Goal: Complete application form

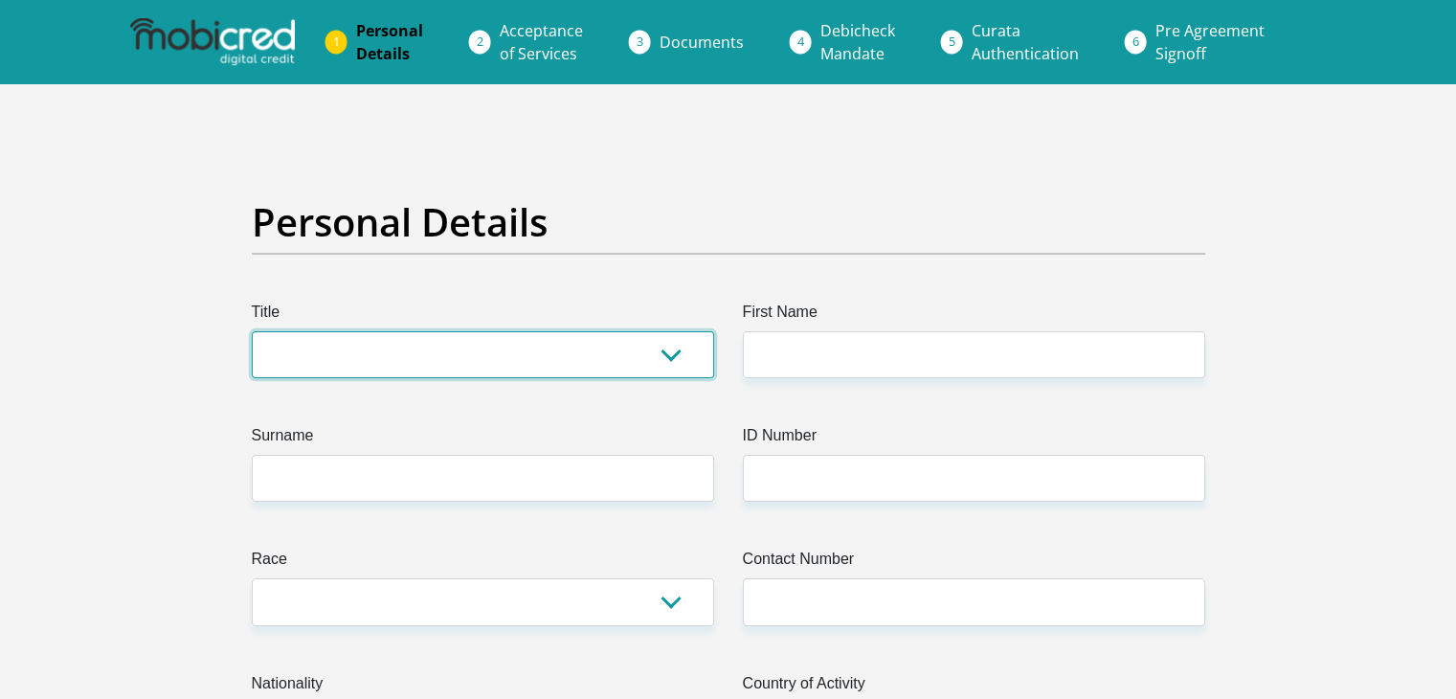
click at [658, 360] on select "Mr Ms Mrs Dr [PERSON_NAME]" at bounding box center [483, 354] width 462 height 47
click at [252, 331] on select "Mr Ms Mrs Dr [PERSON_NAME]" at bounding box center [483, 354] width 462 height 47
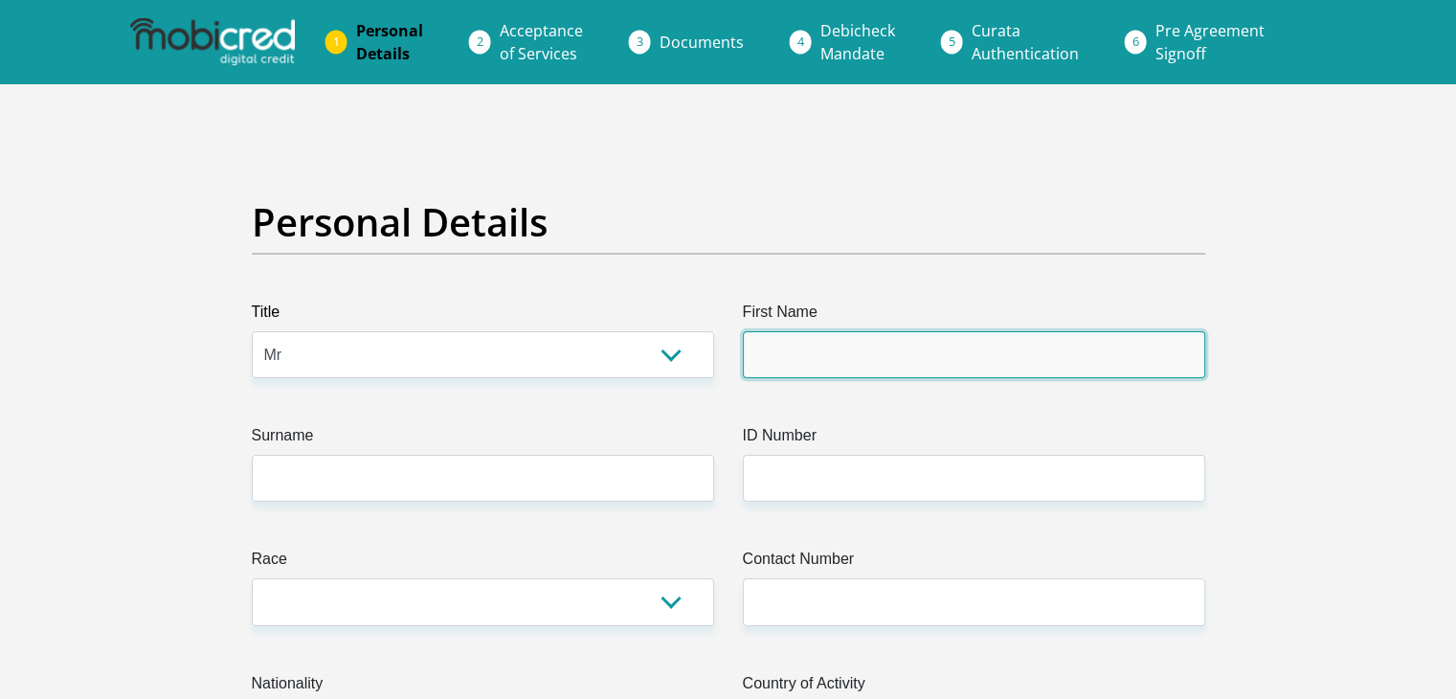
click at [860, 364] on input "First Name" at bounding box center [974, 354] width 462 height 47
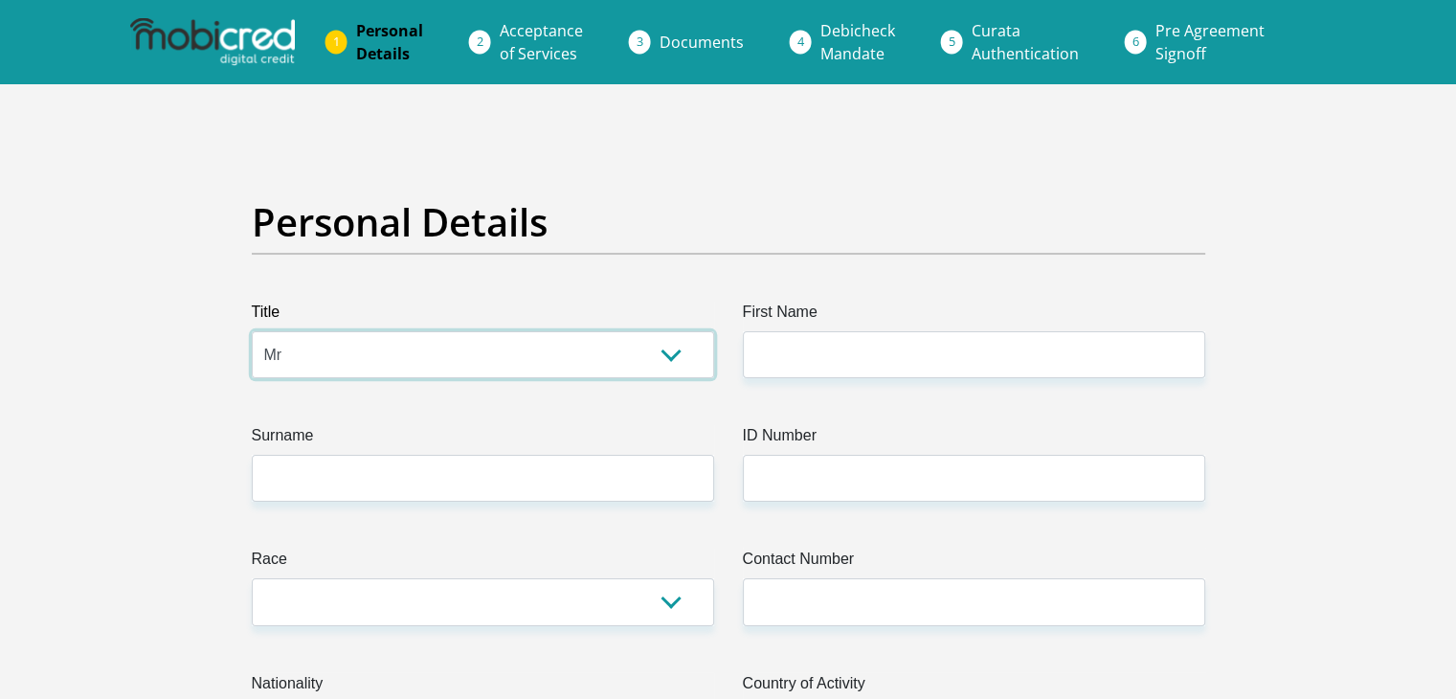
click at [688, 350] on select "Mr Ms Mrs Dr [PERSON_NAME]" at bounding box center [483, 354] width 462 height 47
select select "Ms"
click at [252, 331] on select "Mr Ms Mrs Dr [PERSON_NAME]" at bounding box center [483, 354] width 462 height 47
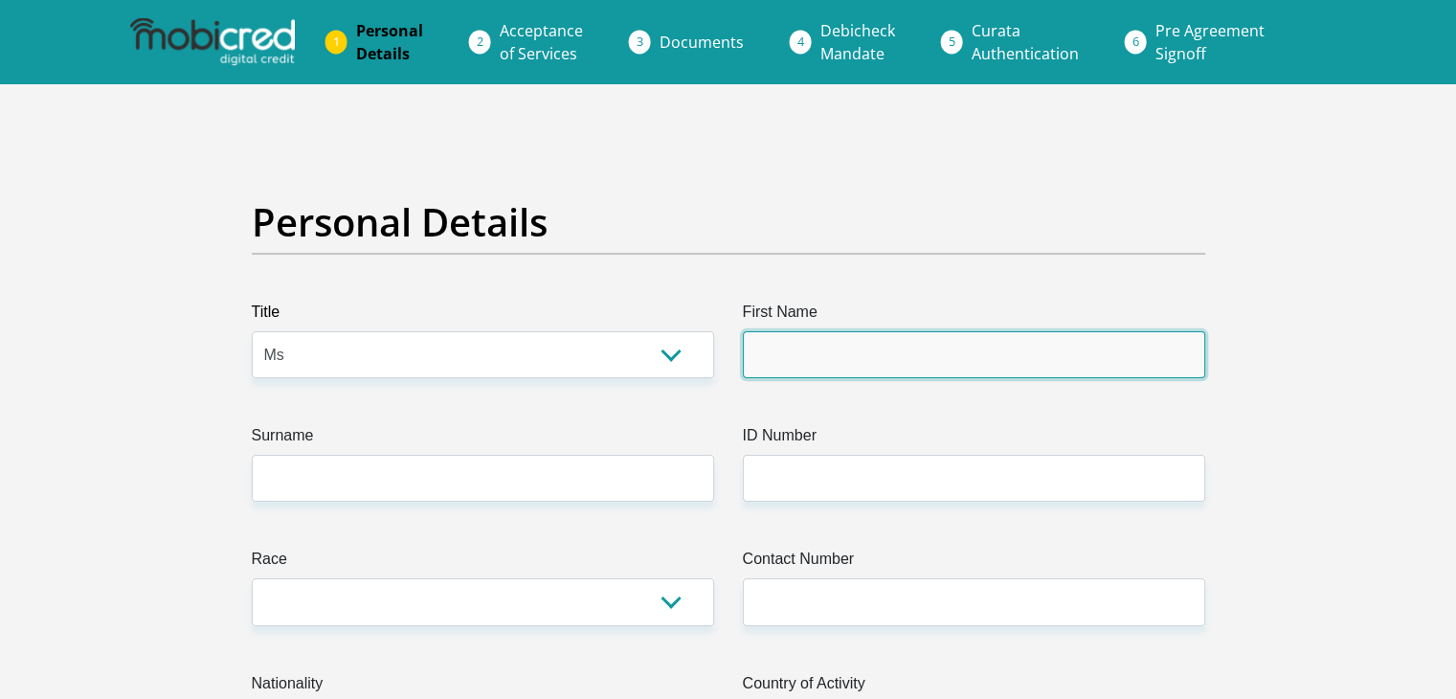
click at [869, 355] on input "First Name" at bounding box center [974, 354] width 462 height 47
type input "[PERSON_NAME]"
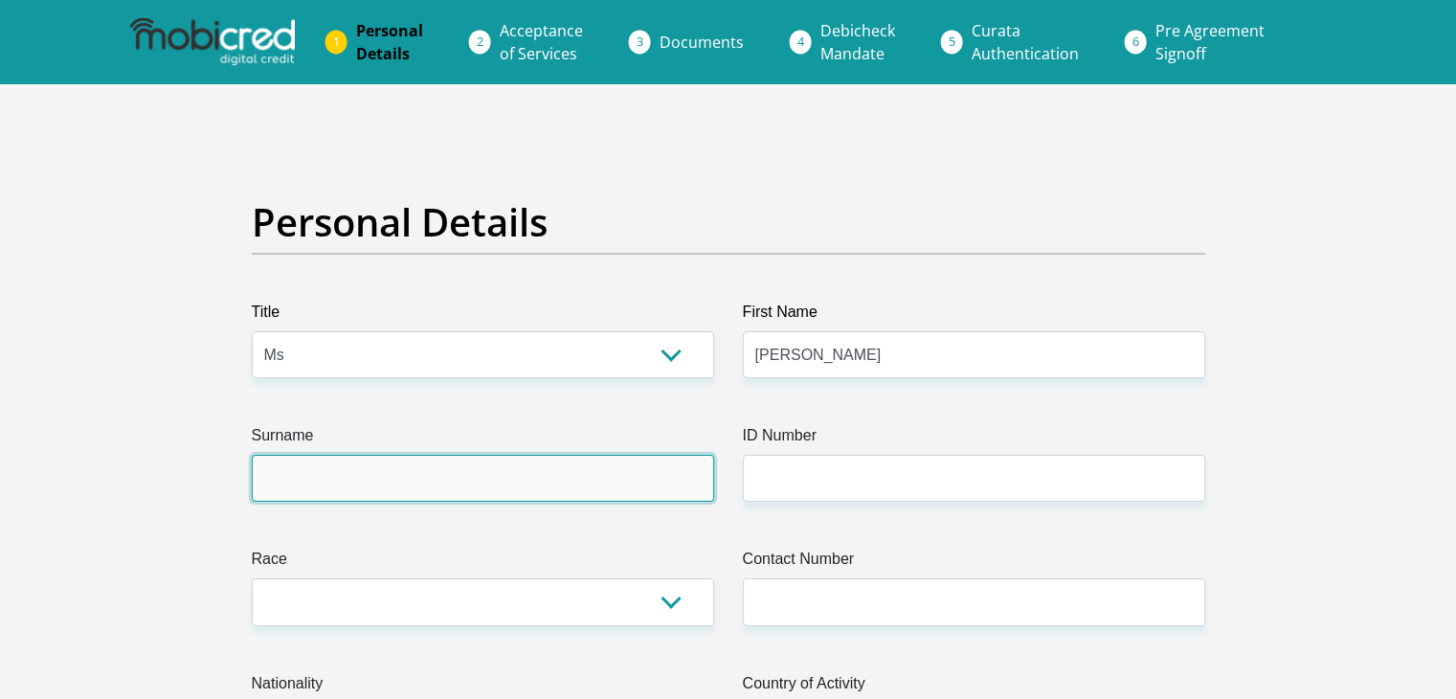
click at [610, 488] on input "Surname" at bounding box center [483, 478] width 462 height 47
type input "MABASA"
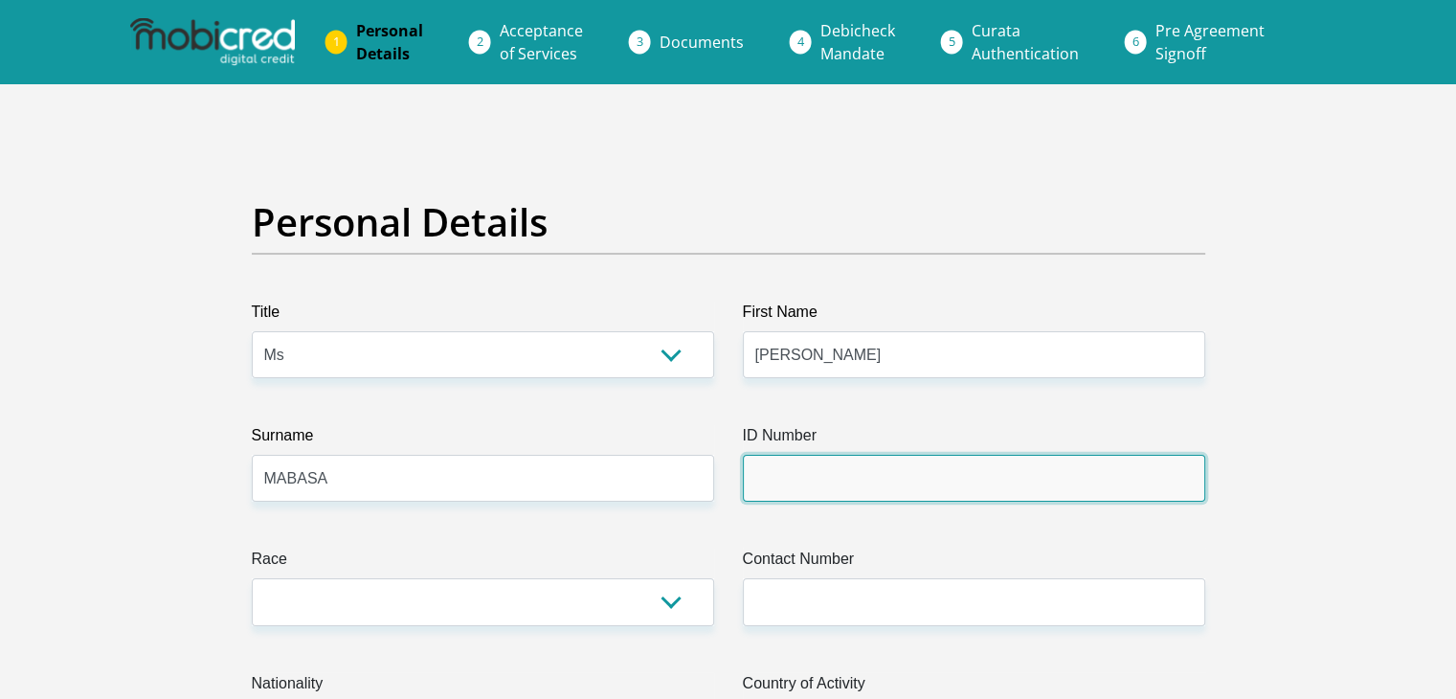
click at [799, 489] on input "ID Number" at bounding box center [974, 478] width 462 height 47
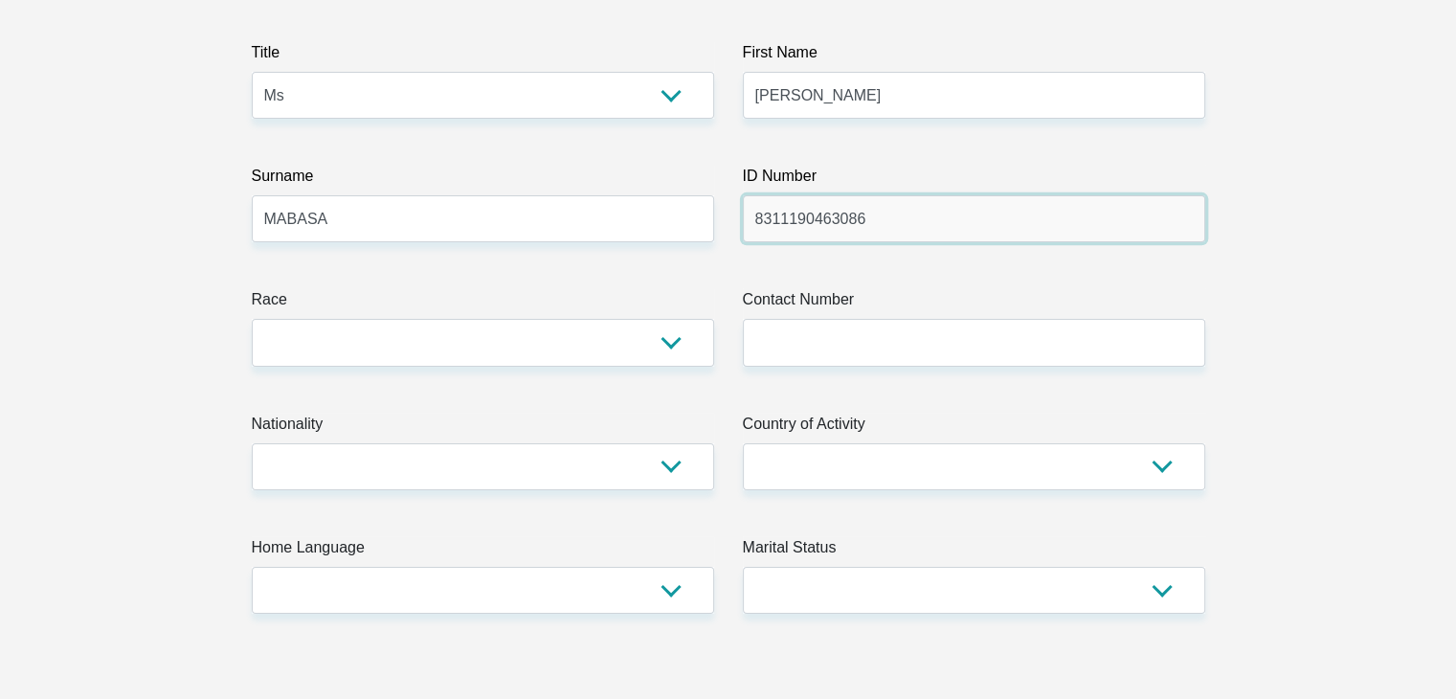
scroll to position [346, 0]
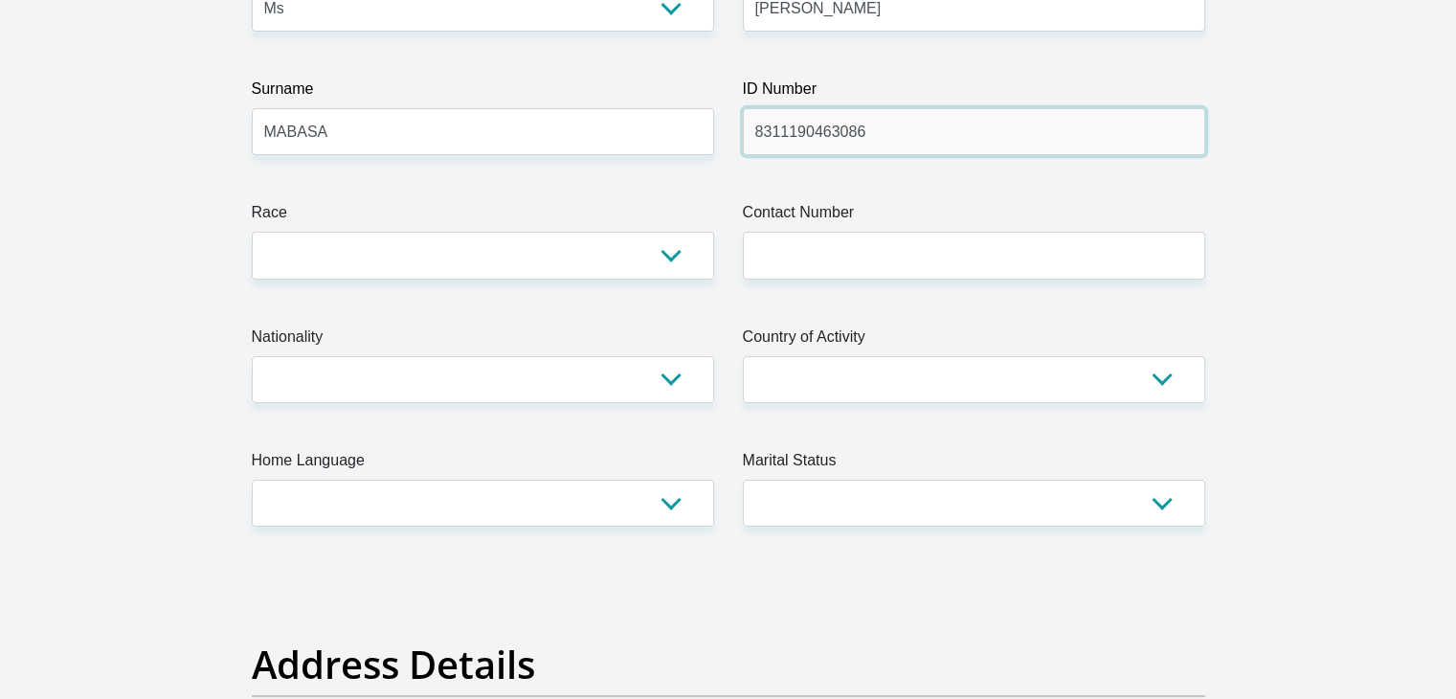
type input "8311190463086"
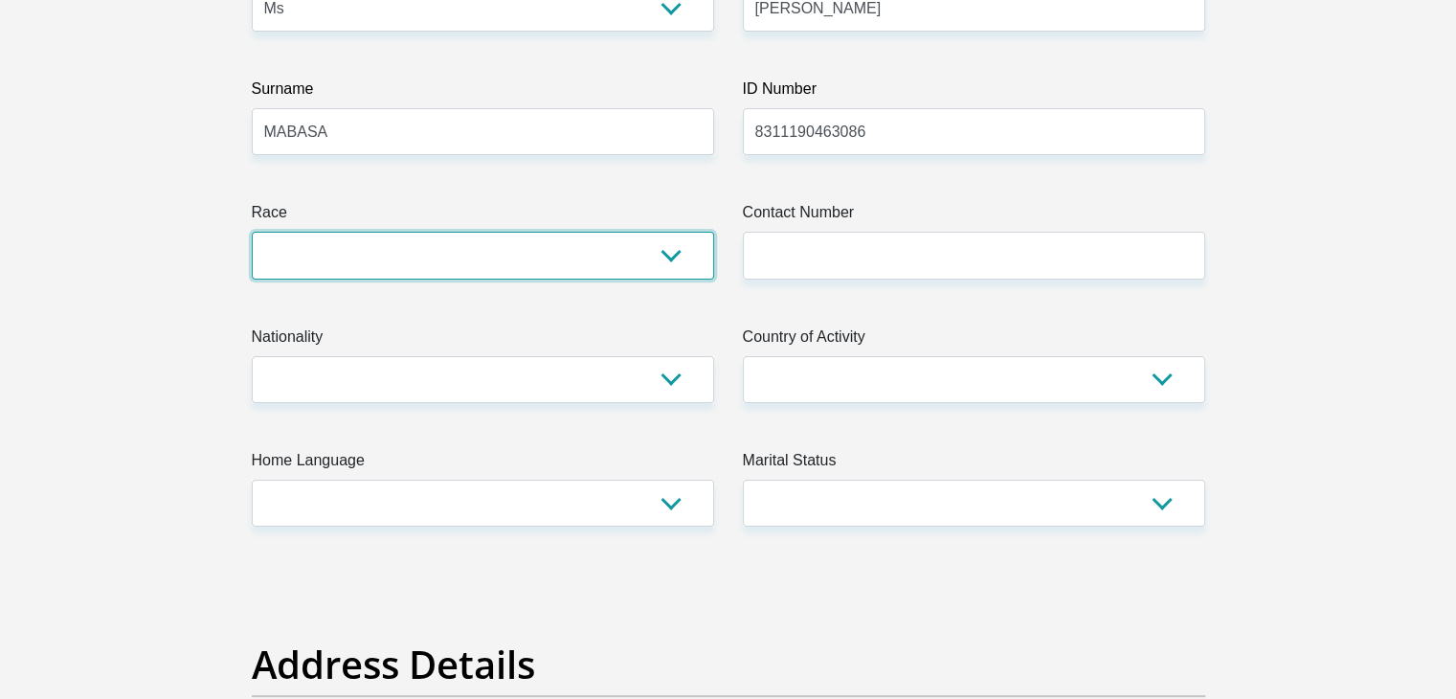
click at [679, 256] on select "Black Coloured Indian White Other" at bounding box center [483, 255] width 462 height 47
select select "1"
click at [252, 232] on select "Black Coloured Indian White Other" at bounding box center [483, 255] width 462 height 47
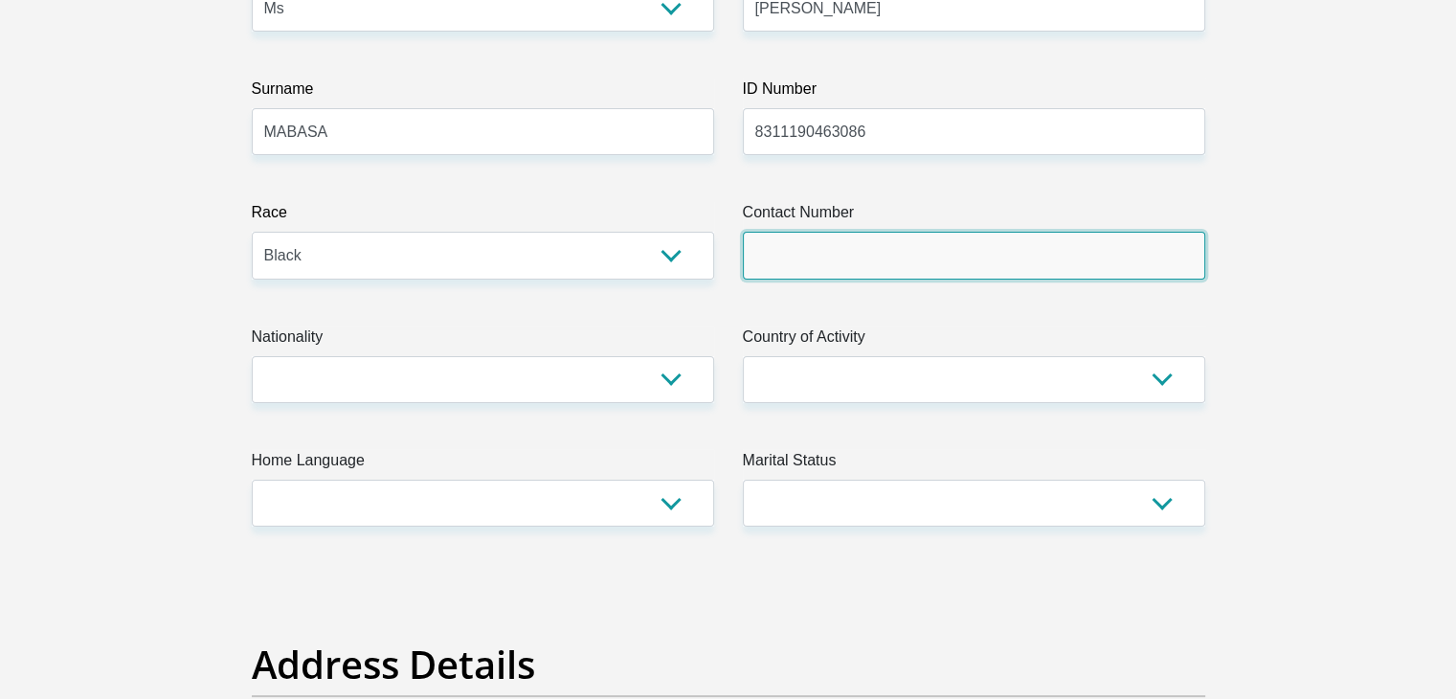
click at [833, 262] on input "Contact Number" at bounding box center [974, 255] width 462 height 47
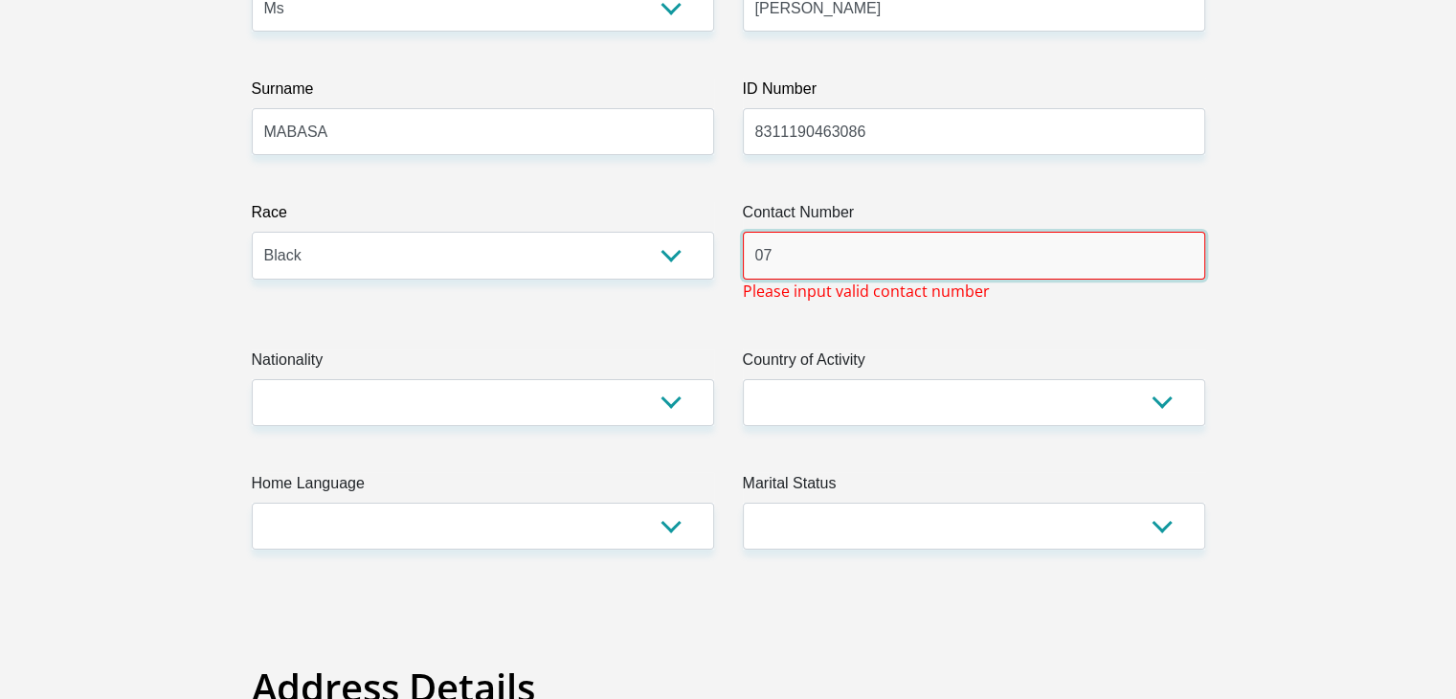
type input "0727975559"
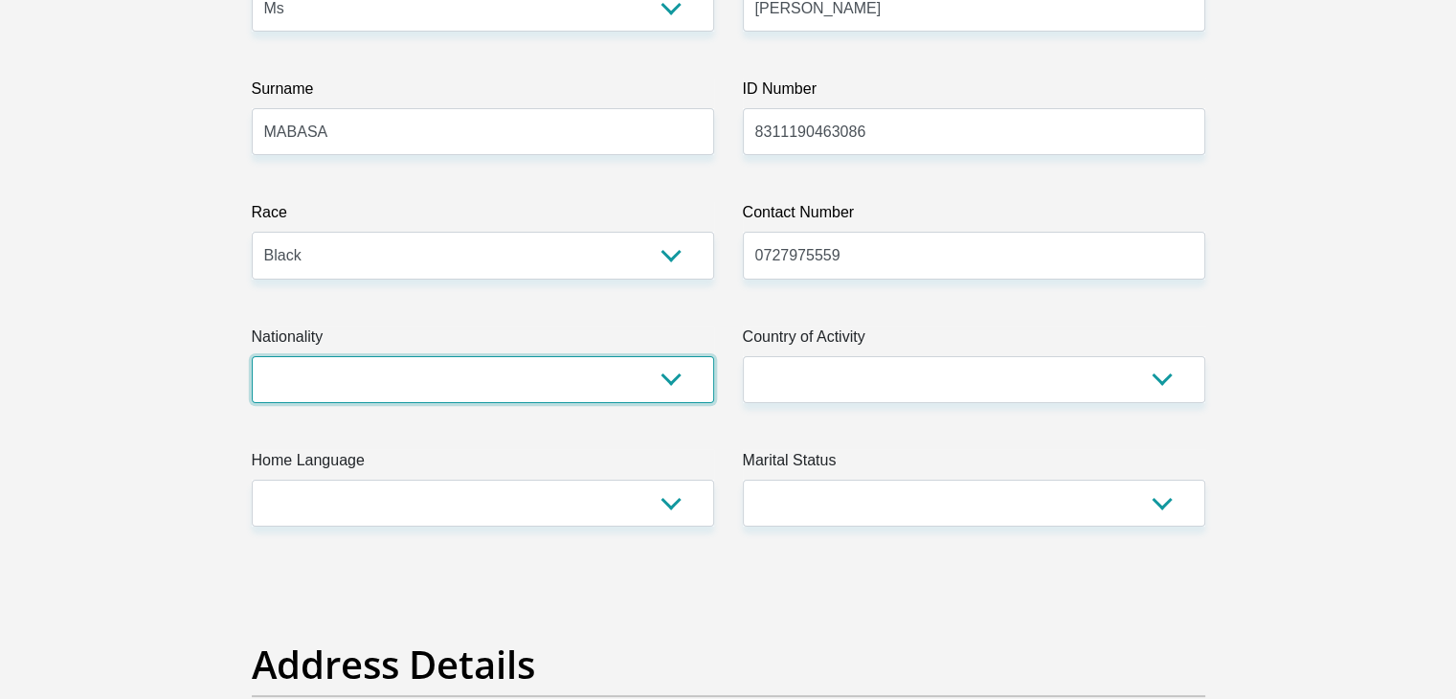
click at [671, 381] on select "[GEOGRAPHIC_DATA] [GEOGRAPHIC_DATA] [GEOGRAPHIC_DATA] [GEOGRAPHIC_DATA] [GEOGRA…" at bounding box center [483, 379] width 462 height 47
select select "ZAF"
click at [252, 356] on select "[GEOGRAPHIC_DATA] [GEOGRAPHIC_DATA] [GEOGRAPHIC_DATA] [GEOGRAPHIC_DATA] [GEOGRA…" at bounding box center [483, 379] width 462 height 47
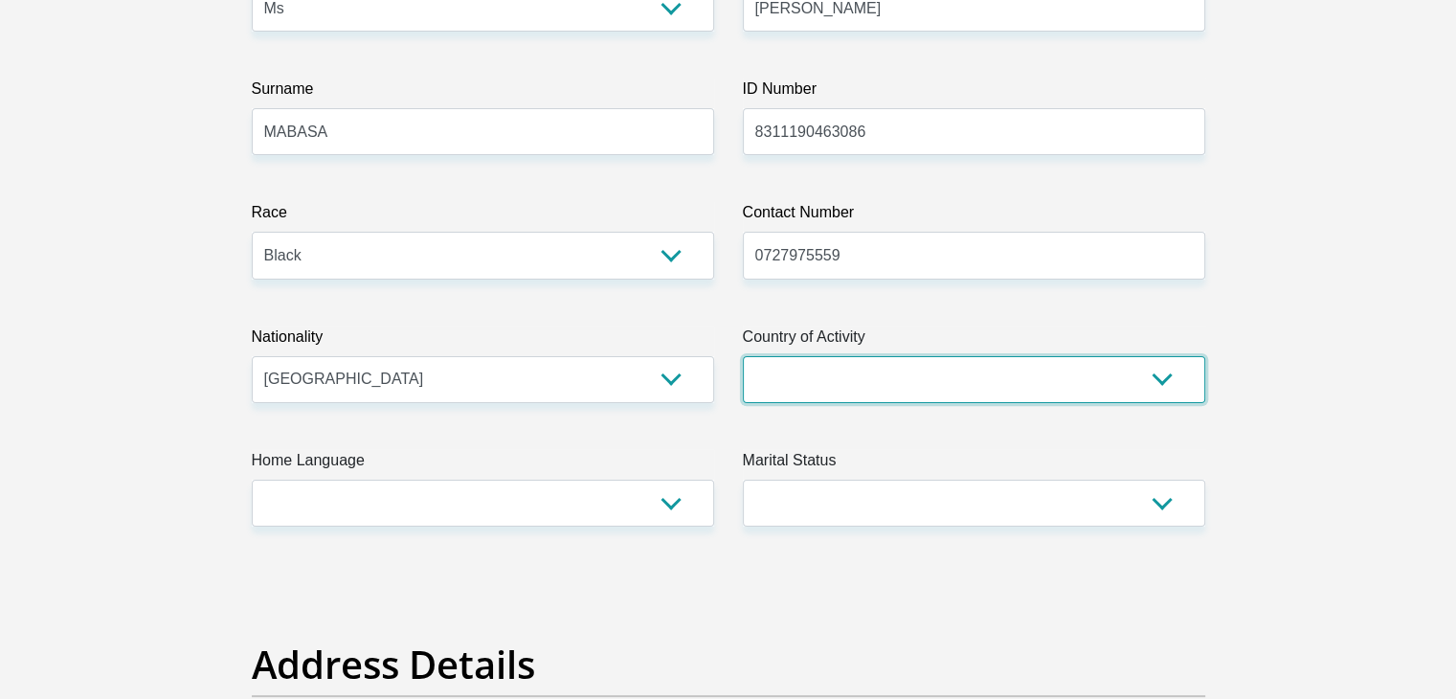
click at [807, 373] on select "[GEOGRAPHIC_DATA] [GEOGRAPHIC_DATA] [GEOGRAPHIC_DATA] [GEOGRAPHIC_DATA] [GEOGRA…" at bounding box center [974, 379] width 462 height 47
select select "ZAF"
click at [743, 356] on select "[GEOGRAPHIC_DATA] [GEOGRAPHIC_DATA] [GEOGRAPHIC_DATA] [GEOGRAPHIC_DATA] [GEOGRA…" at bounding box center [974, 379] width 462 height 47
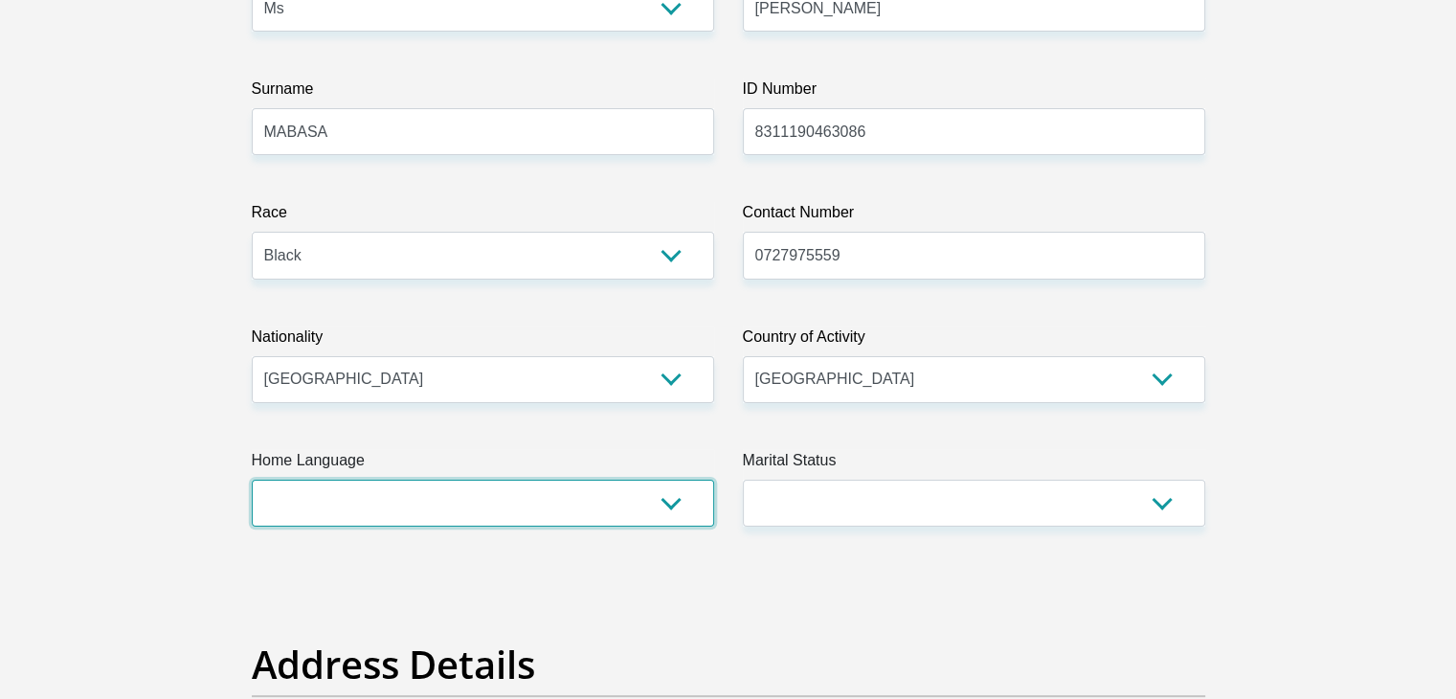
click at [644, 509] on select "Afrikaans English Sepedi South Ndebele Southern Sotho Swati Tsonga Tswana Venda…" at bounding box center [483, 502] width 462 height 47
select select "tso"
click at [252, 479] on select "Afrikaans English Sepedi South Ndebele Southern Sotho Swati Tsonga Tswana Venda…" at bounding box center [483, 502] width 462 height 47
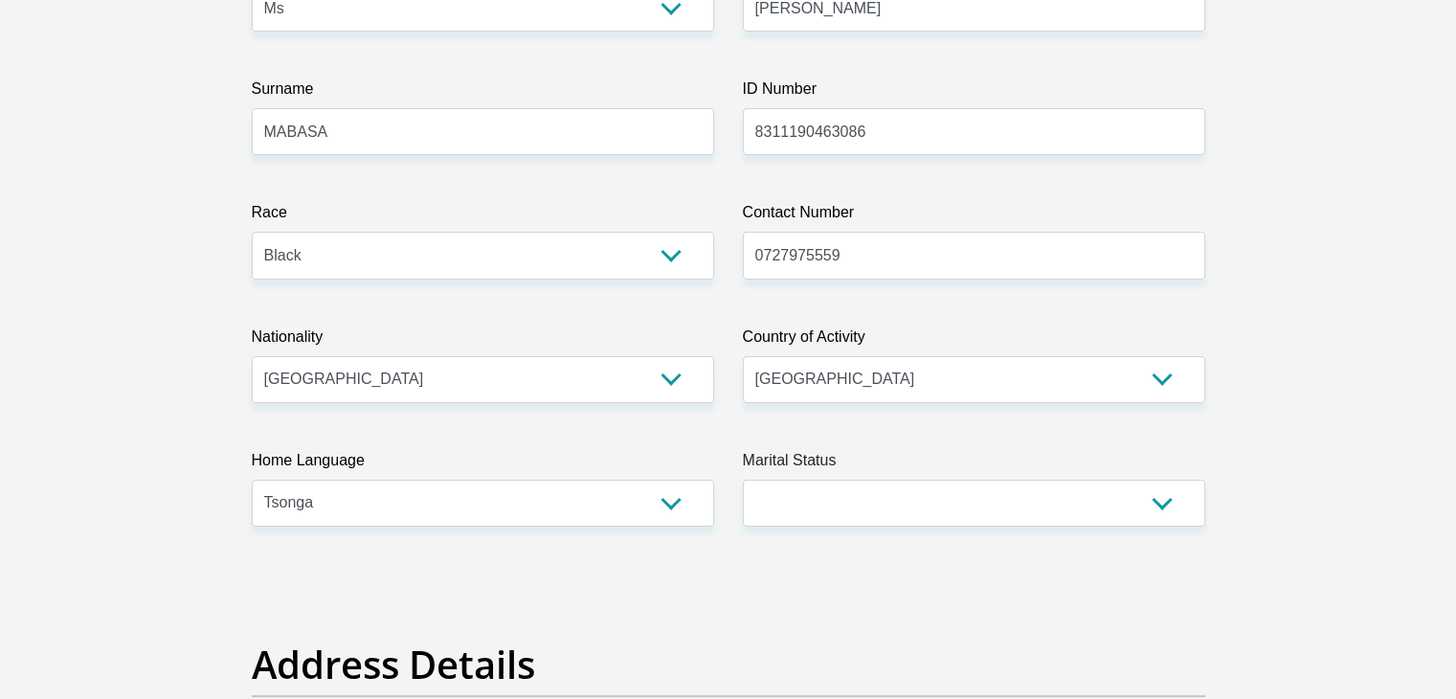
click at [738, 514] on div "Marital Status Married ANC Single Divorced Widowed Married COP or Customary Law" at bounding box center [973, 488] width 491 height 78
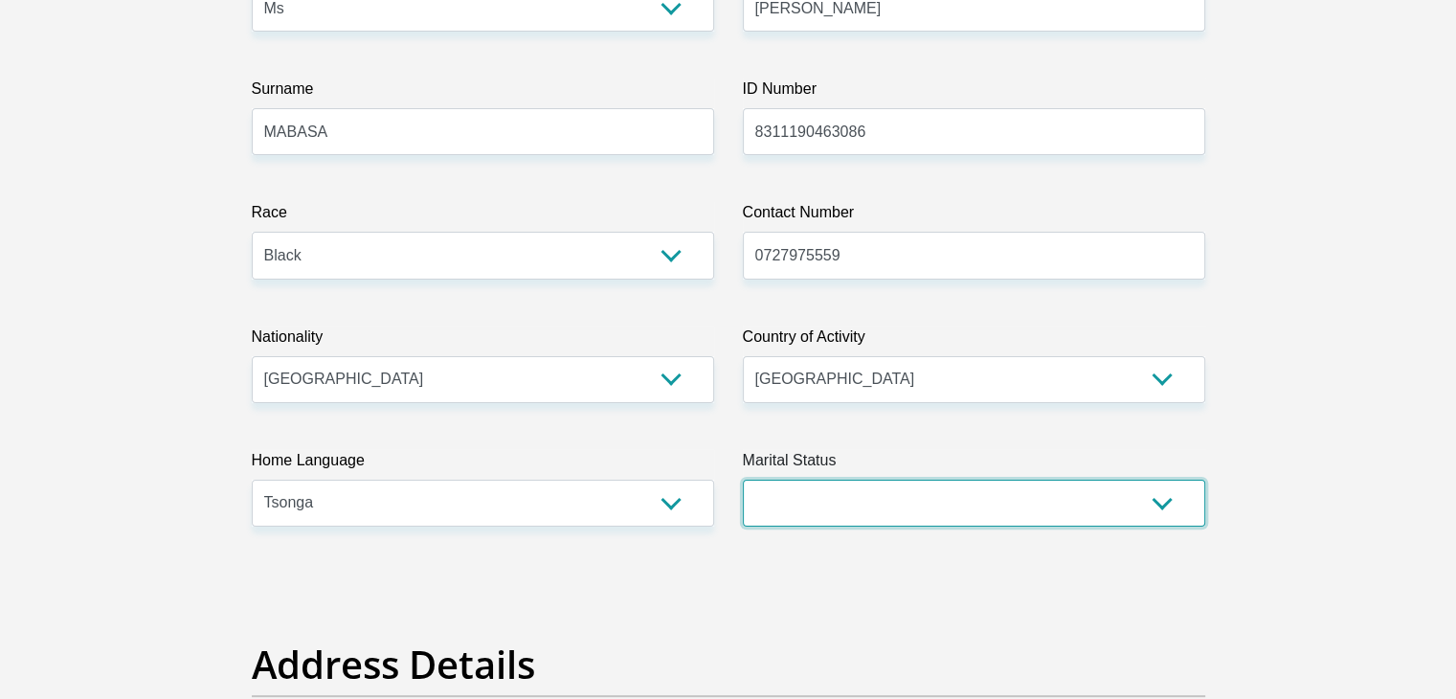
click at [759, 514] on select "Married ANC Single Divorced Widowed Married COP or Customary Law" at bounding box center [974, 502] width 462 height 47
select select "2"
click at [743, 479] on select "Married ANC Single Divorced Widowed Married COP or Customary Law" at bounding box center [974, 502] width 462 height 47
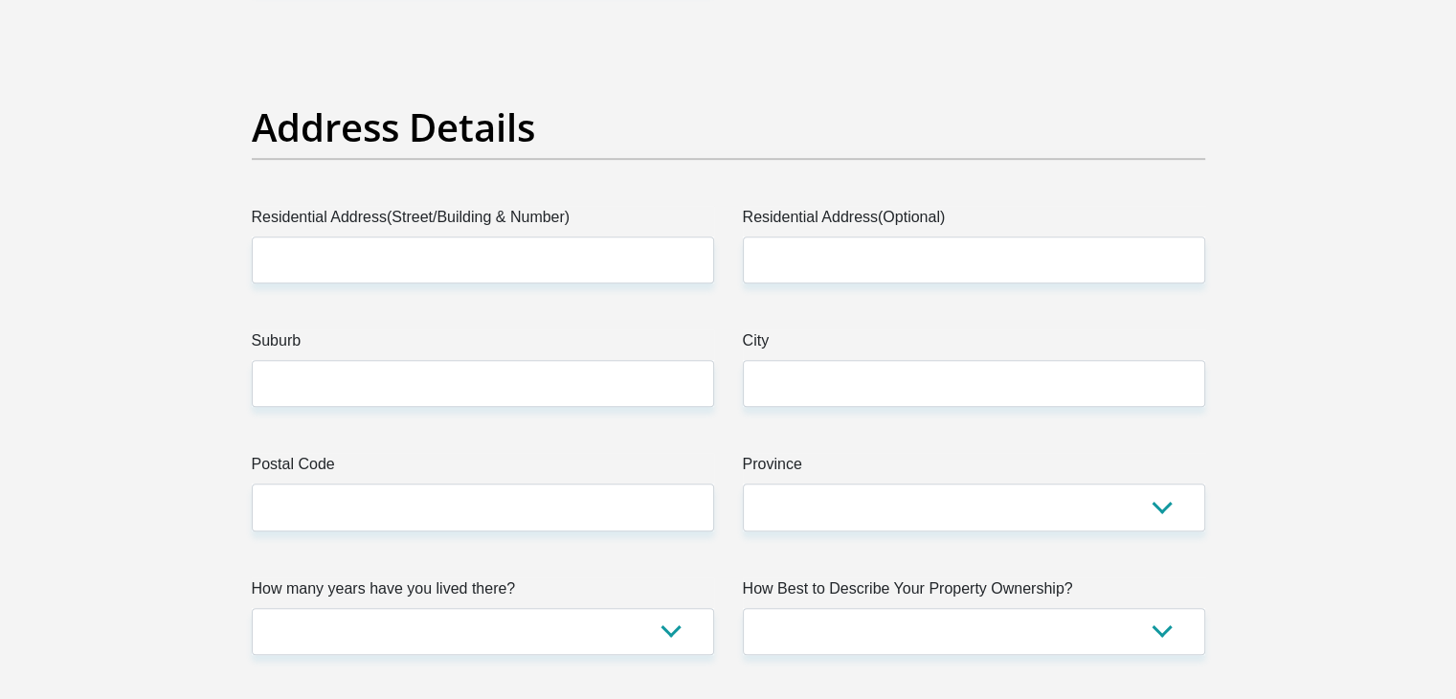
scroll to position [907, 0]
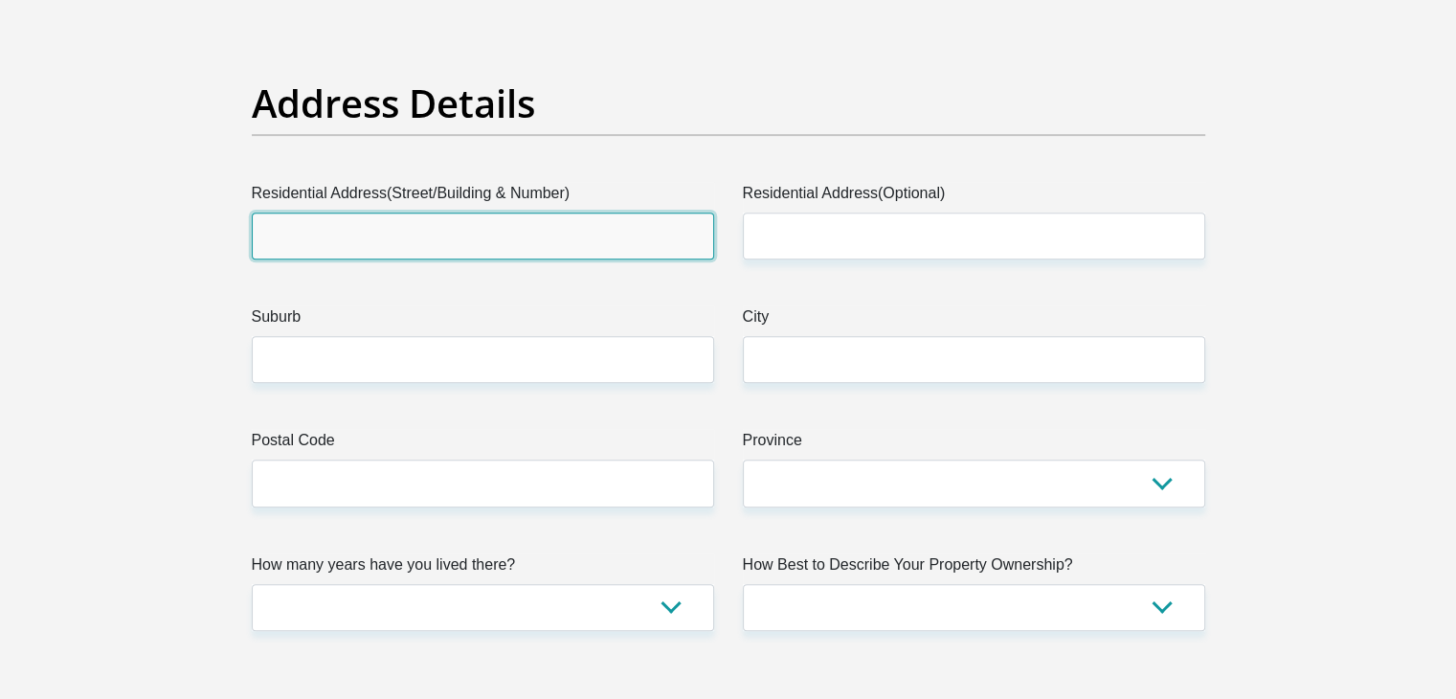
click at [430, 235] on input "Residential Address(Street/Building & Number)" at bounding box center [483, 235] width 462 height 47
type input "H"
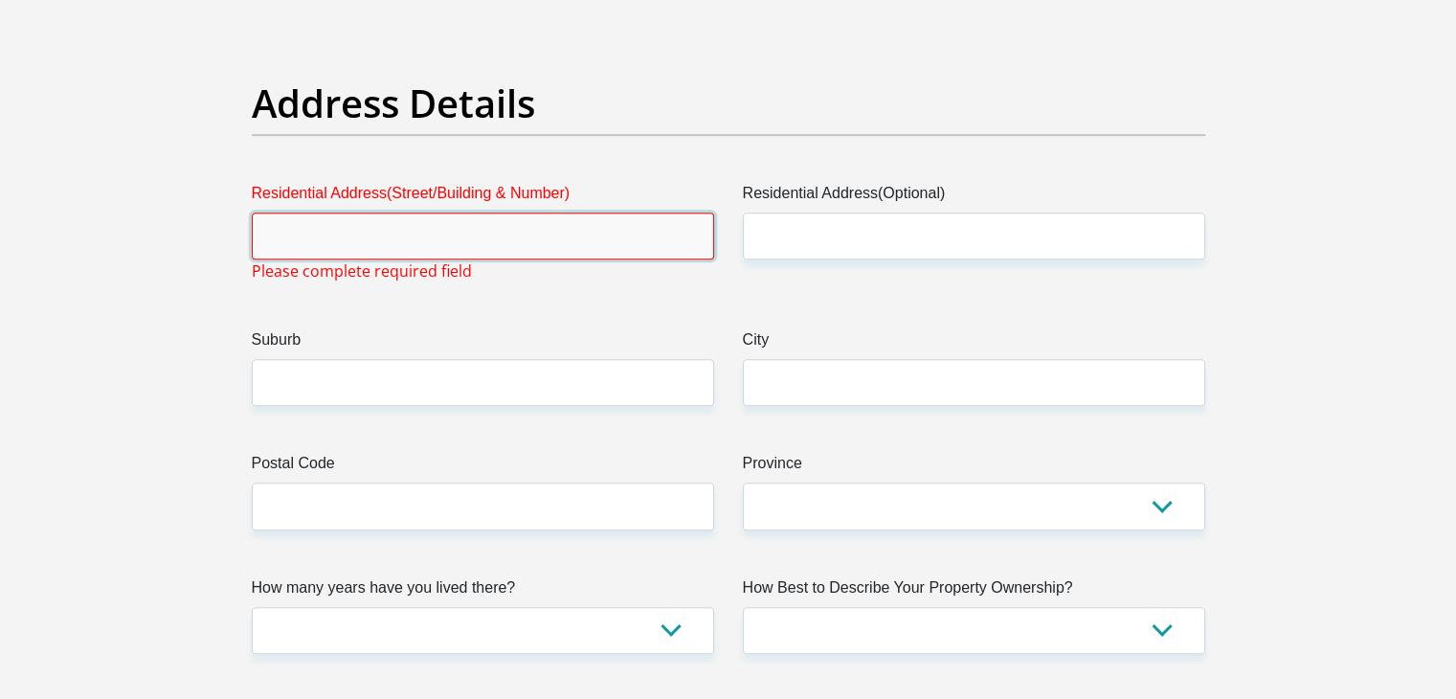
click at [430, 235] on input "Residential Address(Street/Building & Number)" at bounding box center [483, 235] width 462 height 47
drag, startPoint x: 430, startPoint y: 235, endPoint x: 440, endPoint y: 311, distance: 76.3
type input "[STREET_ADDRESS]"
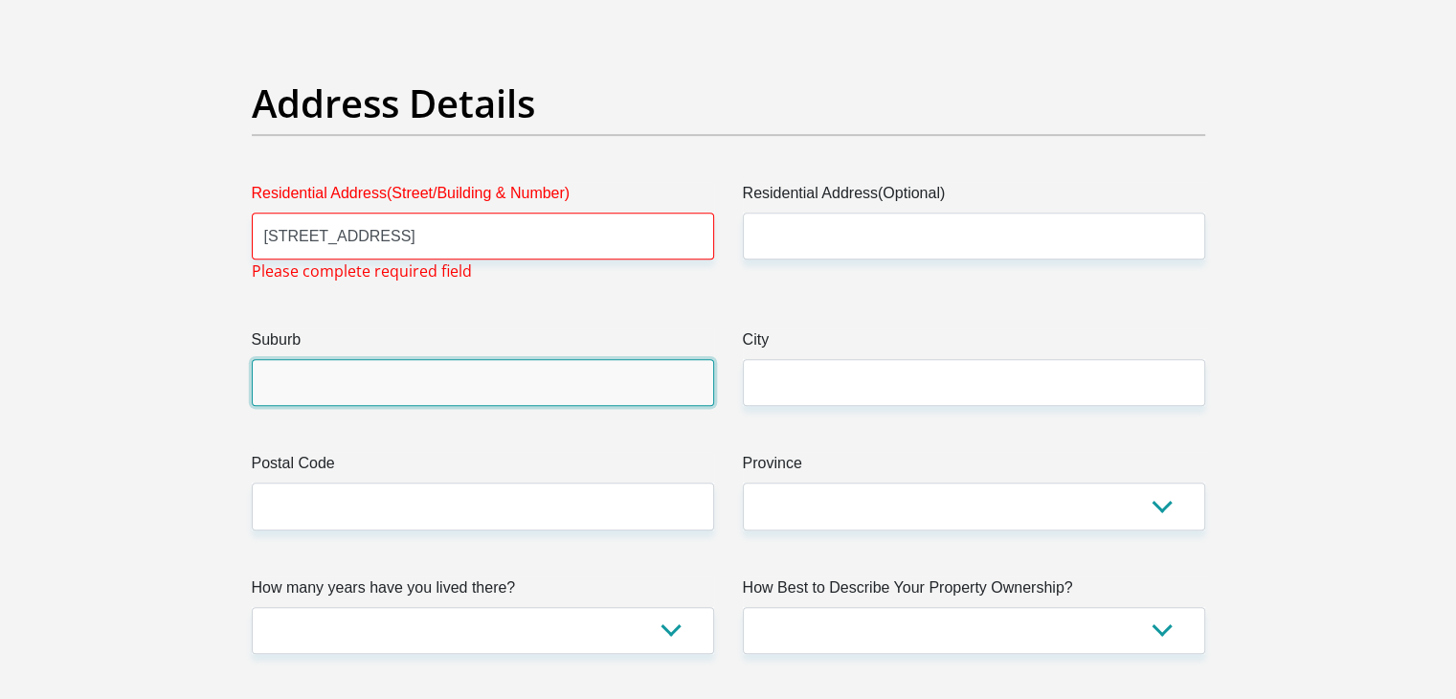
type input "Midrand"
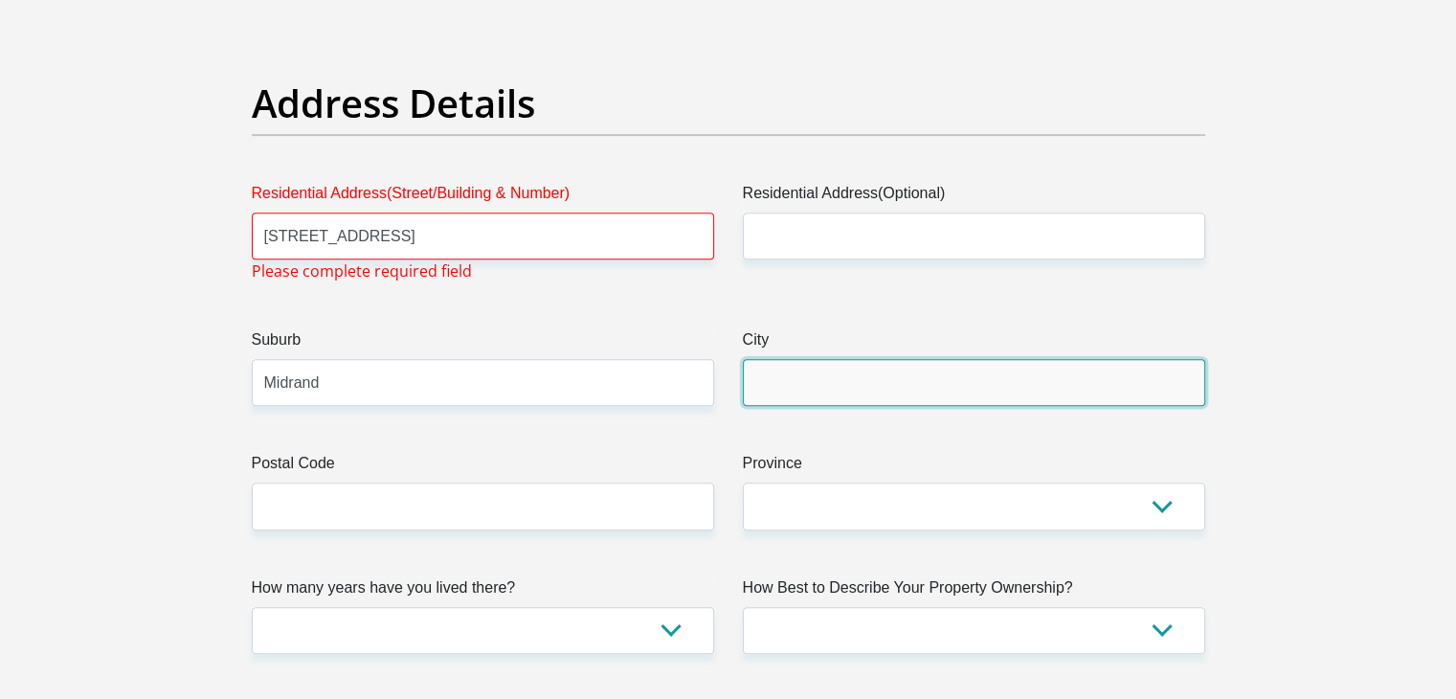
type input "Midrand"
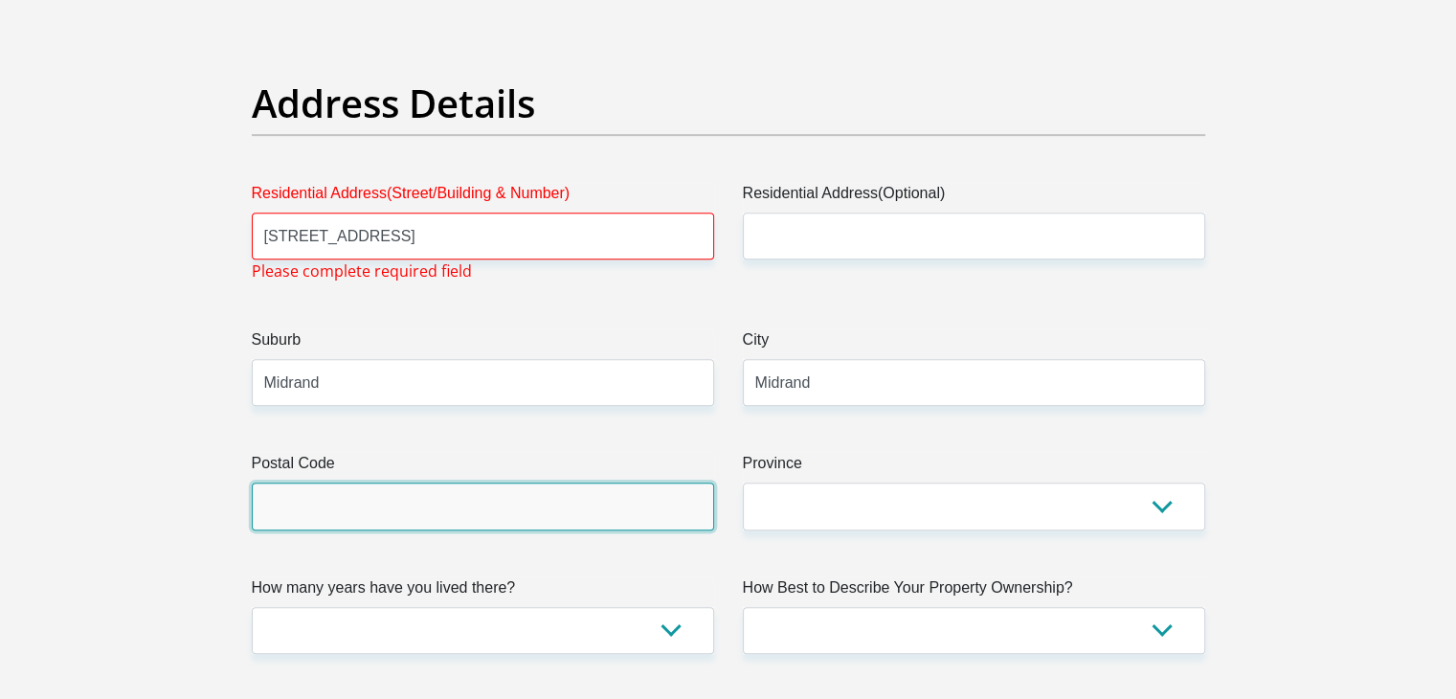
type input "1685"
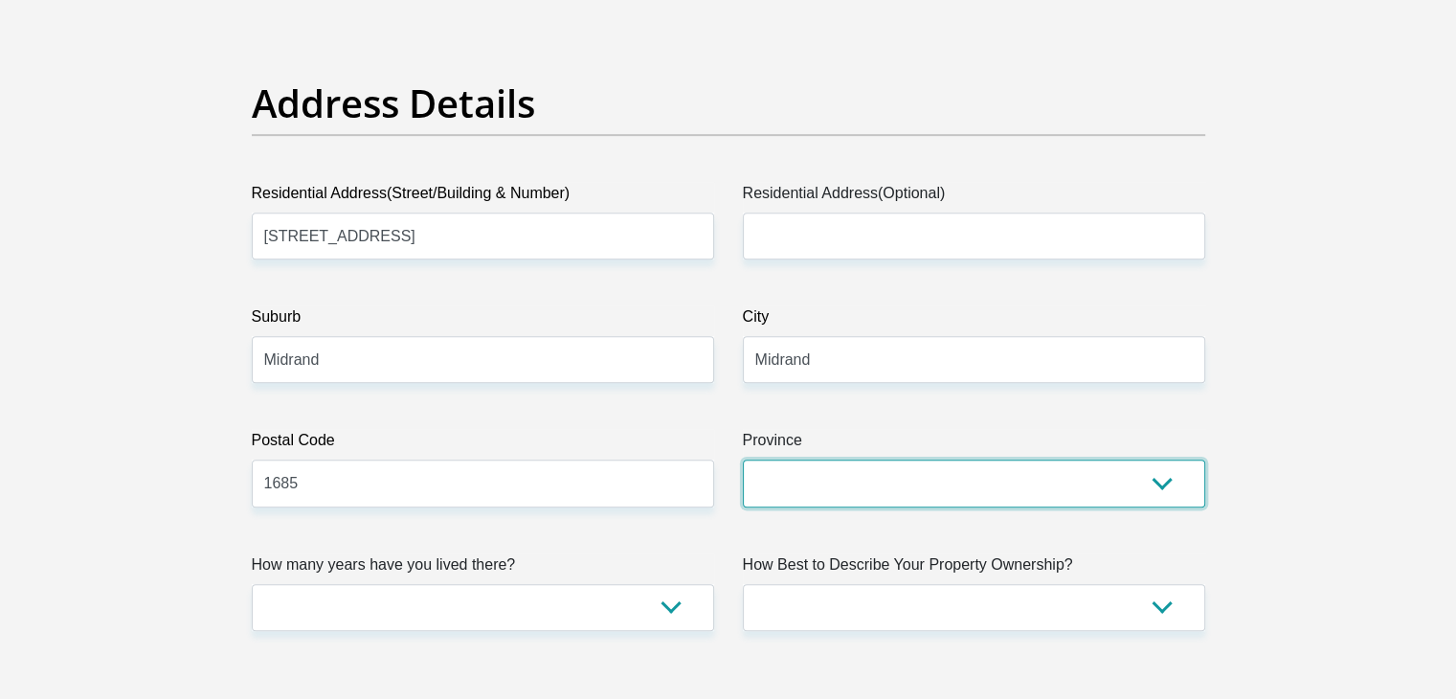
click at [1152, 485] on select "Eastern Cape Free State [GEOGRAPHIC_DATA] [GEOGRAPHIC_DATA][DATE] [GEOGRAPHIC_D…" at bounding box center [974, 482] width 462 height 47
select select "Gauteng"
click at [743, 459] on select "Eastern Cape Free State [GEOGRAPHIC_DATA] [GEOGRAPHIC_DATA][DATE] [GEOGRAPHIC_D…" at bounding box center [974, 482] width 462 height 47
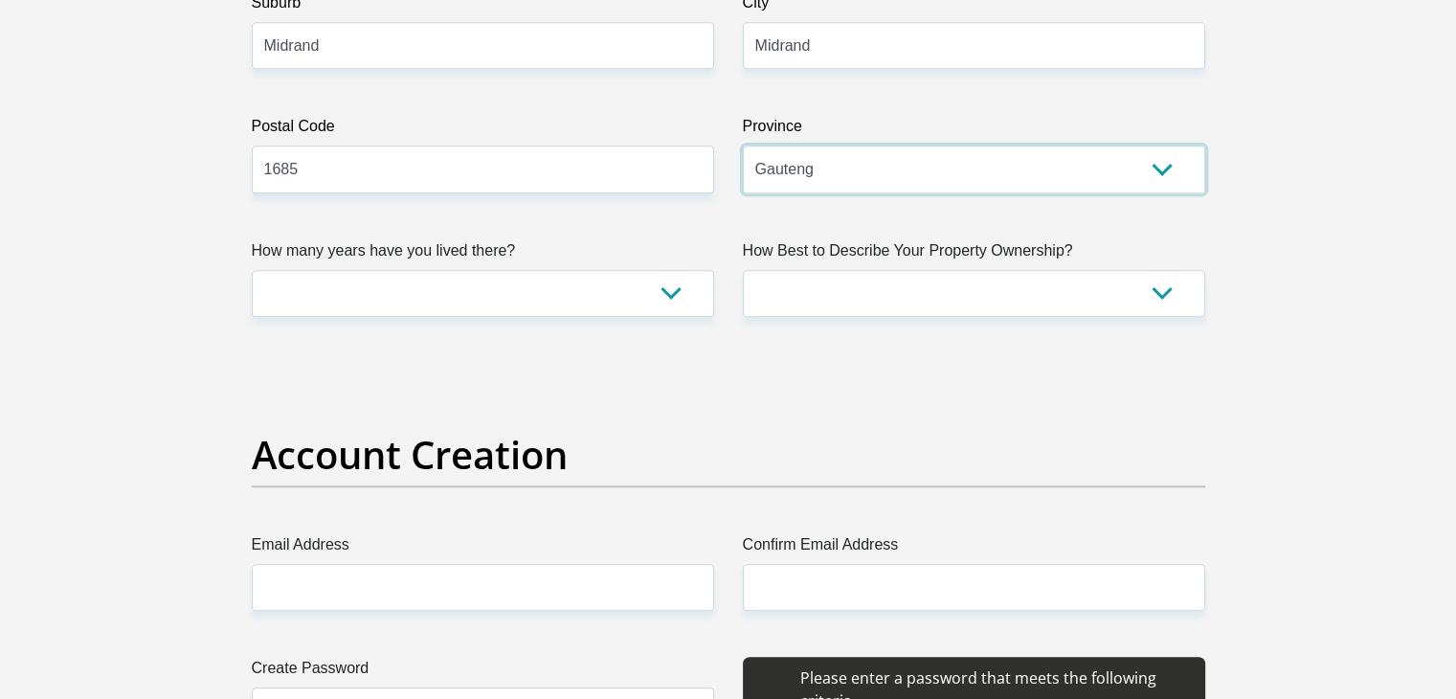
scroll to position [1261, 0]
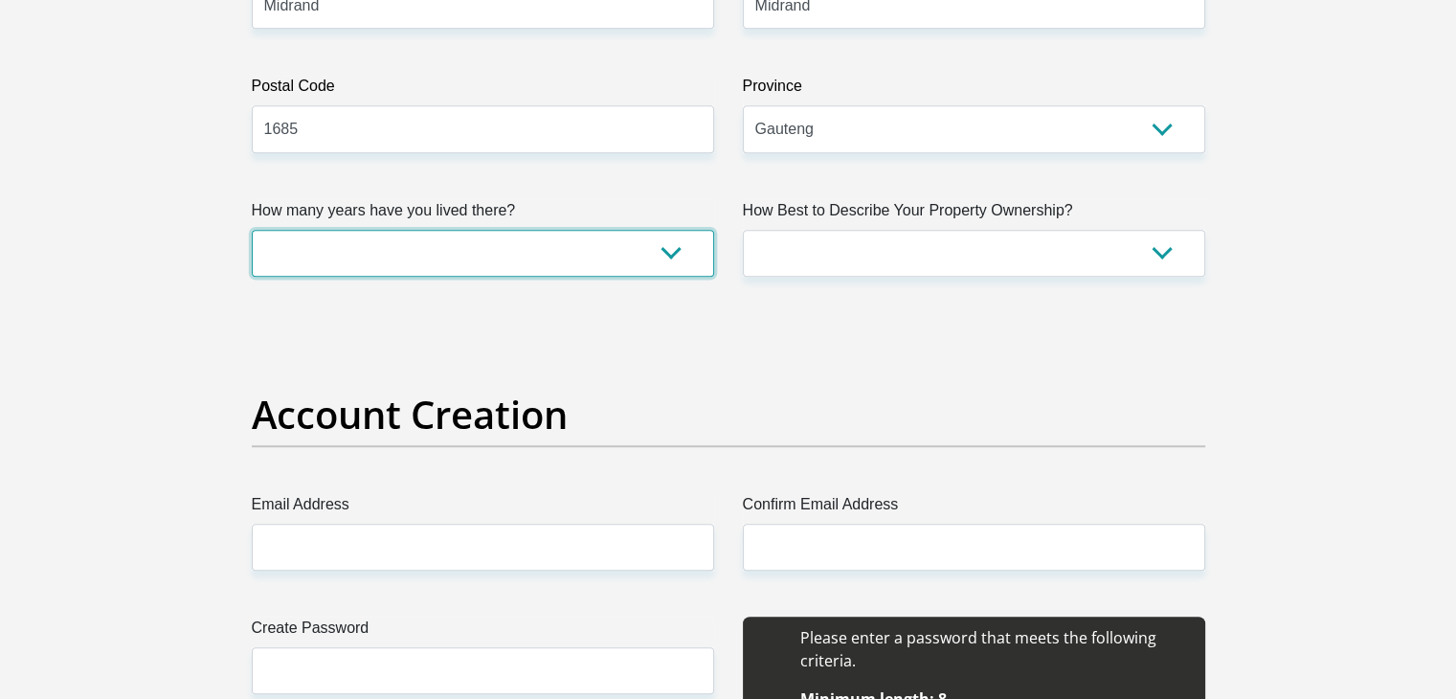
click at [662, 258] on select "less than 1 year 1-3 years 3-5 years 5+ years" at bounding box center [483, 253] width 462 height 47
select select "5"
click at [252, 230] on select "less than 1 year 1-3 years 3-5 years 5+ years" at bounding box center [483, 253] width 462 height 47
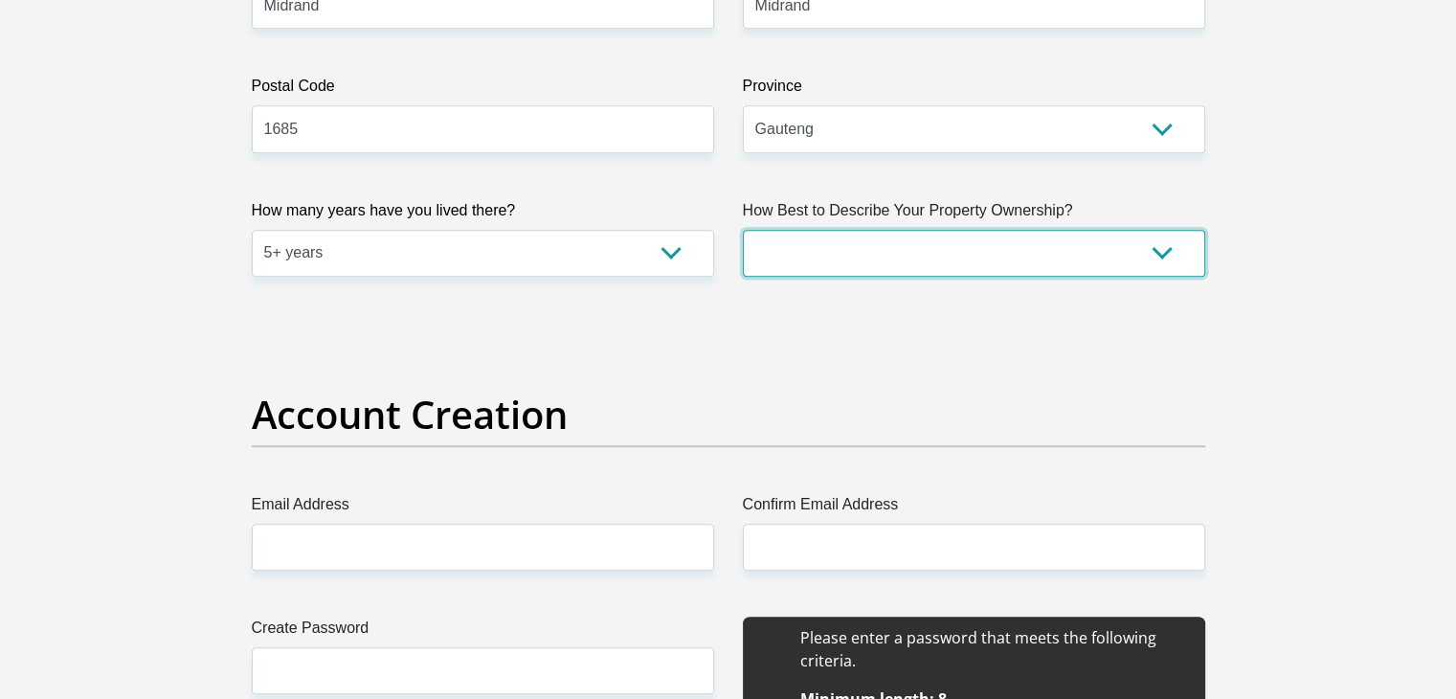
click at [883, 261] on select "Owned Rented Family Owned Company Dwelling" at bounding box center [974, 253] width 462 height 47
select select "Owned"
click at [743, 230] on select "Owned Rented Family Owned Company Dwelling" at bounding box center [974, 253] width 462 height 47
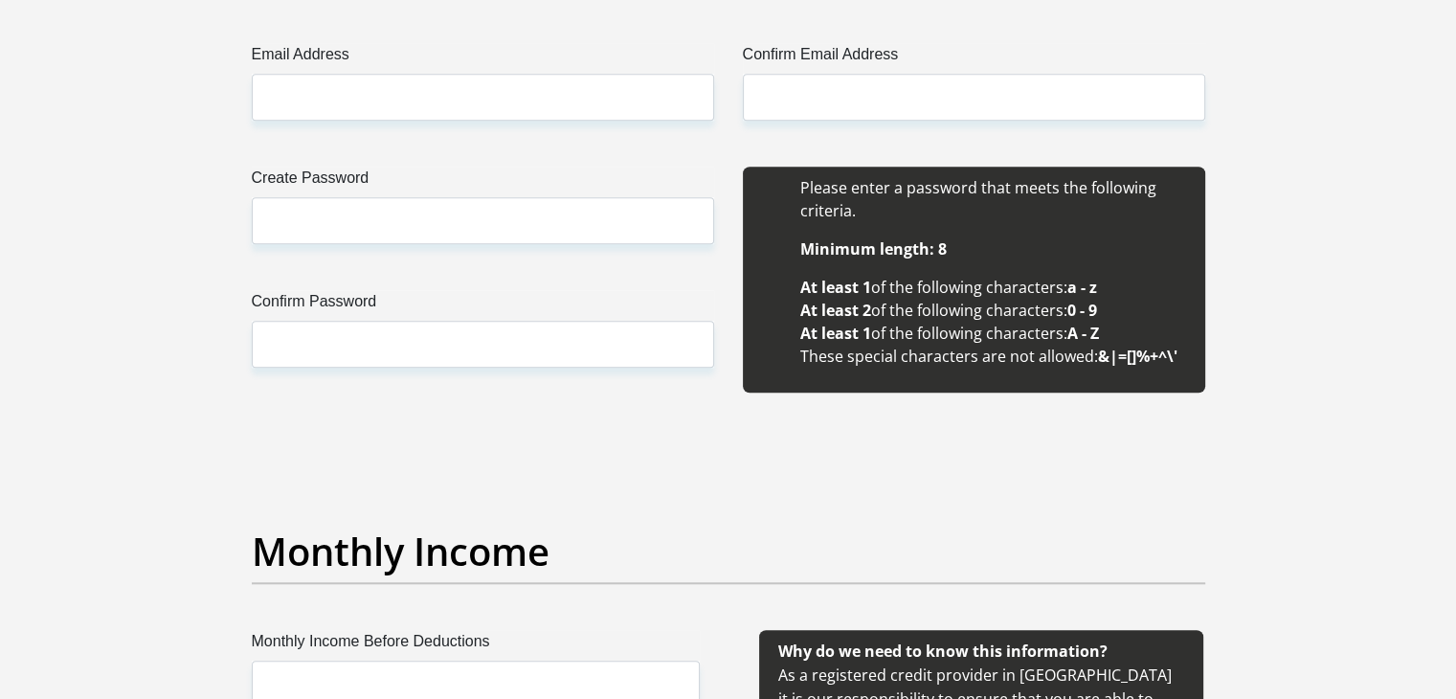
scroll to position [1719, 0]
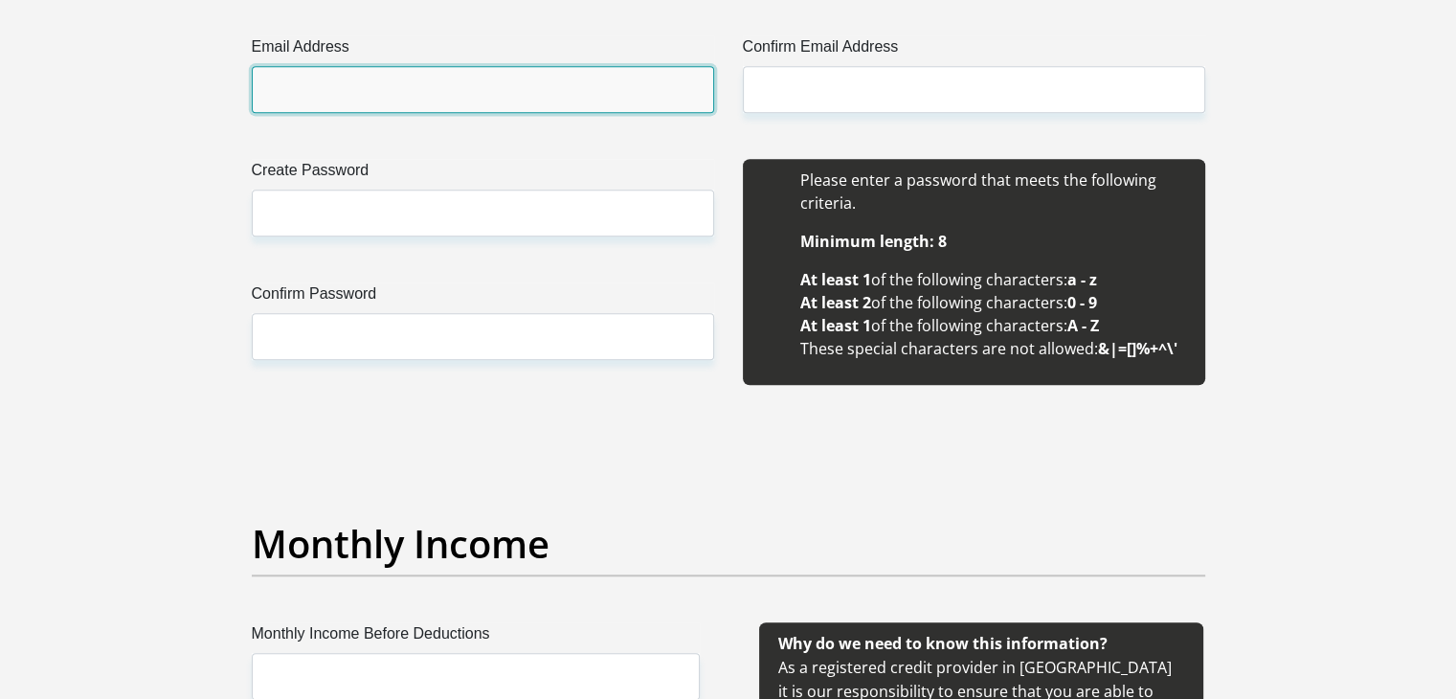
click at [539, 90] on input "Email Address" at bounding box center [483, 89] width 462 height 47
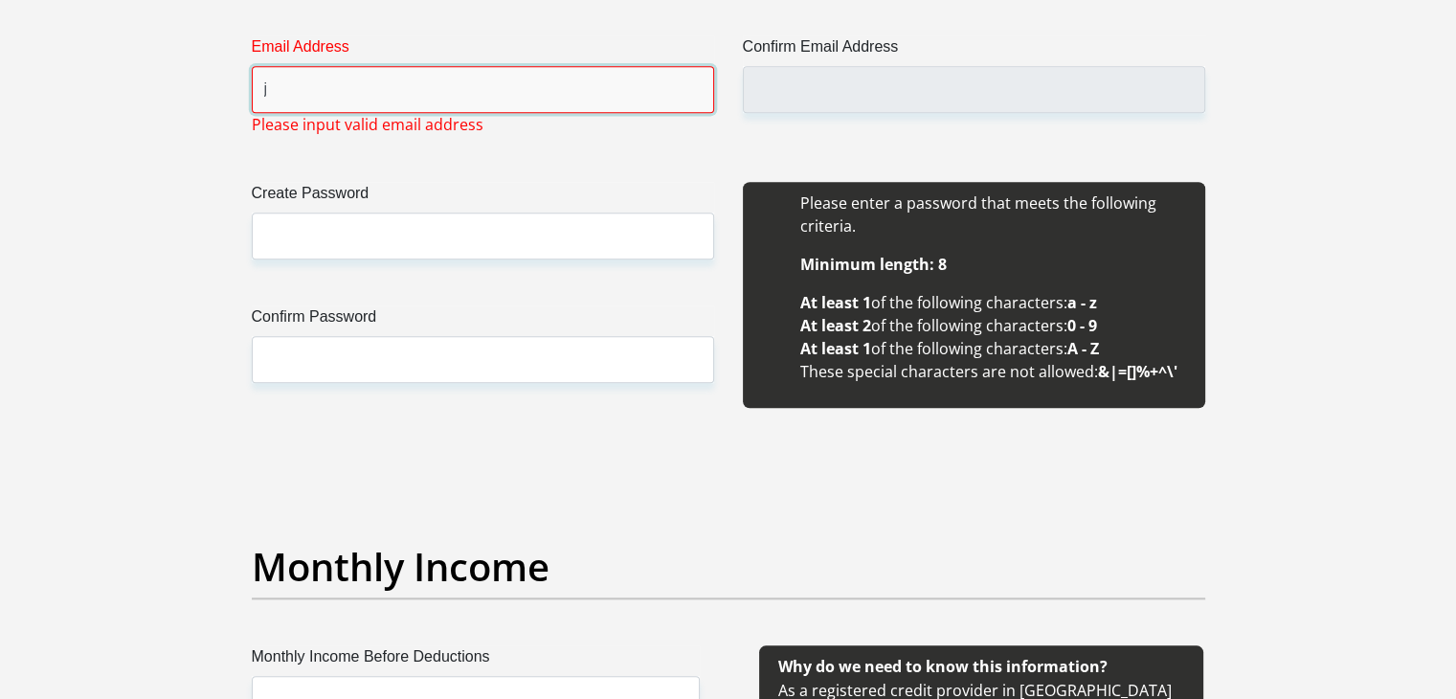
type input "[EMAIL_ADDRESS][DOMAIN_NAME]"
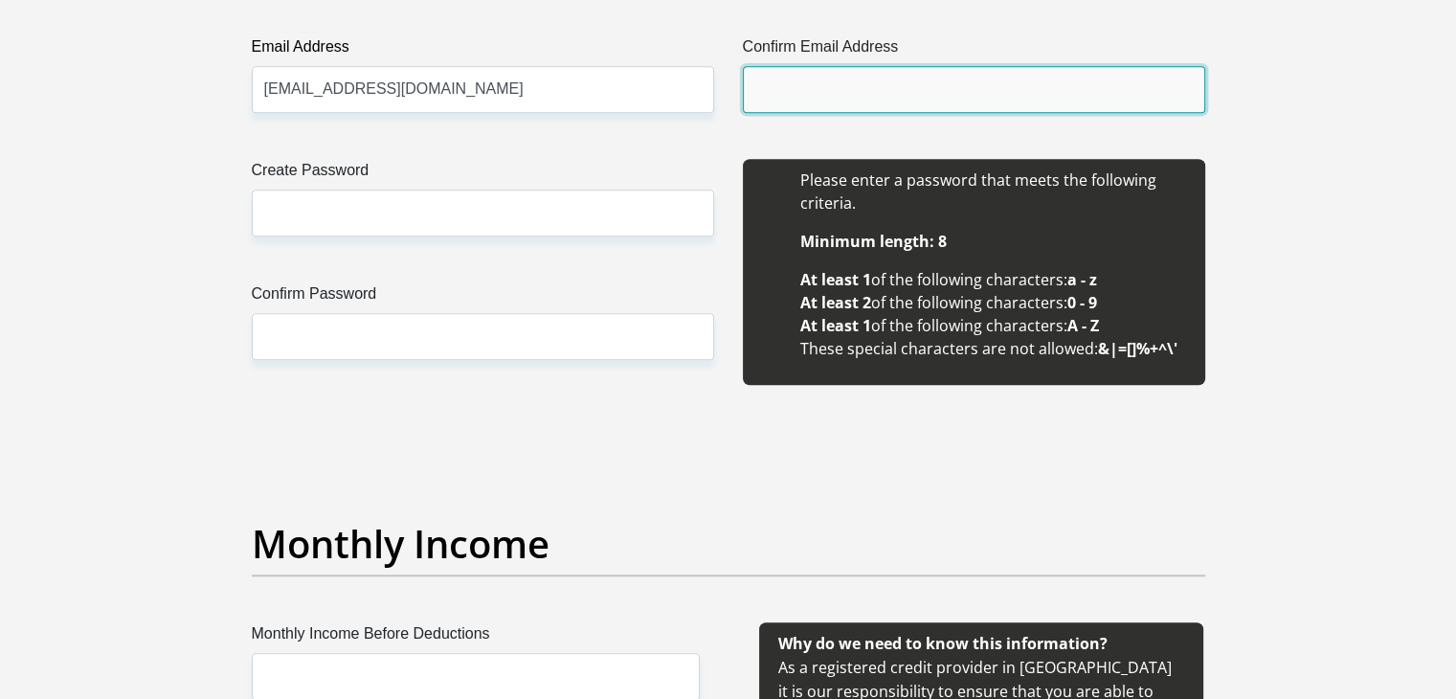
click at [863, 91] on input "Confirm Email Address" at bounding box center [974, 89] width 462 height 47
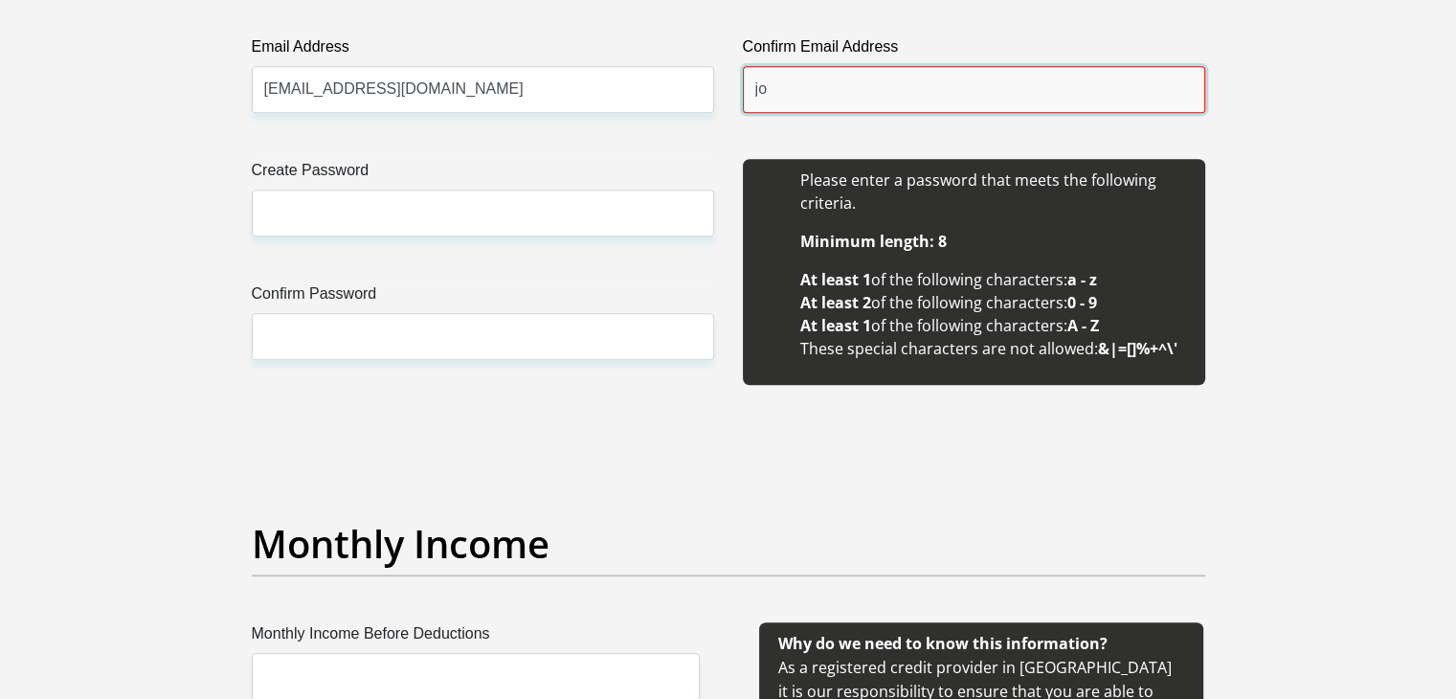
type input "[EMAIL_ADDRESS][DOMAIN_NAME]"
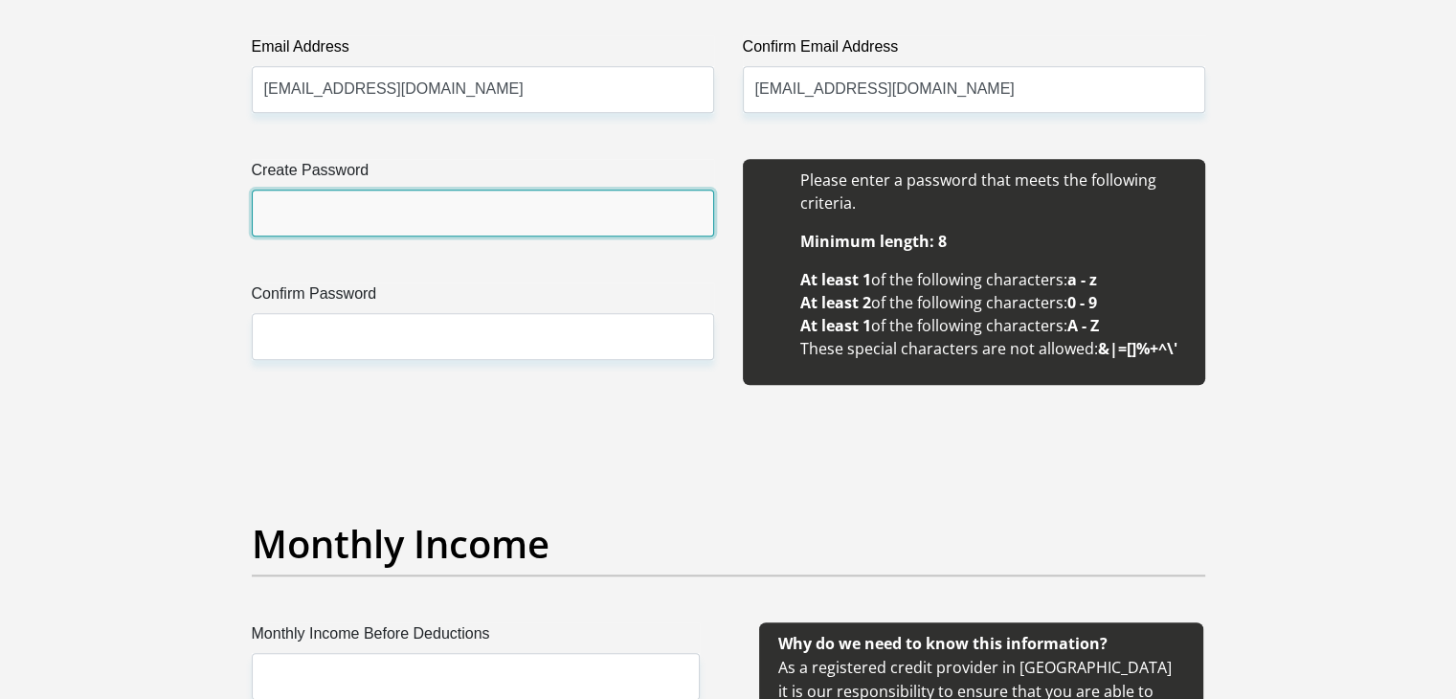
click at [612, 212] on input "Create Password" at bounding box center [483, 212] width 462 height 47
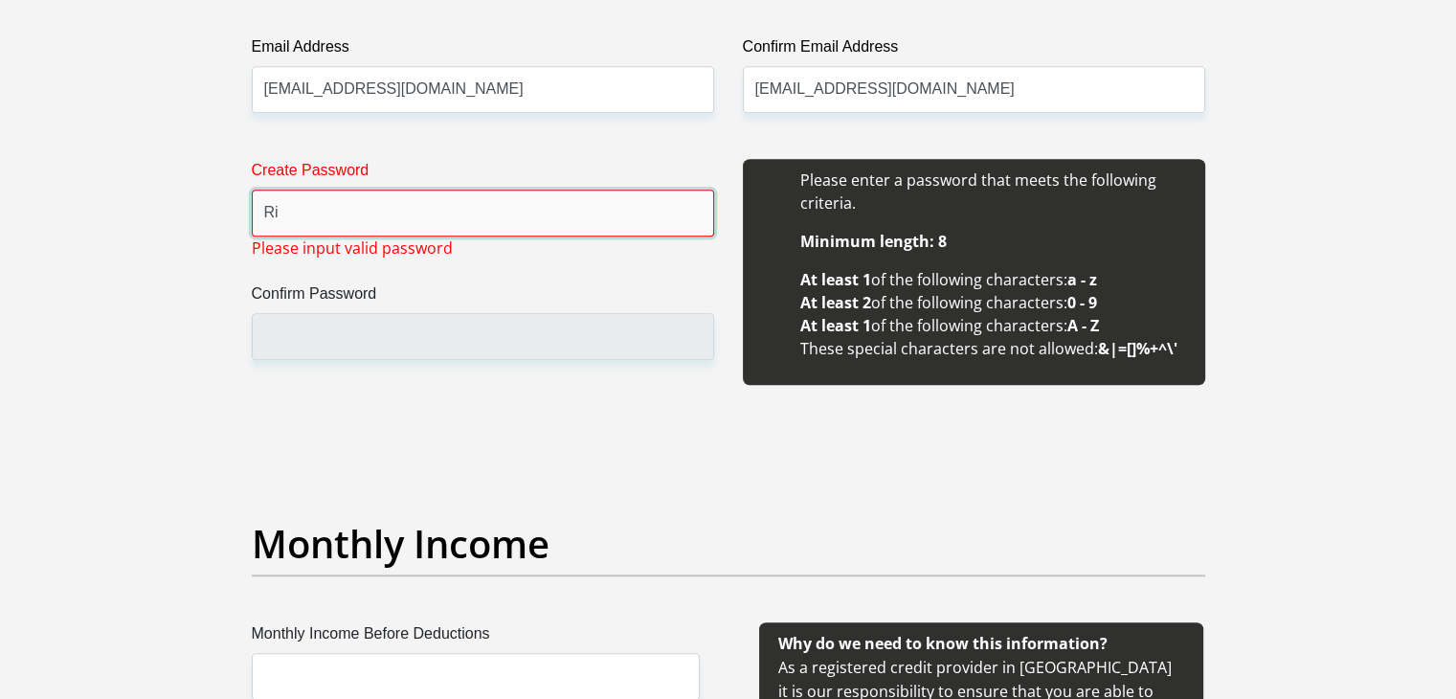
type input "Rifuwo03!"
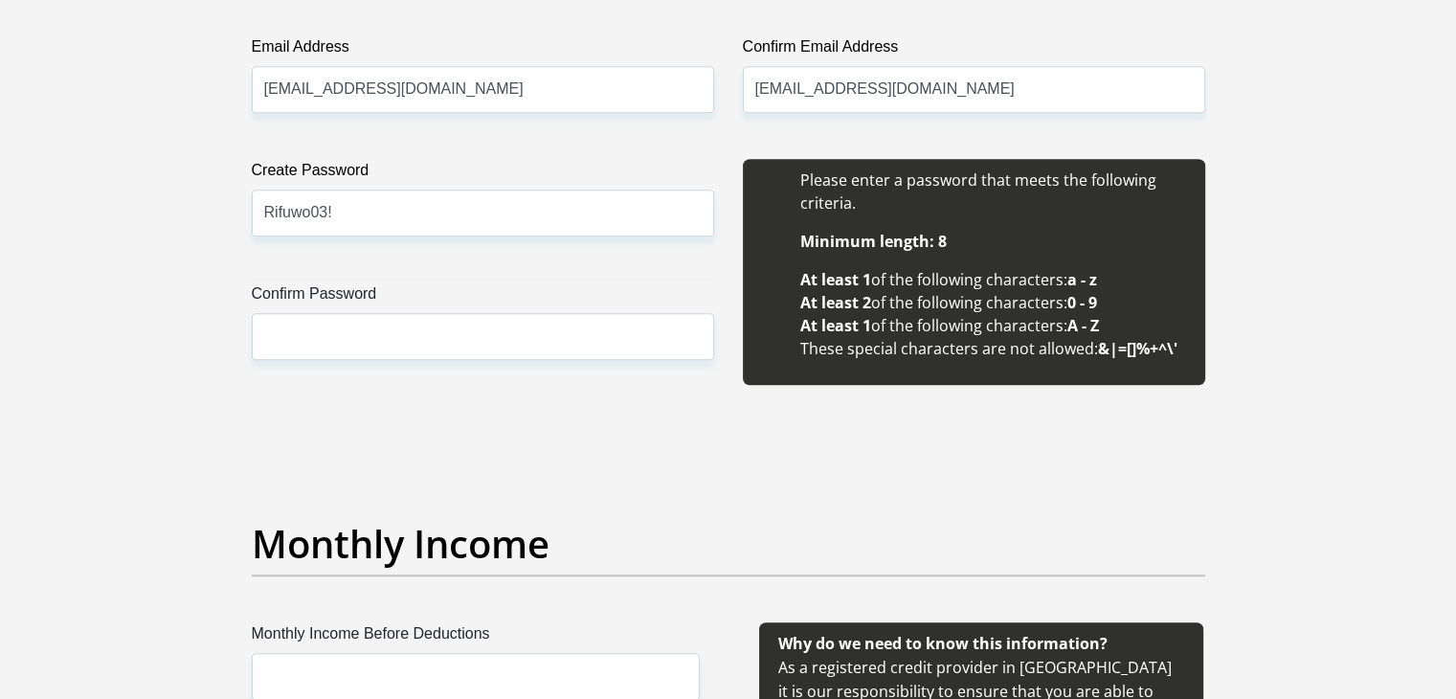
click at [517, 290] on label "Confirm Password" at bounding box center [483, 297] width 462 height 31
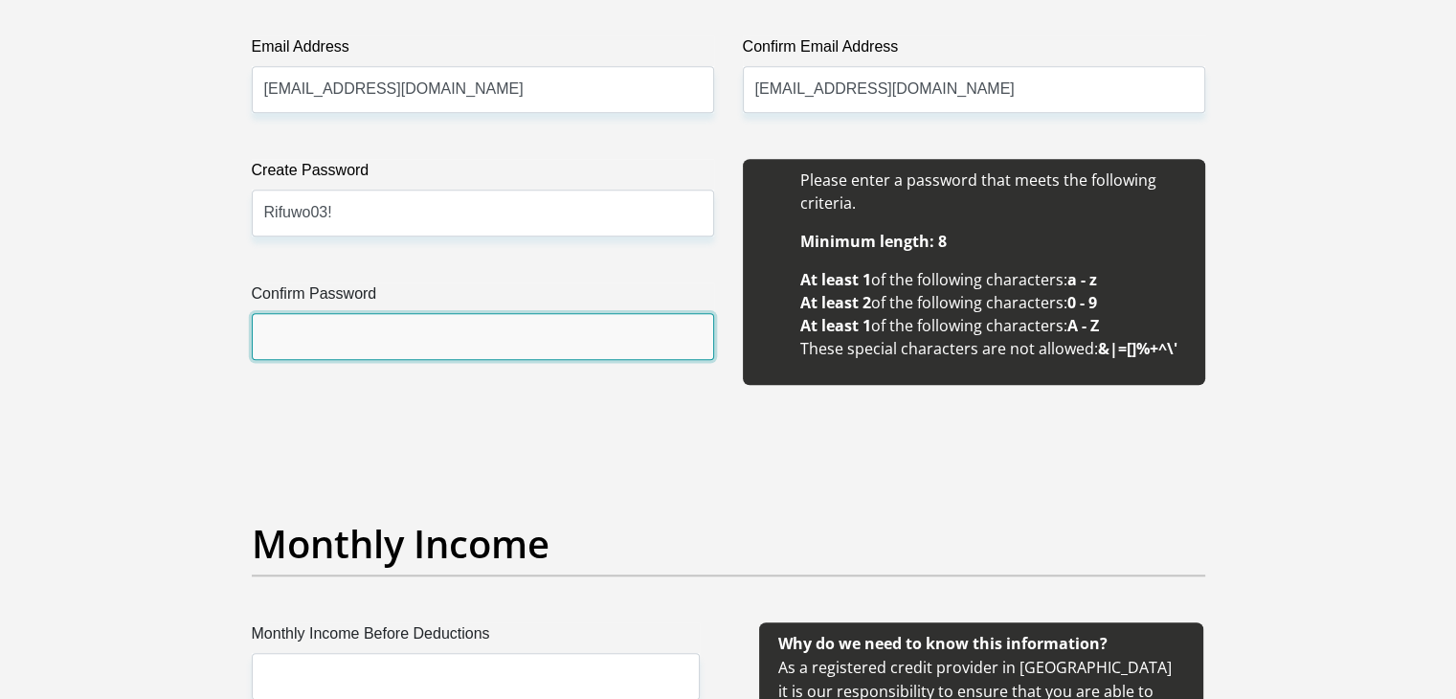
click at [517, 313] on input "Confirm Password" at bounding box center [483, 336] width 462 height 47
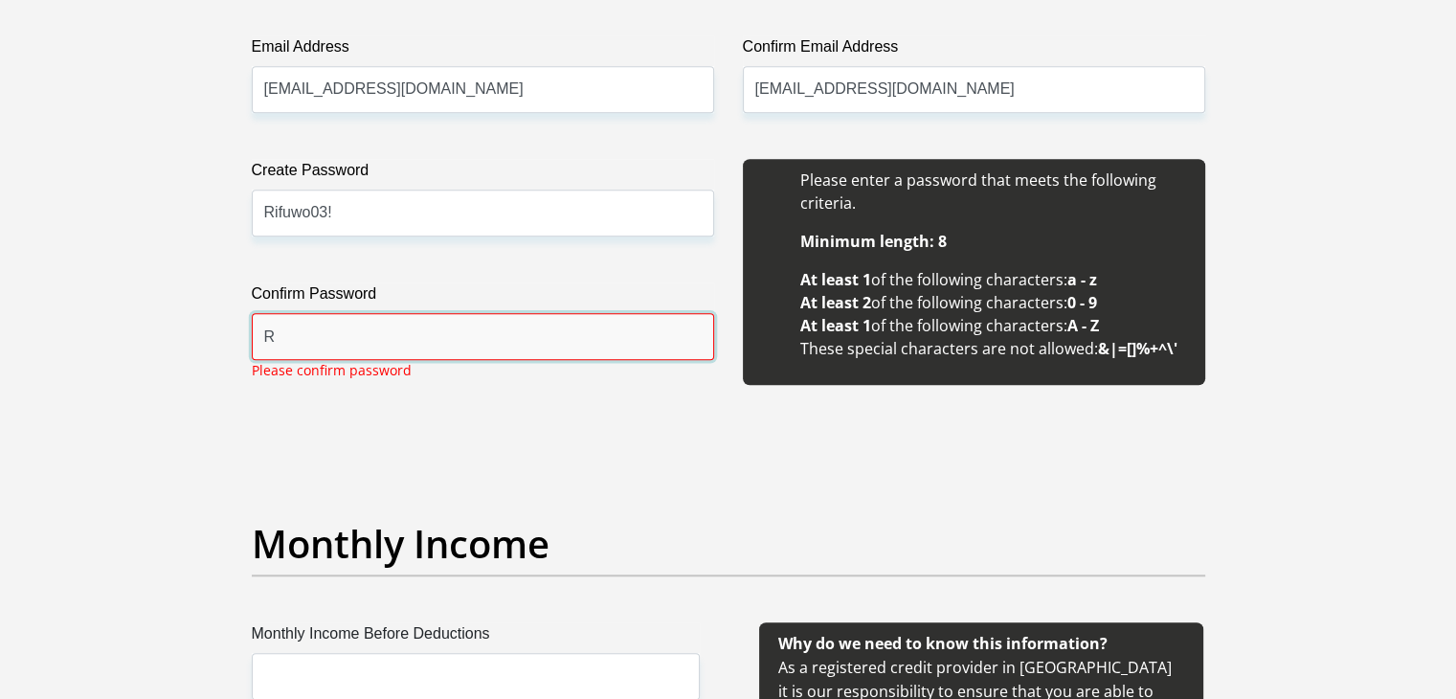
type input "Rifuwo03!"
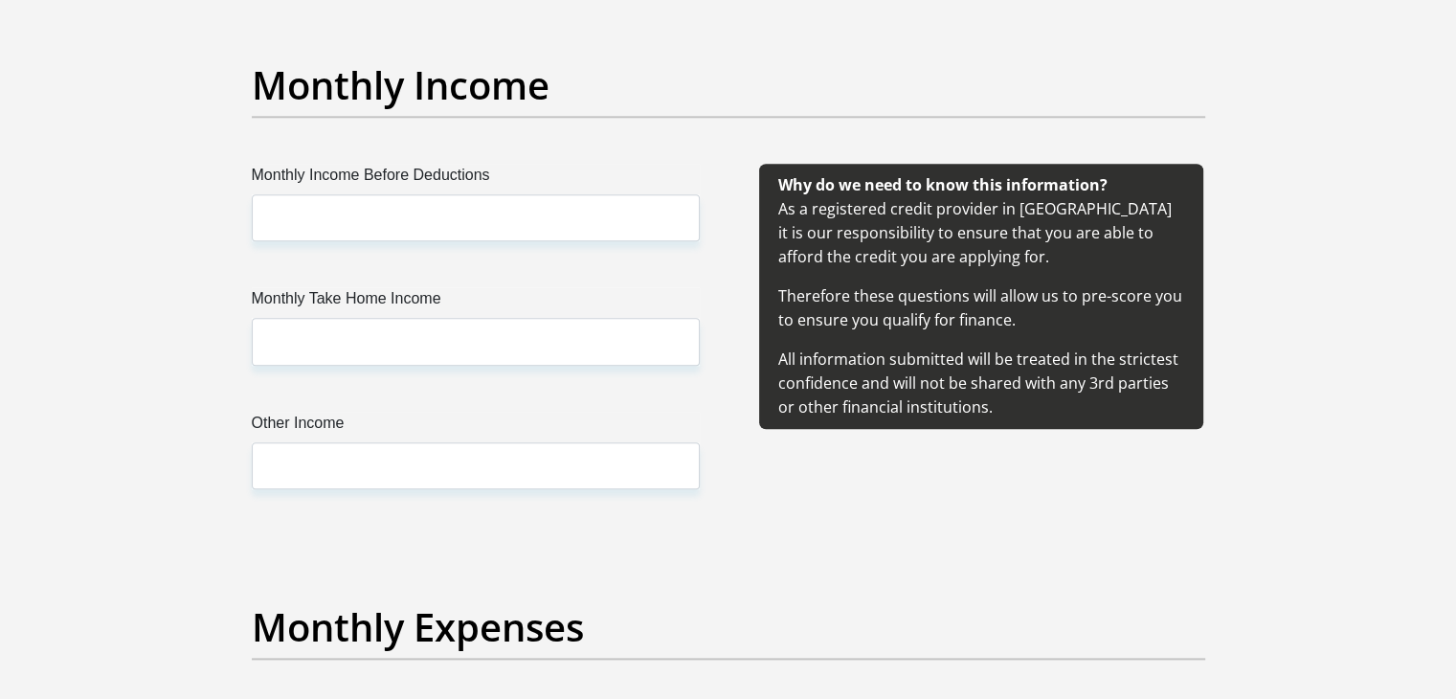
scroll to position [2098, 0]
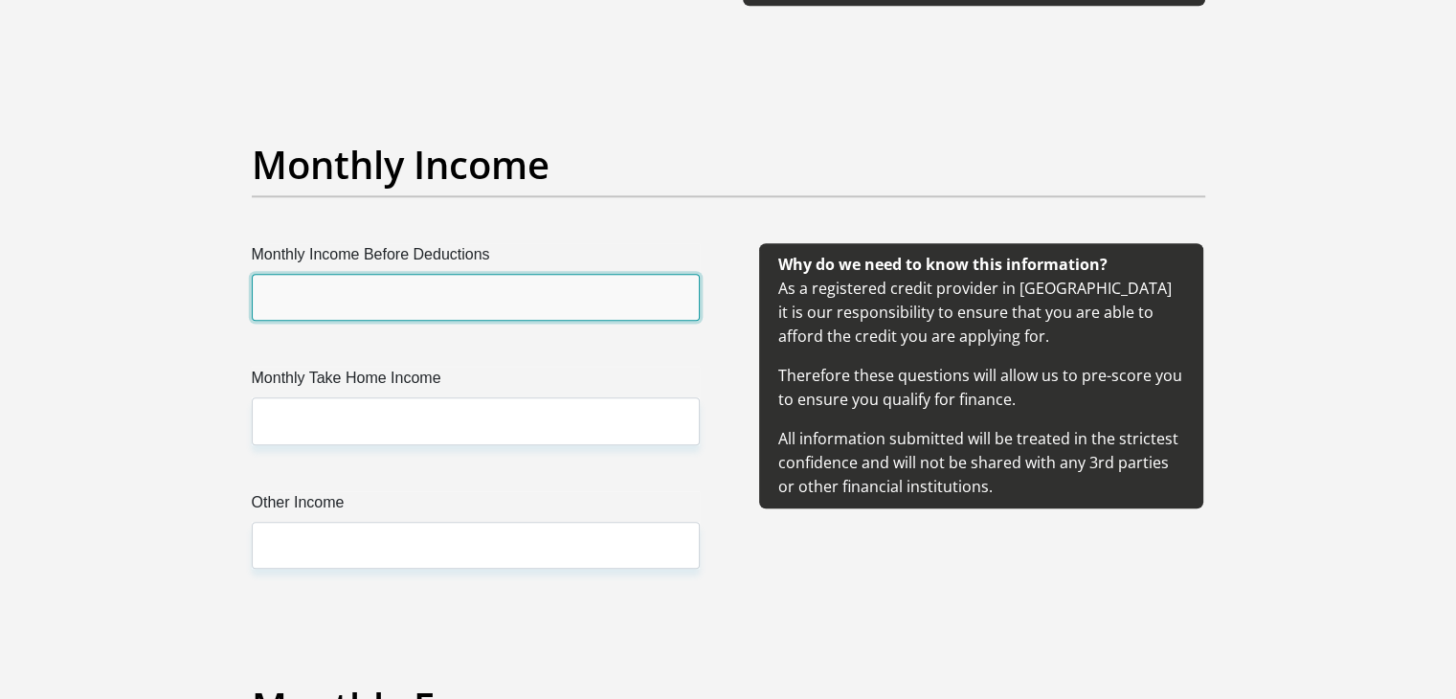
click at [575, 300] on input "Monthly Income Before Deductions" at bounding box center [476, 297] width 448 height 47
type input "10000"
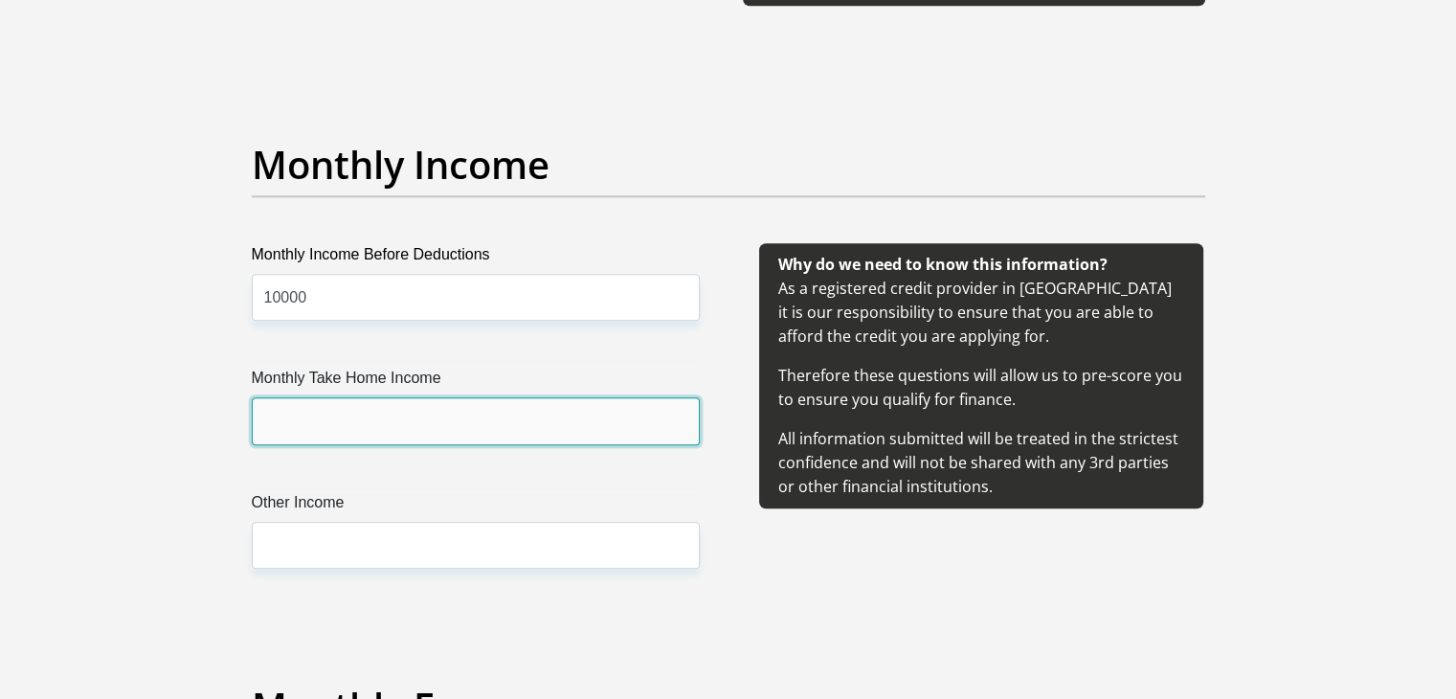
click at [425, 425] on input "Monthly Take Home Income" at bounding box center [476, 420] width 448 height 47
type input "10000"
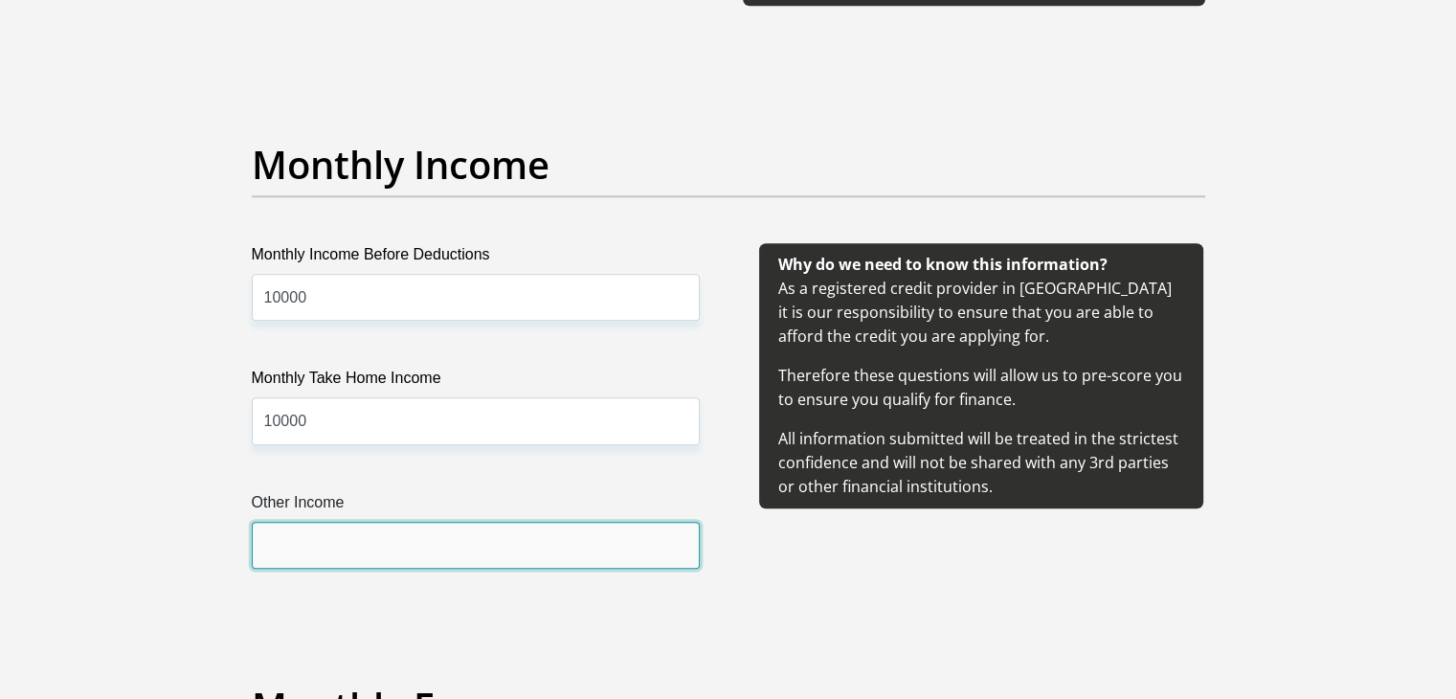
click at [410, 533] on input "Other Income" at bounding box center [476, 545] width 448 height 47
type input "2000"
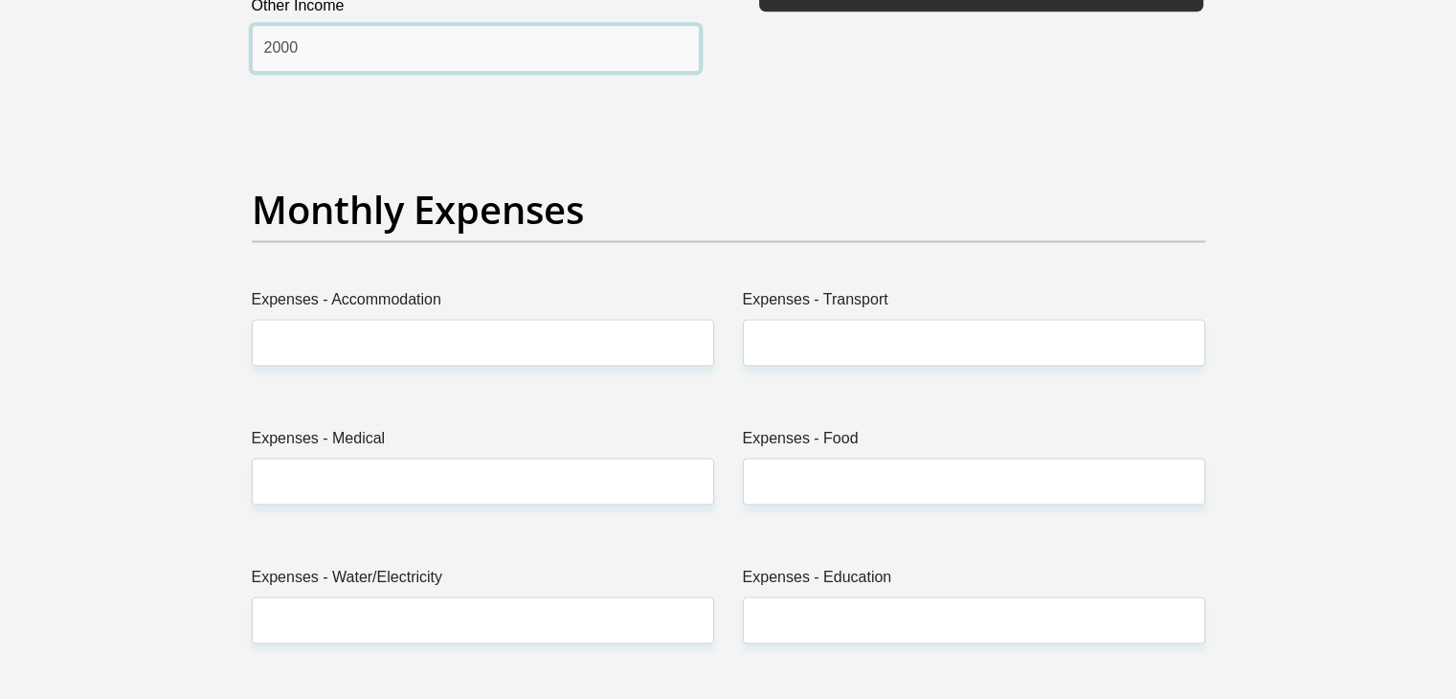
scroll to position [2745, 0]
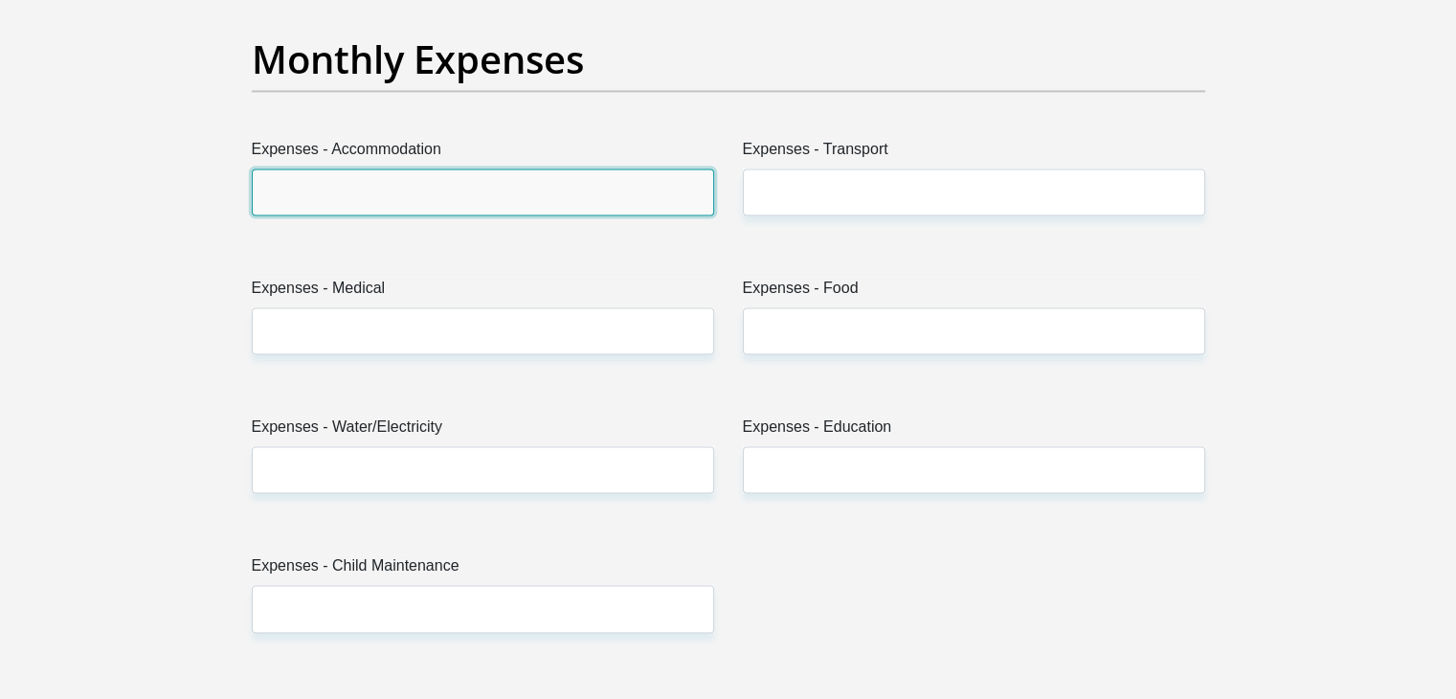
click at [490, 189] on input "Expenses - Accommodation" at bounding box center [483, 191] width 462 height 47
type input "0"
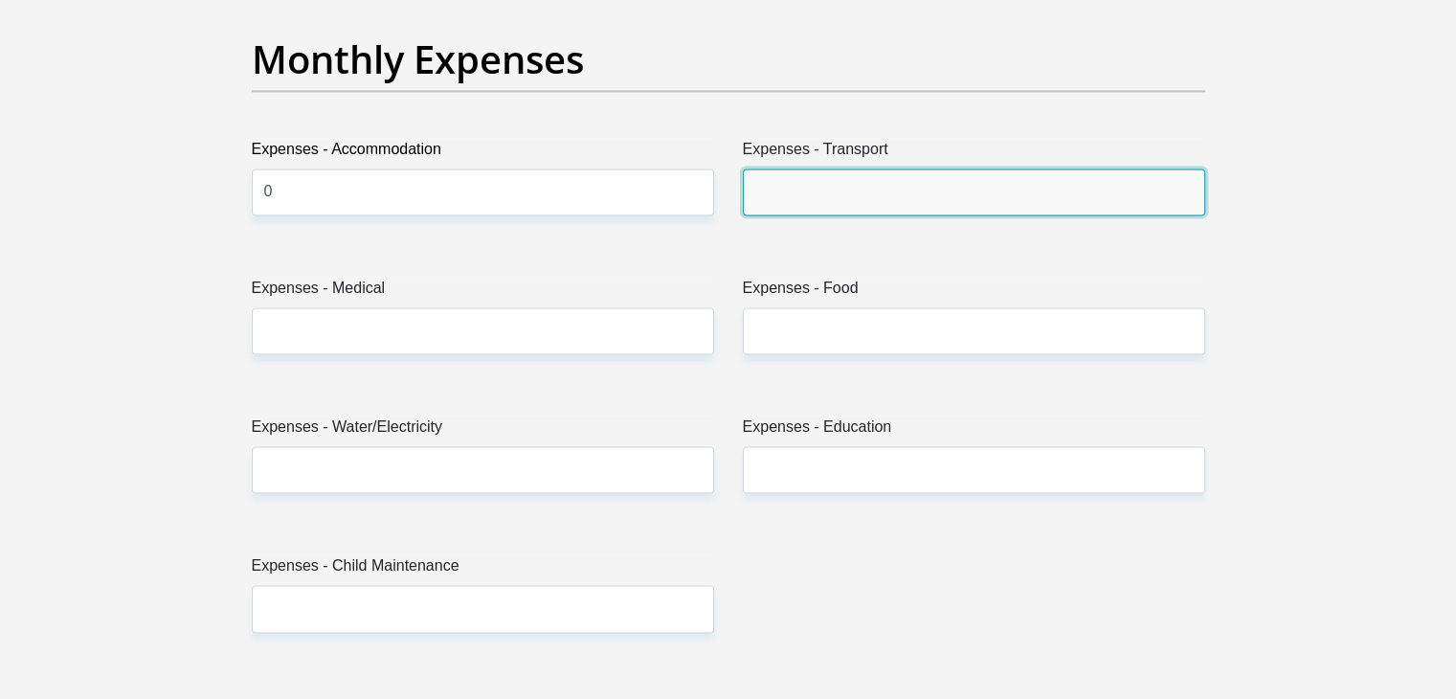
click at [818, 186] on input "Expenses - Transport" at bounding box center [974, 191] width 462 height 47
type input "500"
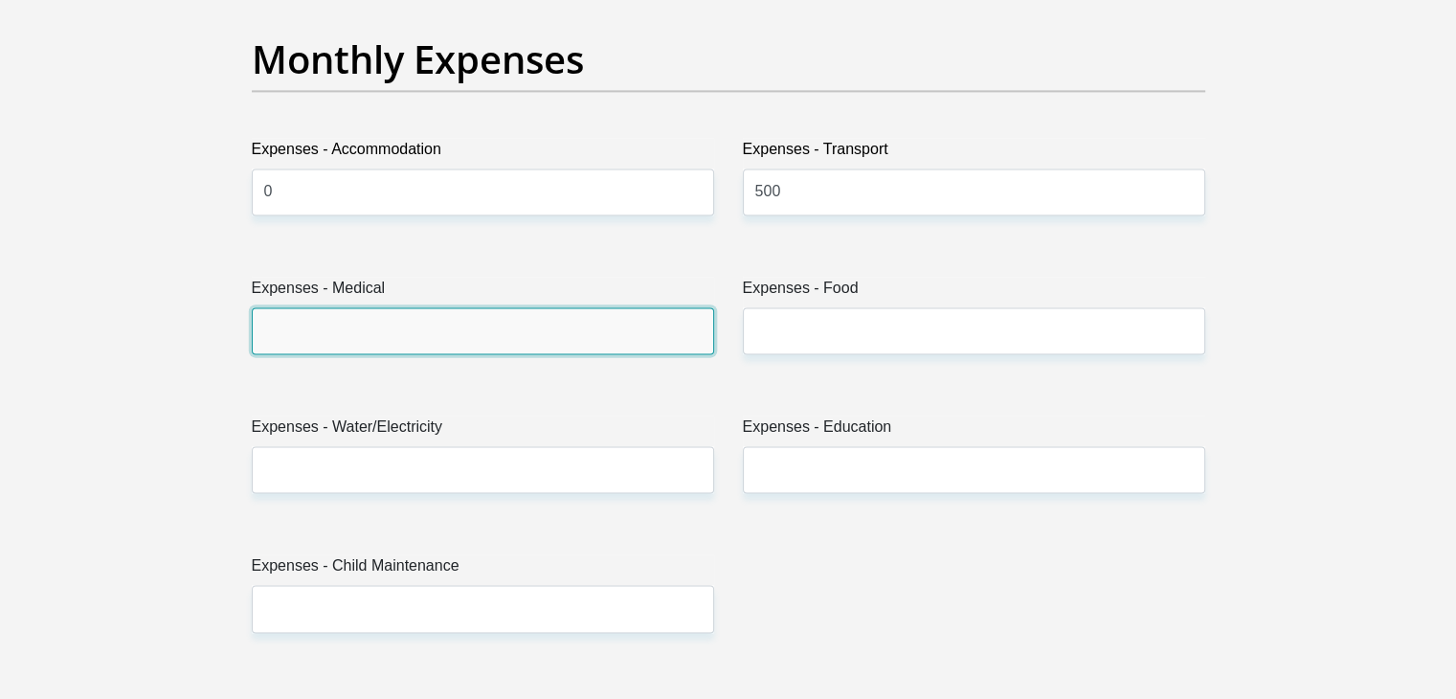
click at [526, 345] on input "Expenses - Medical" at bounding box center [483, 330] width 462 height 47
type input "100"
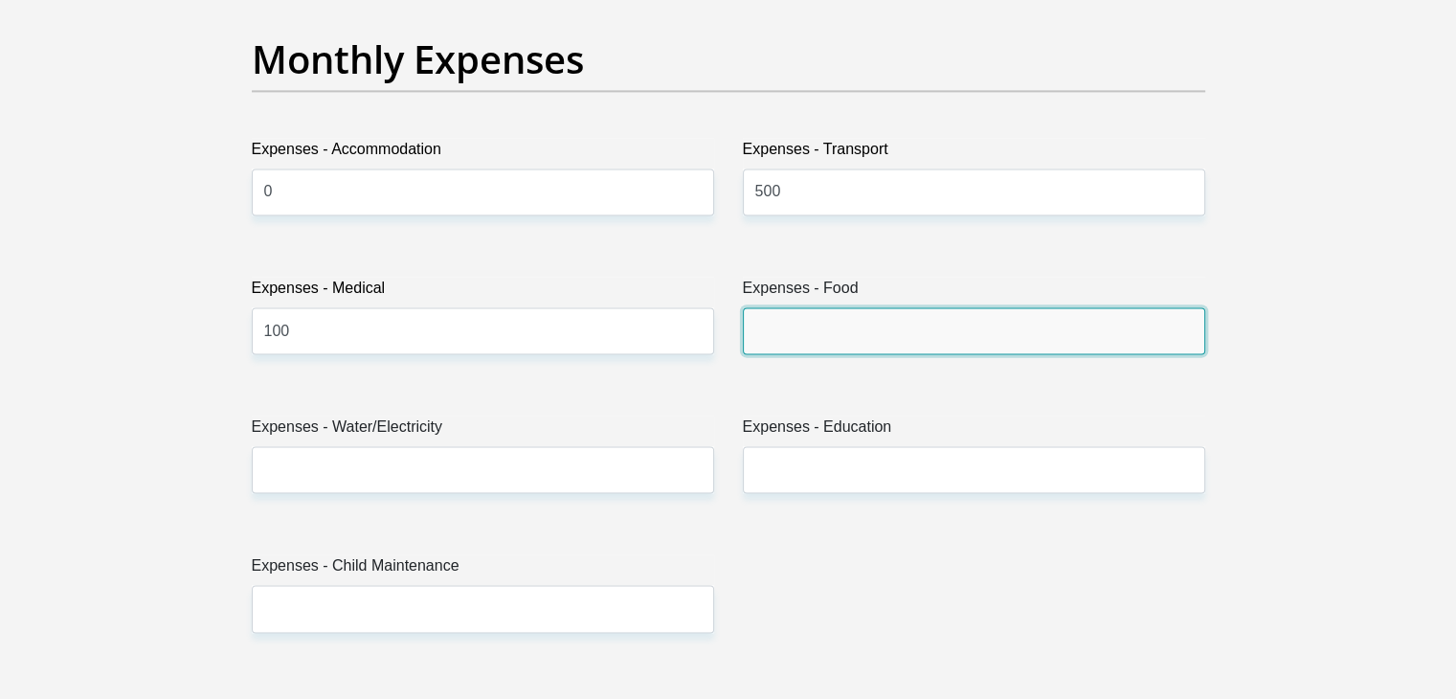
click at [803, 312] on input "Expenses - Food" at bounding box center [974, 330] width 462 height 47
type input "1300"
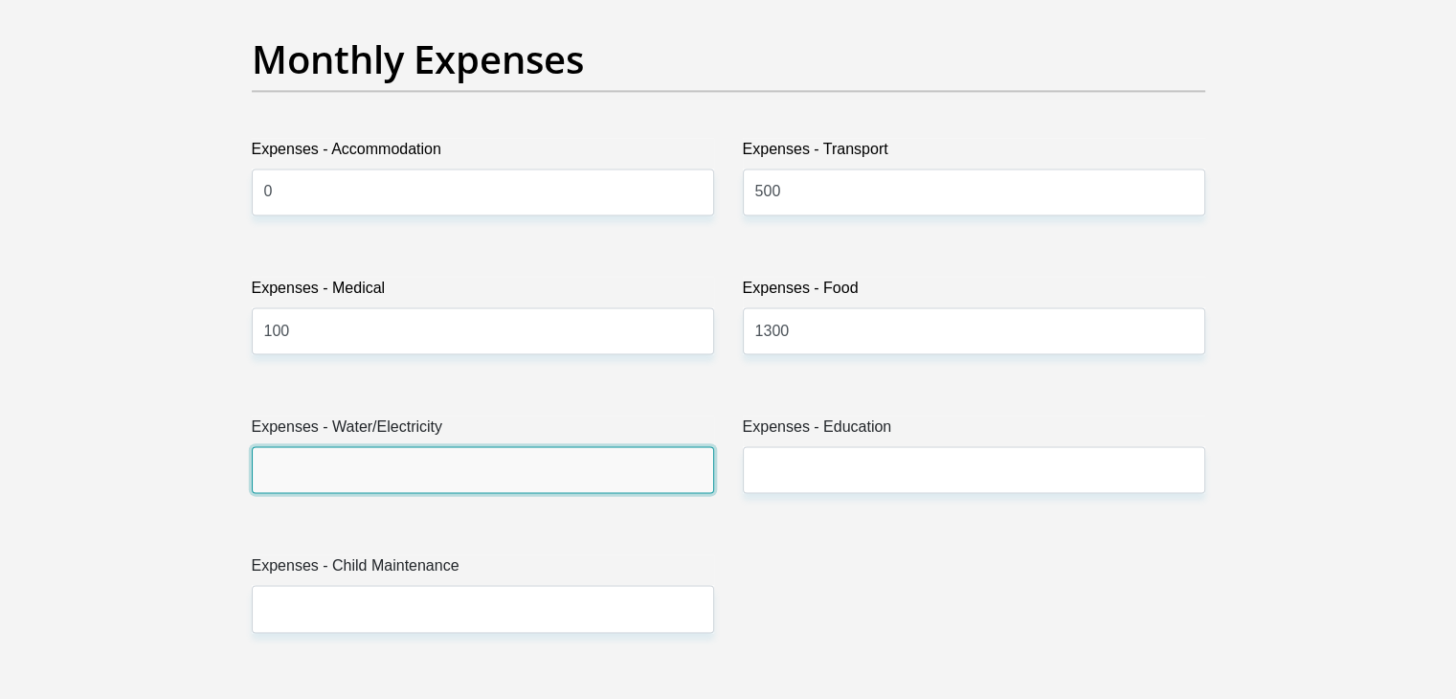
click at [505, 483] on input "Expenses - Water/Electricity" at bounding box center [483, 469] width 462 height 47
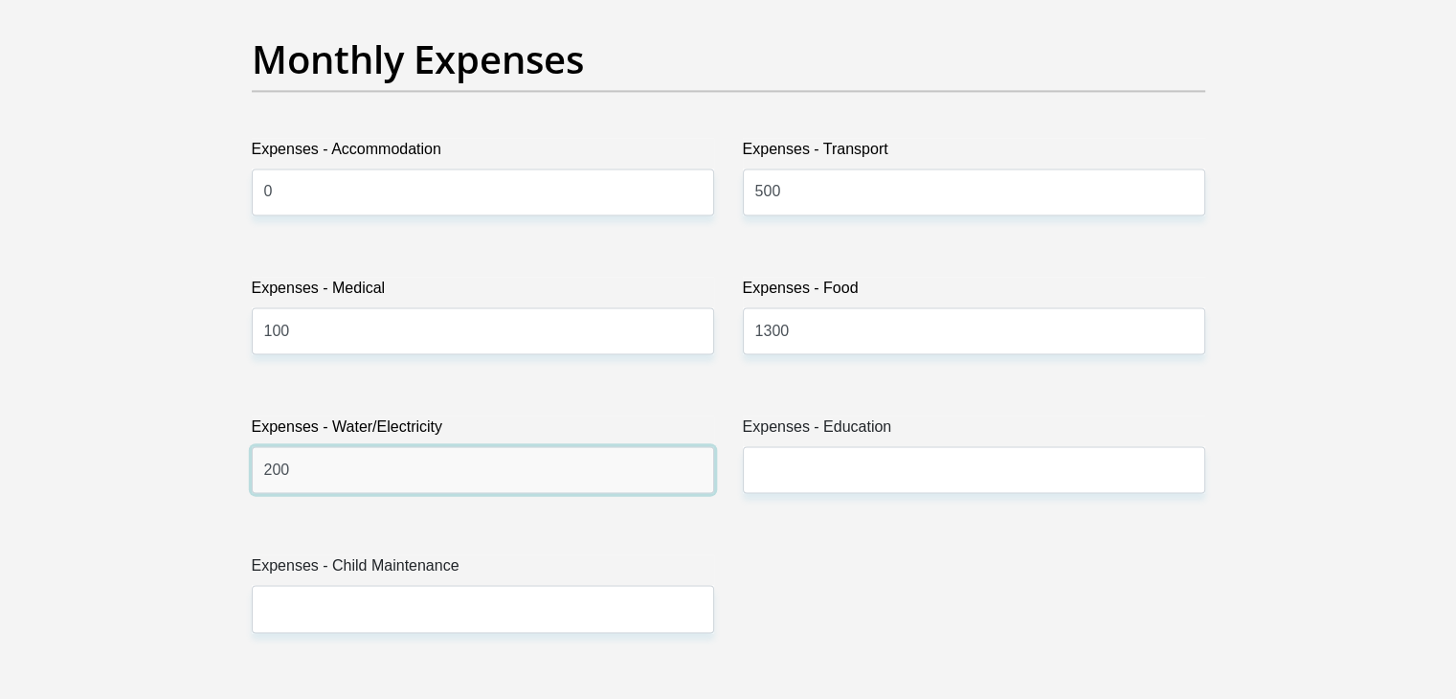
type input "200"
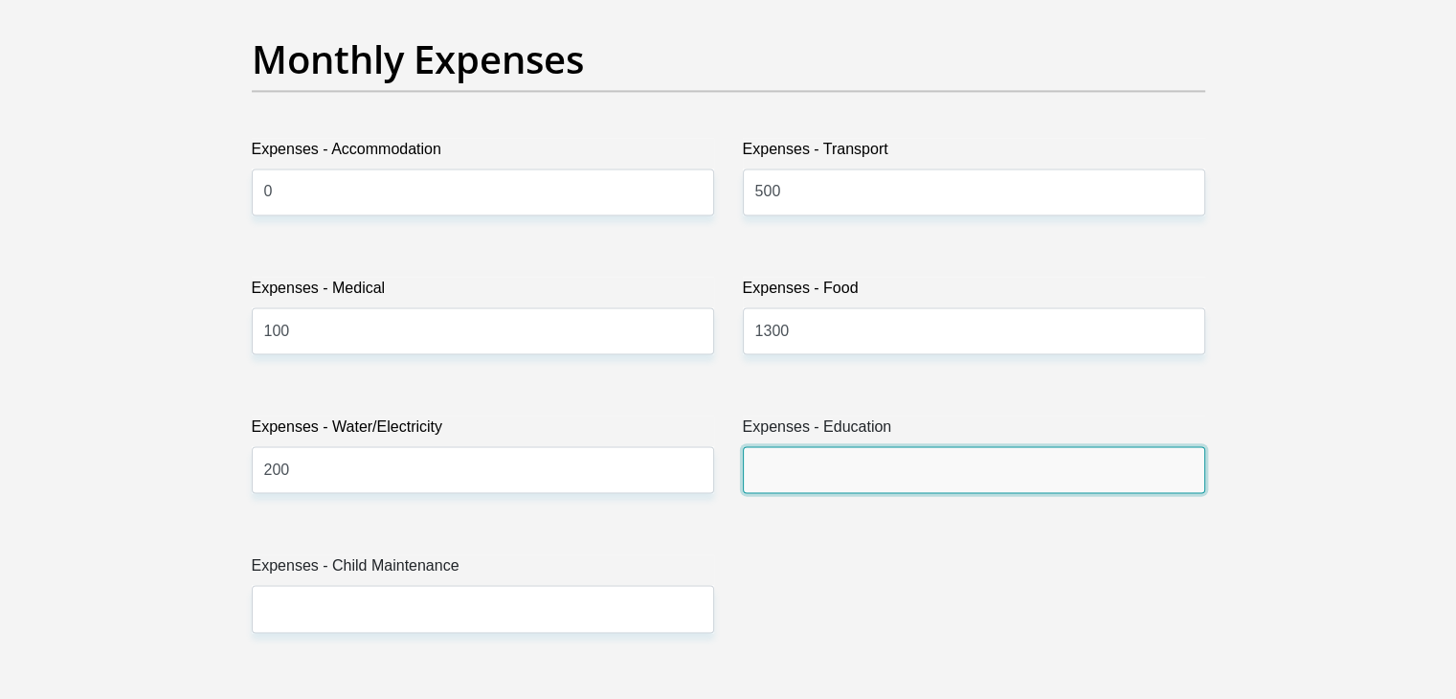
click at [849, 469] on input "Expenses - Education" at bounding box center [974, 469] width 462 height 47
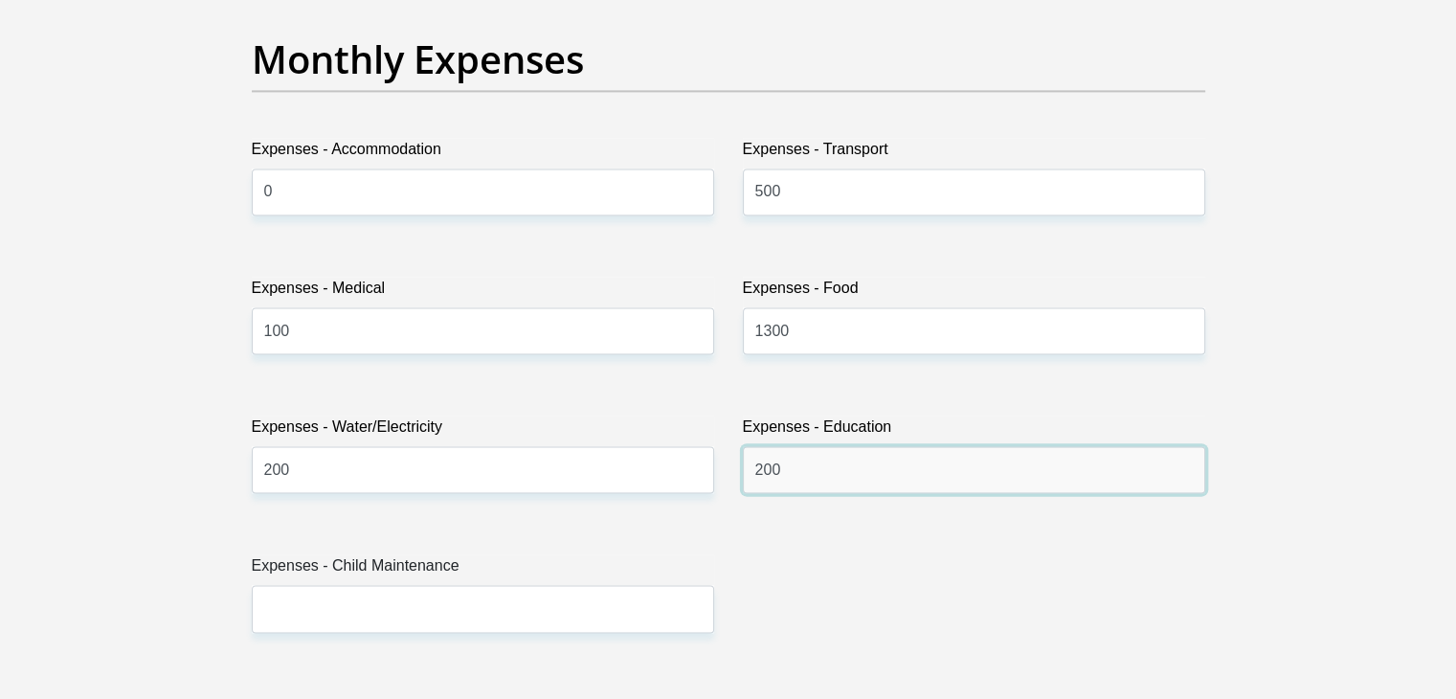
type input "200"
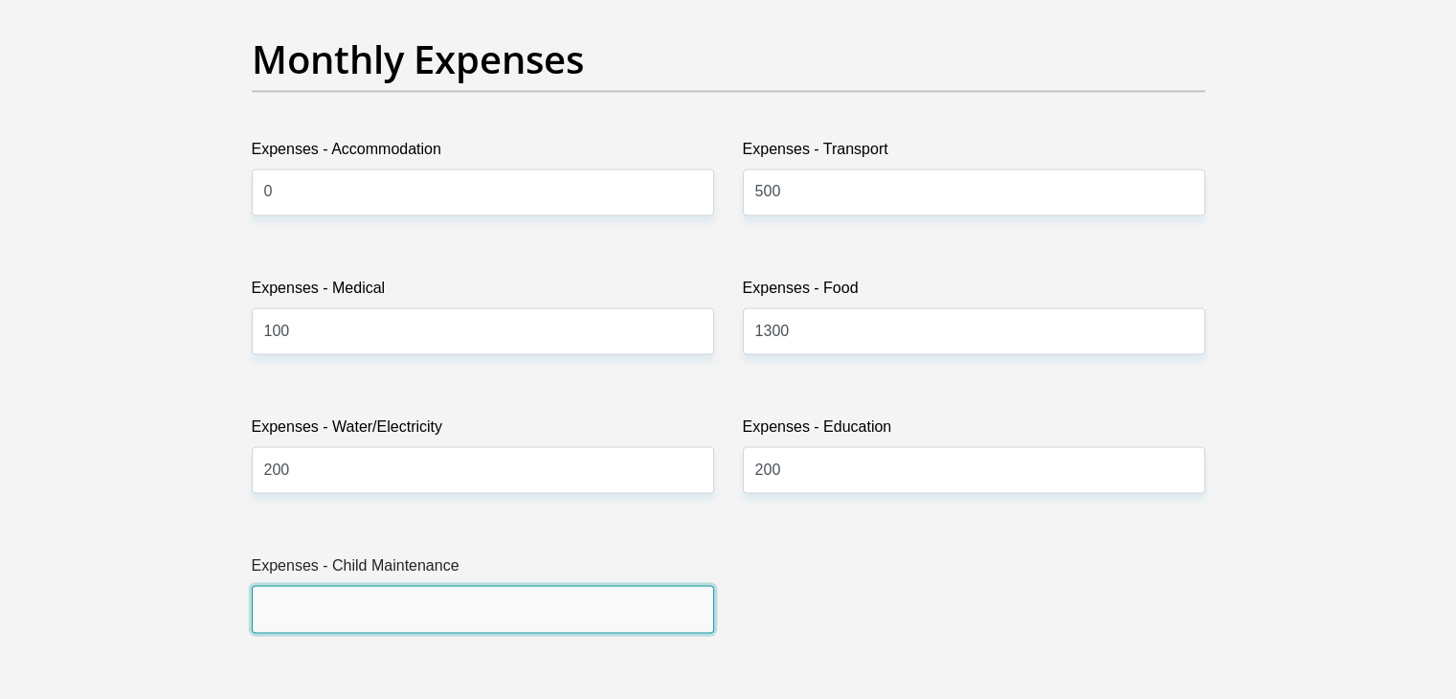
click at [626, 602] on input "Expenses - Child Maintenance" at bounding box center [483, 608] width 462 height 47
type input "1"
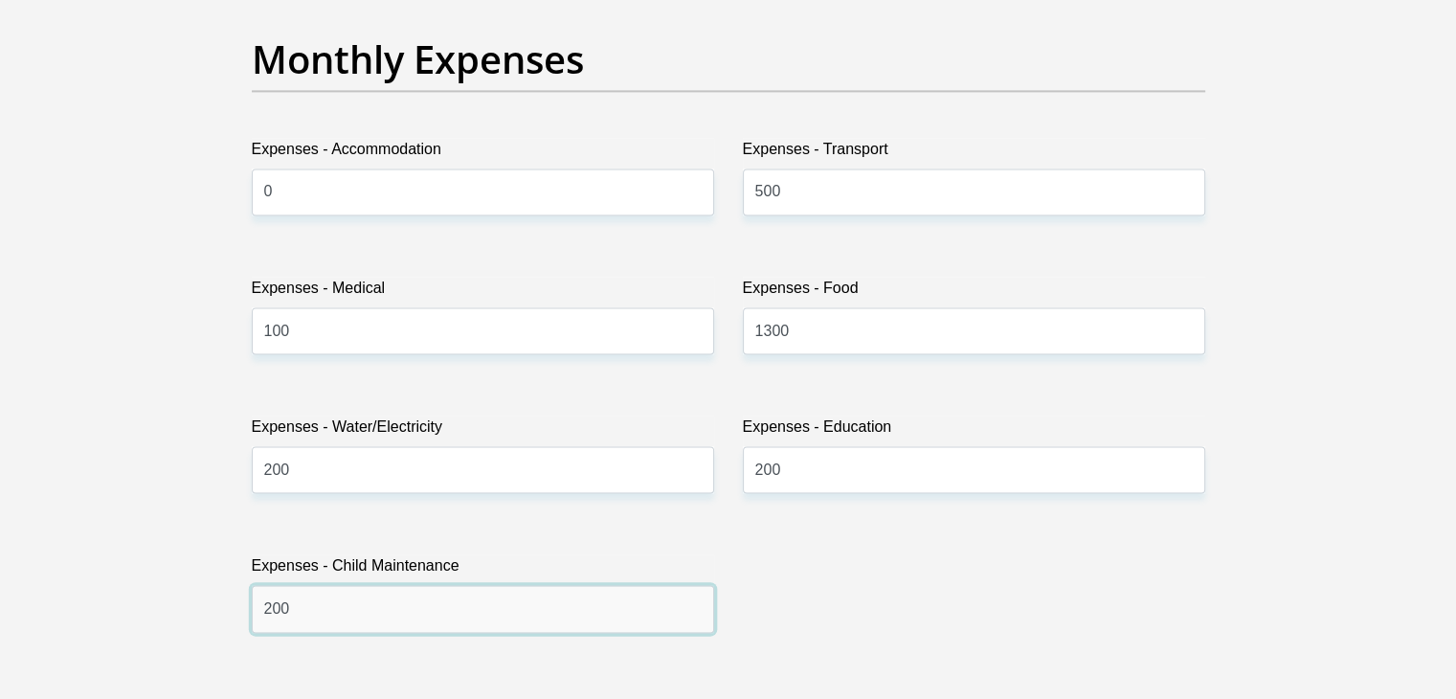
type input "200"
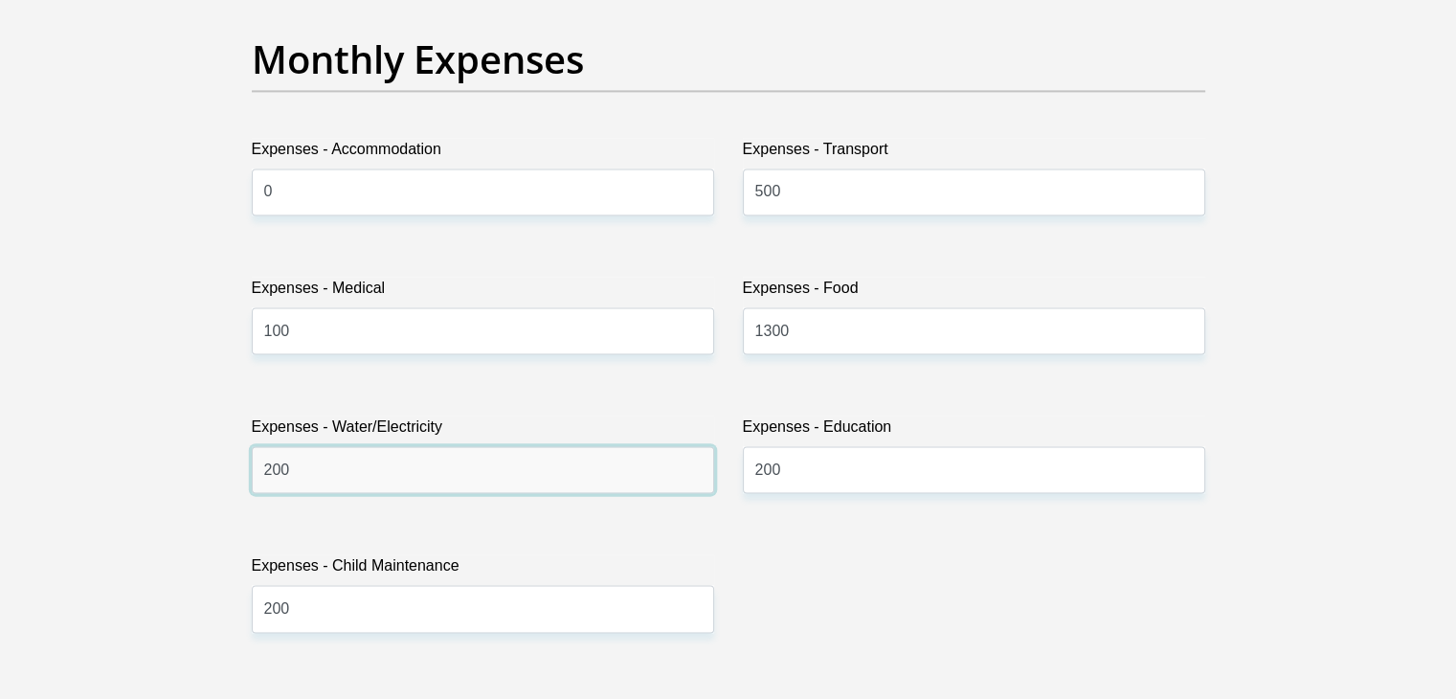
click at [558, 470] on input "200" at bounding box center [483, 469] width 462 height 47
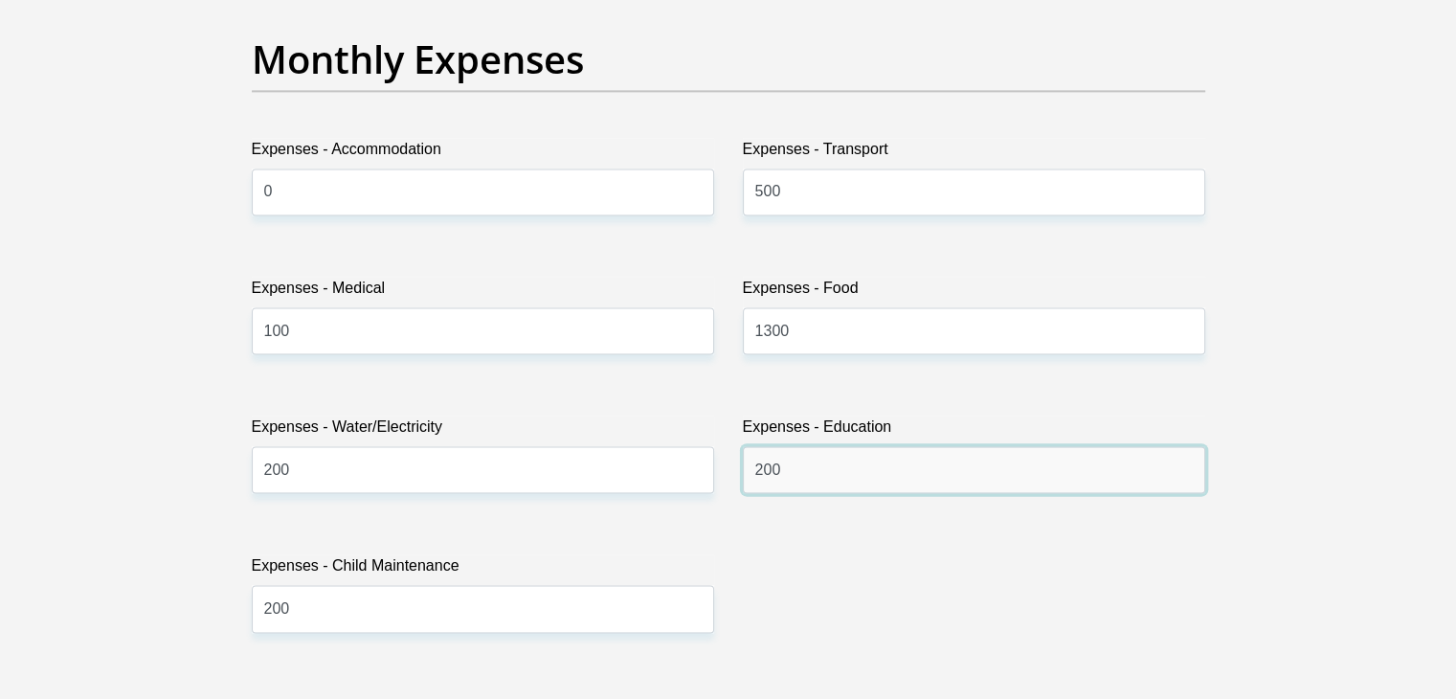
click at [841, 479] on input "200" at bounding box center [974, 469] width 462 height 47
type input "2"
type input "0"
click at [1324, 318] on section "Personal Details Title Mr Ms Mrs Dr [PERSON_NAME] First Name [PERSON_NAME] Surn…" at bounding box center [728, 674] width 1456 height 6671
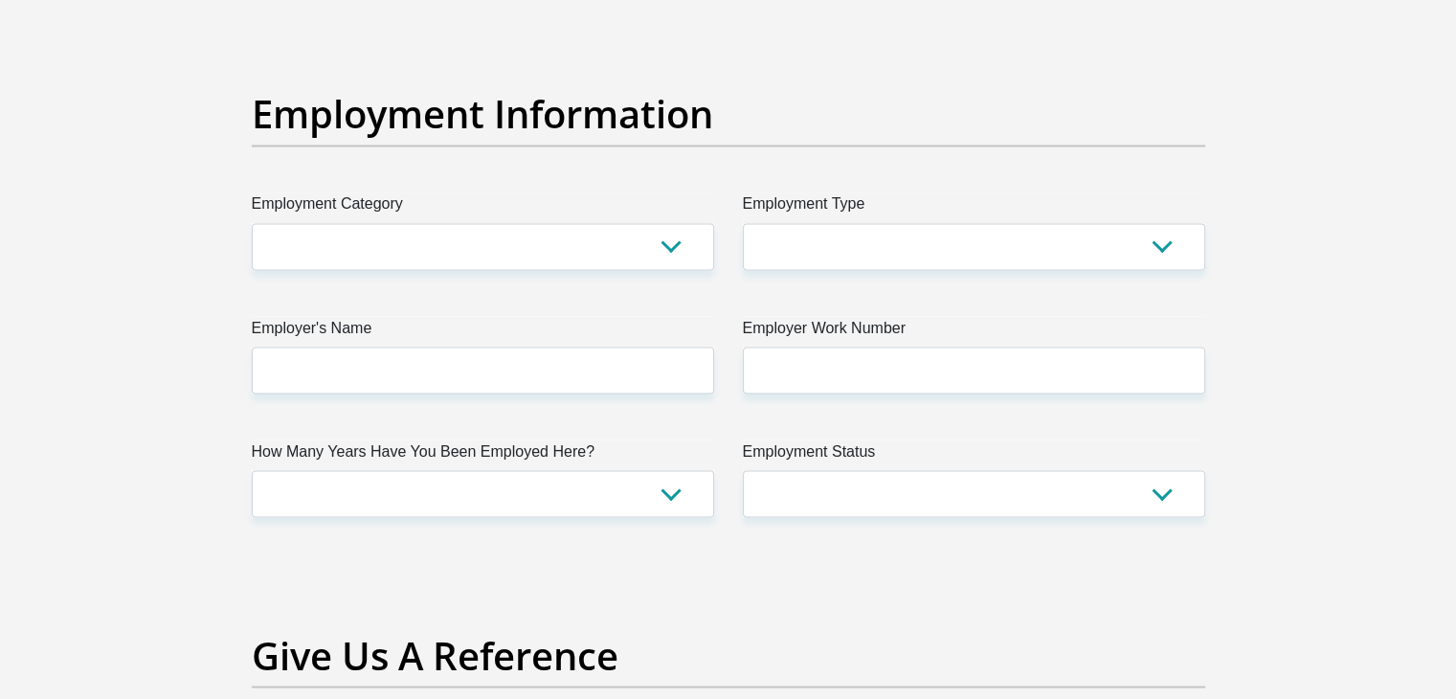
scroll to position [3393, 0]
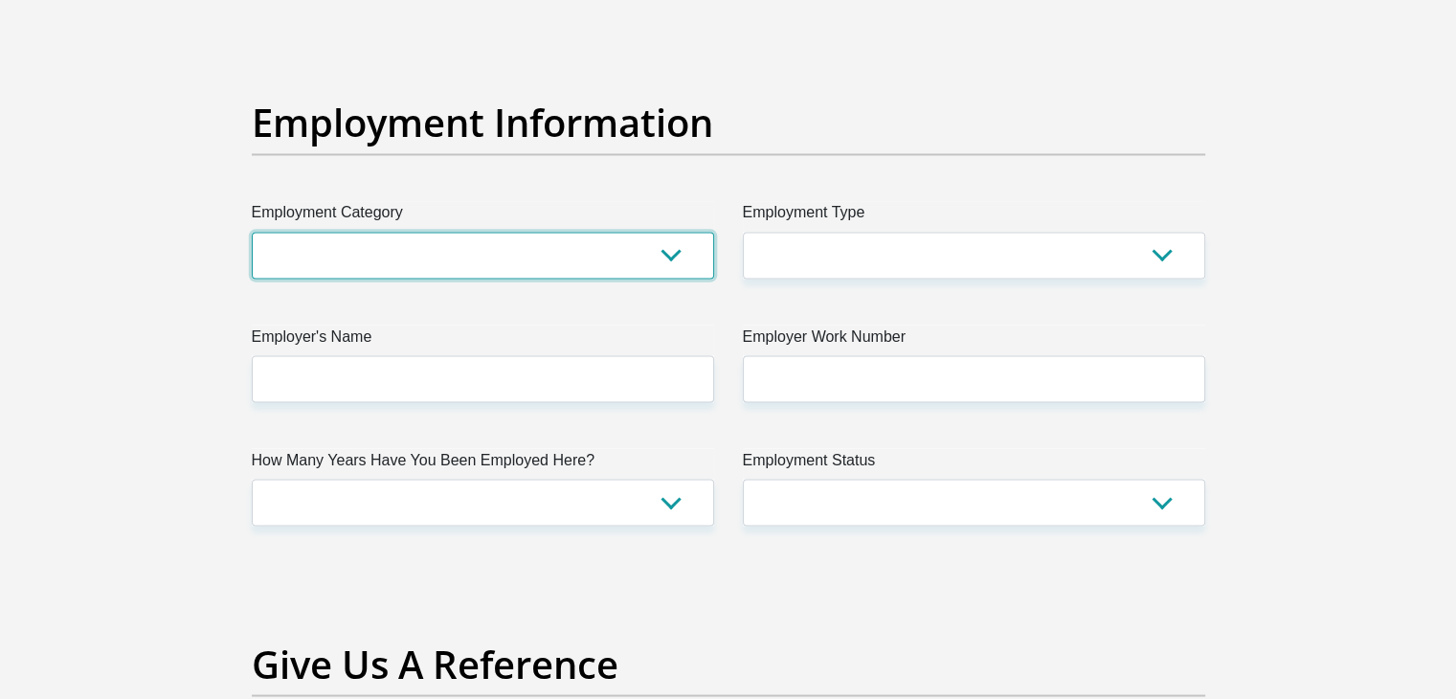
click at [672, 261] on select "AGRICULTURE ALCOHOL & TOBACCO CONSTRUCTION MATERIALS METALLURGY EQUIPMENT FOR R…" at bounding box center [483, 255] width 462 height 47
select select "71"
click at [252, 232] on select "AGRICULTURE ALCOHOL & TOBACCO CONSTRUCTION MATERIALS METALLURGY EQUIPMENT FOR R…" at bounding box center [483, 255] width 462 height 47
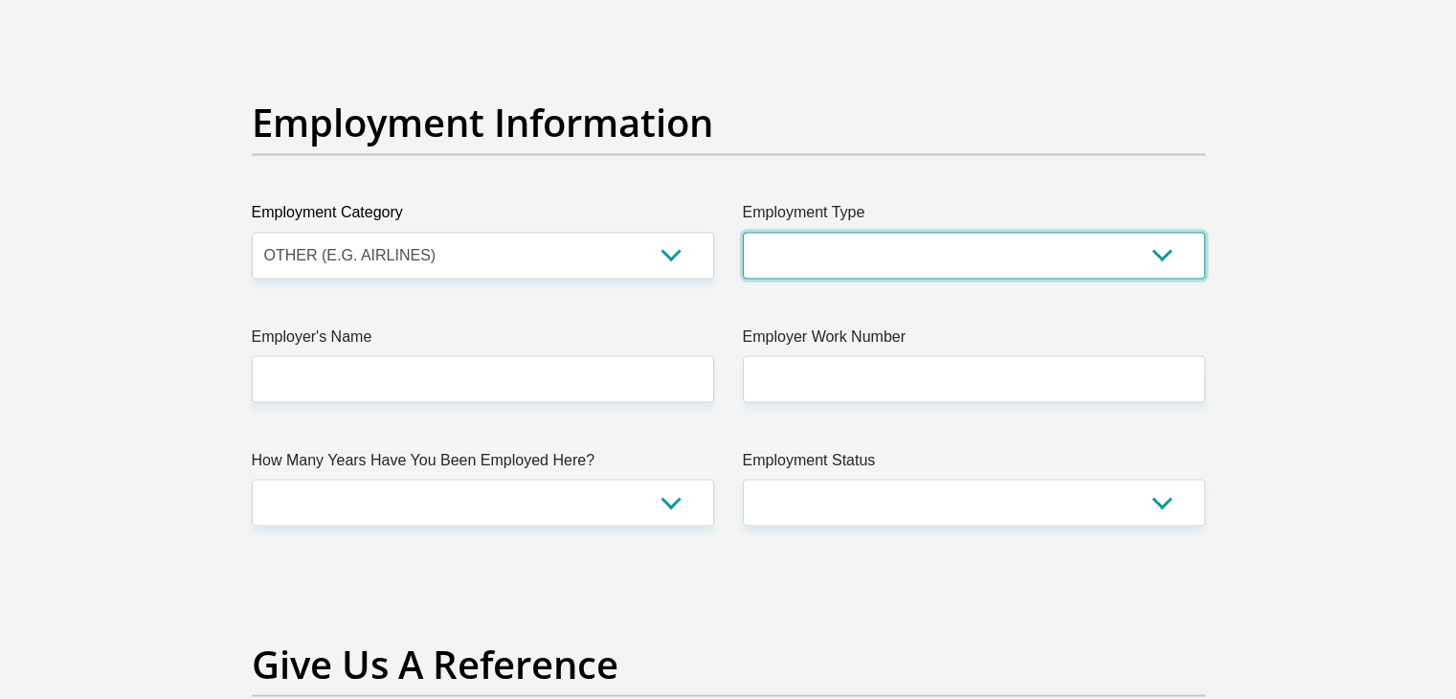
click at [903, 250] on select "College/Lecturer Craft Seller Creative Driver Executive Farmer Forces - Non Com…" at bounding box center [974, 255] width 462 height 47
select select "Self-Employed"
click at [743, 232] on select "College/Lecturer Craft Seller Creative Driver Executive Farmer Forces - Non Com…" at bounding box center [974, 255] width 462 height 47
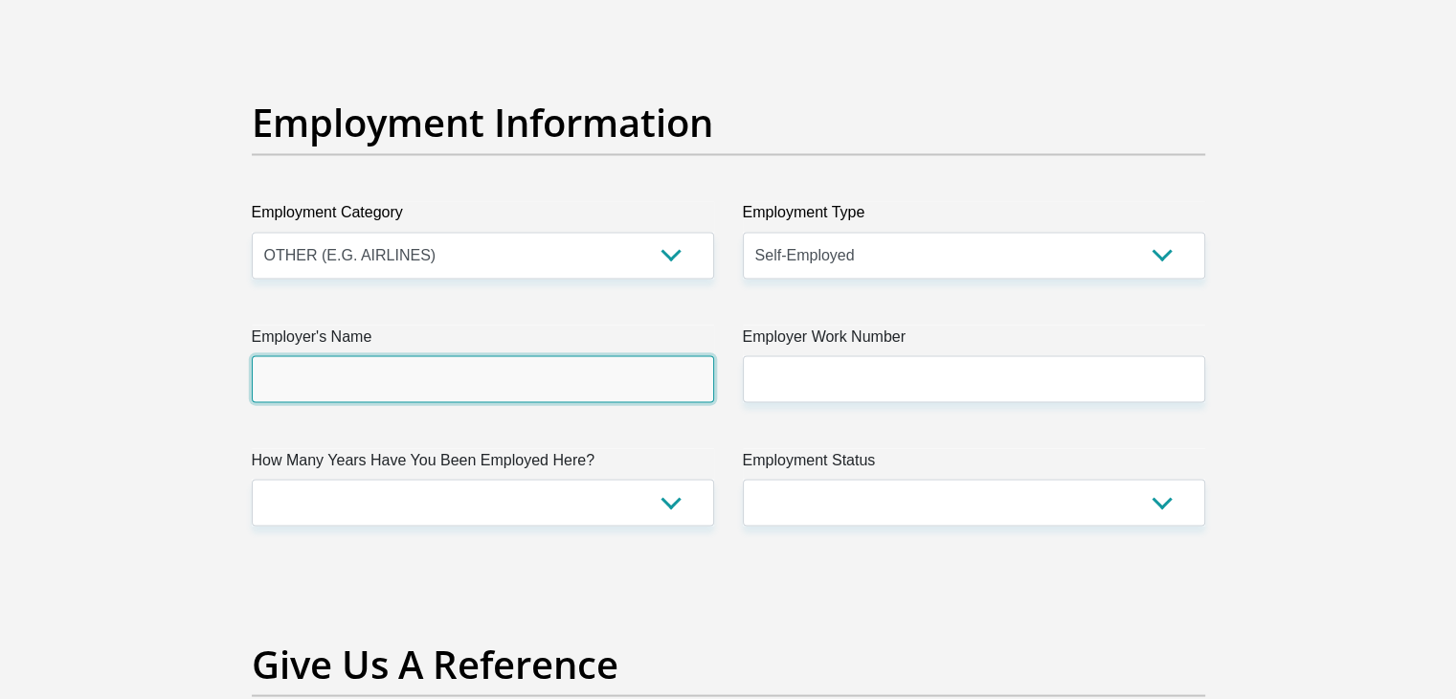
click at [635, 393] on input "Employer's Name" at bounding box center [483, 378] width 462 height 47
type input "JOYTEEBAKERY"
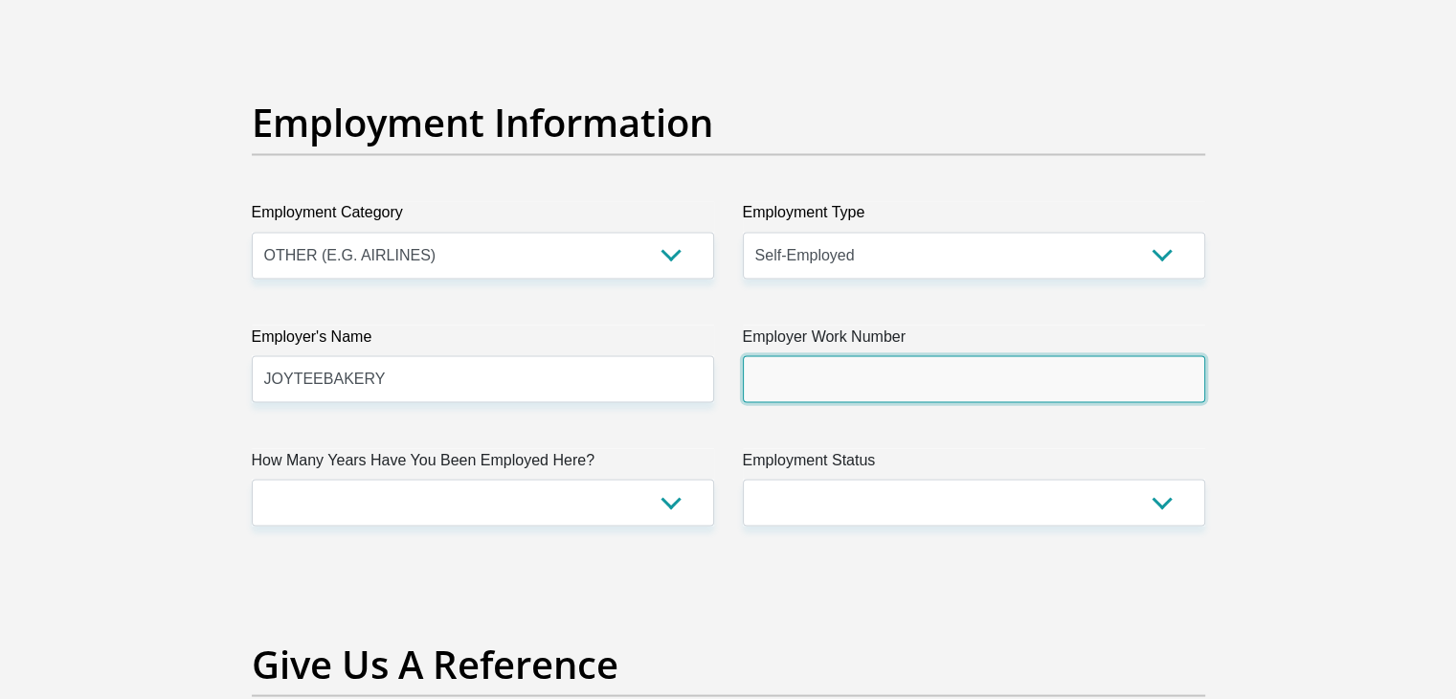
click at [840, 379] on input "Employer Work Number" at bounding box center [974, 378] width 462 height 47
type input "0638936154"
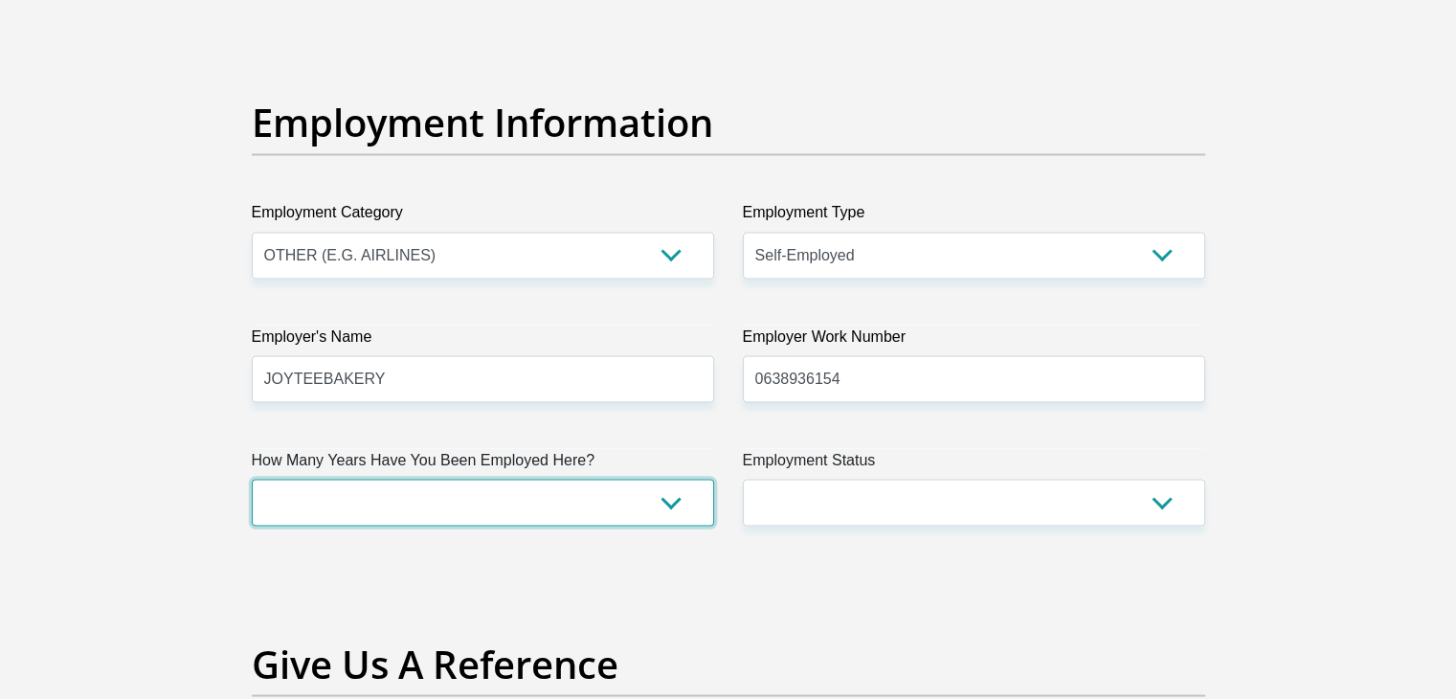
click at [652, 488] on select "less than 1 year 1-3 years 3-5 years 5+ years" at bounding box center [483, 502] width 462 height 47
select select "60"
click at [252, 479] on select "less than 1 year 1-3 years 3-5 years 5+ years" at bounding box center [483, 502] width 462 height 47
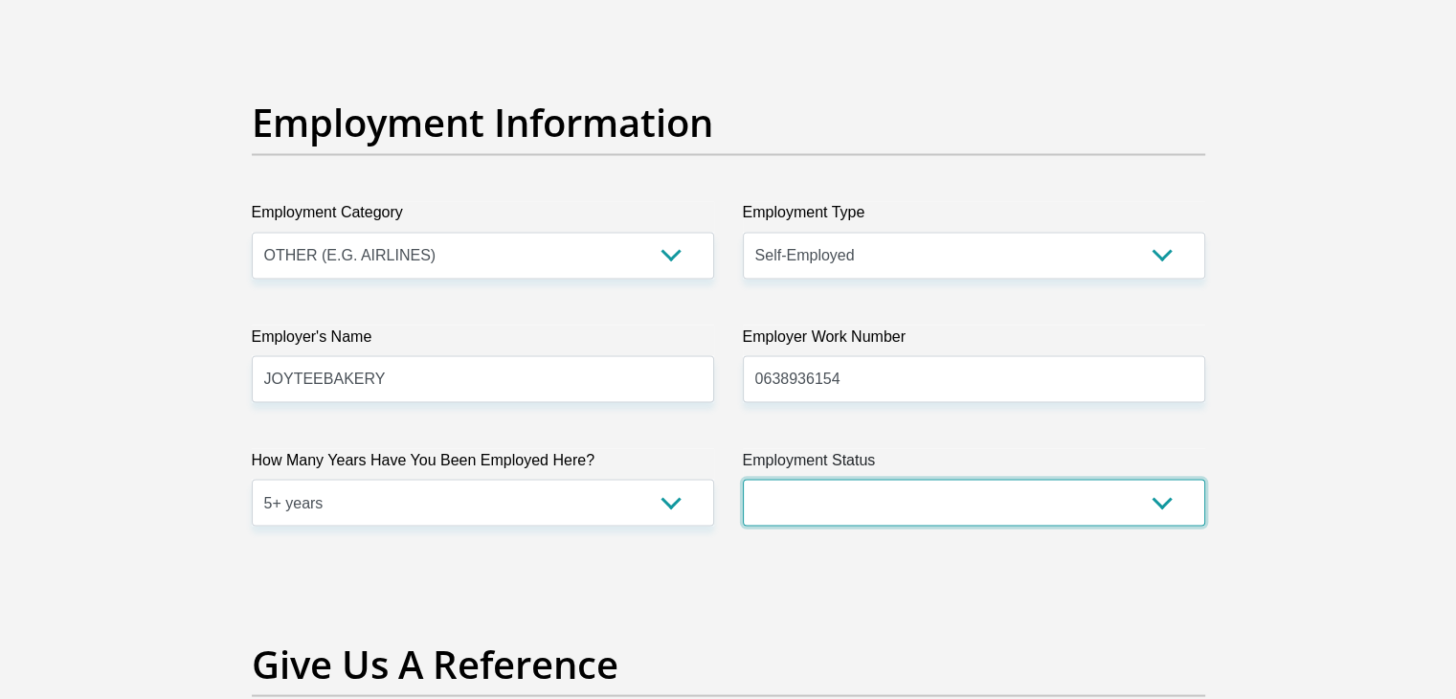
click at [805, 504] on select "Permanent/Full-time Part-time/Casual [DEMOGRAPHIC_DATA] Worker Self-Employed Ho…" at bounding box center [974, 502] width 462 height 47
select select "4"
click at [743, 479] on select "Permanent/Full-time Part-time/Casual [DEMOGRAPHIC_DATA] Worker Self-Employed Ho…" at bounding box center [974, 502] width 462 height 47
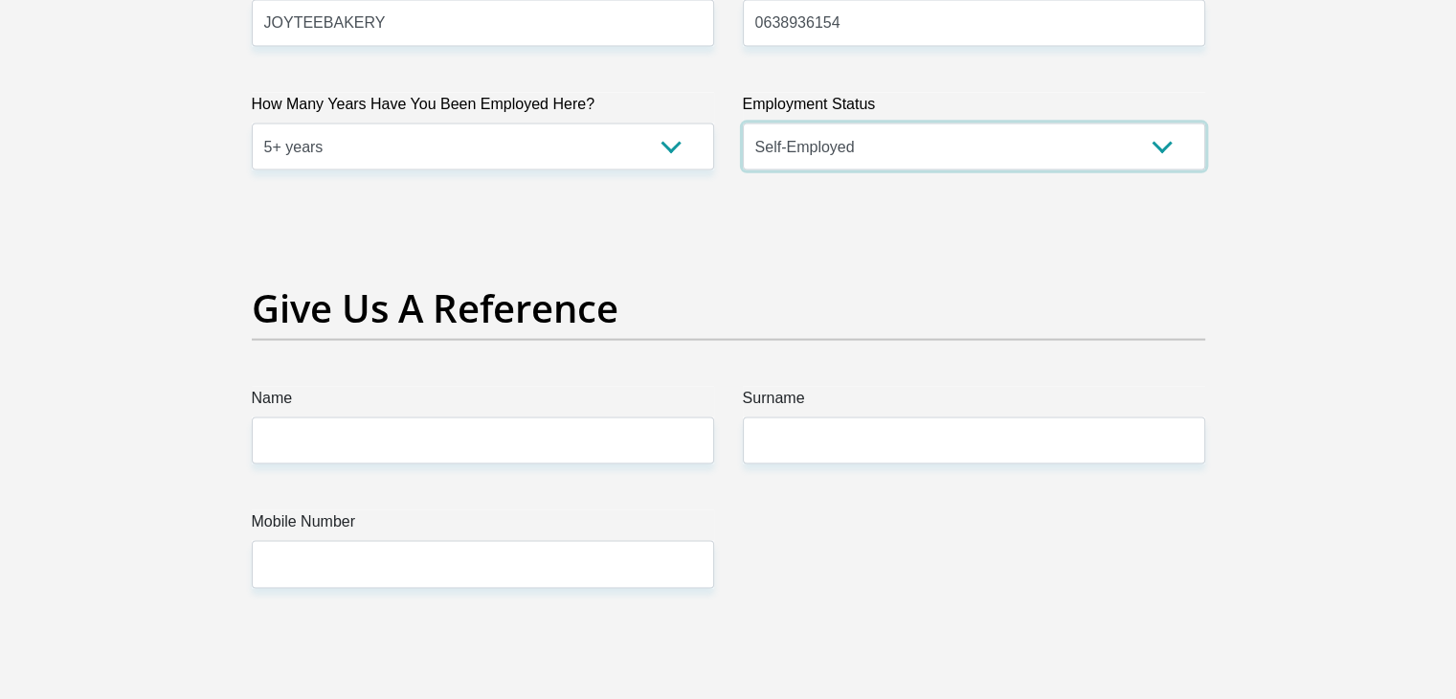
scroll to position [3843, 0]
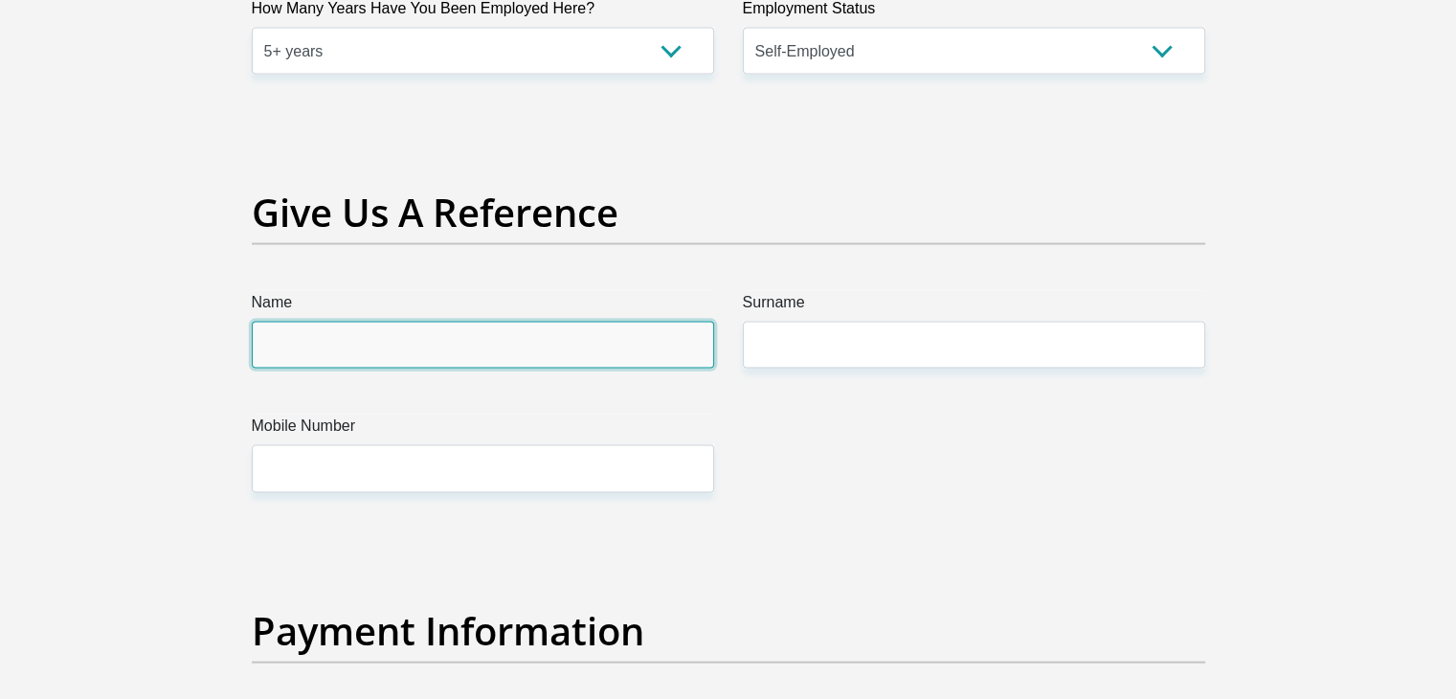
click at [548, 344] on input "Name" at bounding box center [483, 345] width 462 height 47
type input "RIXONGOTELO"
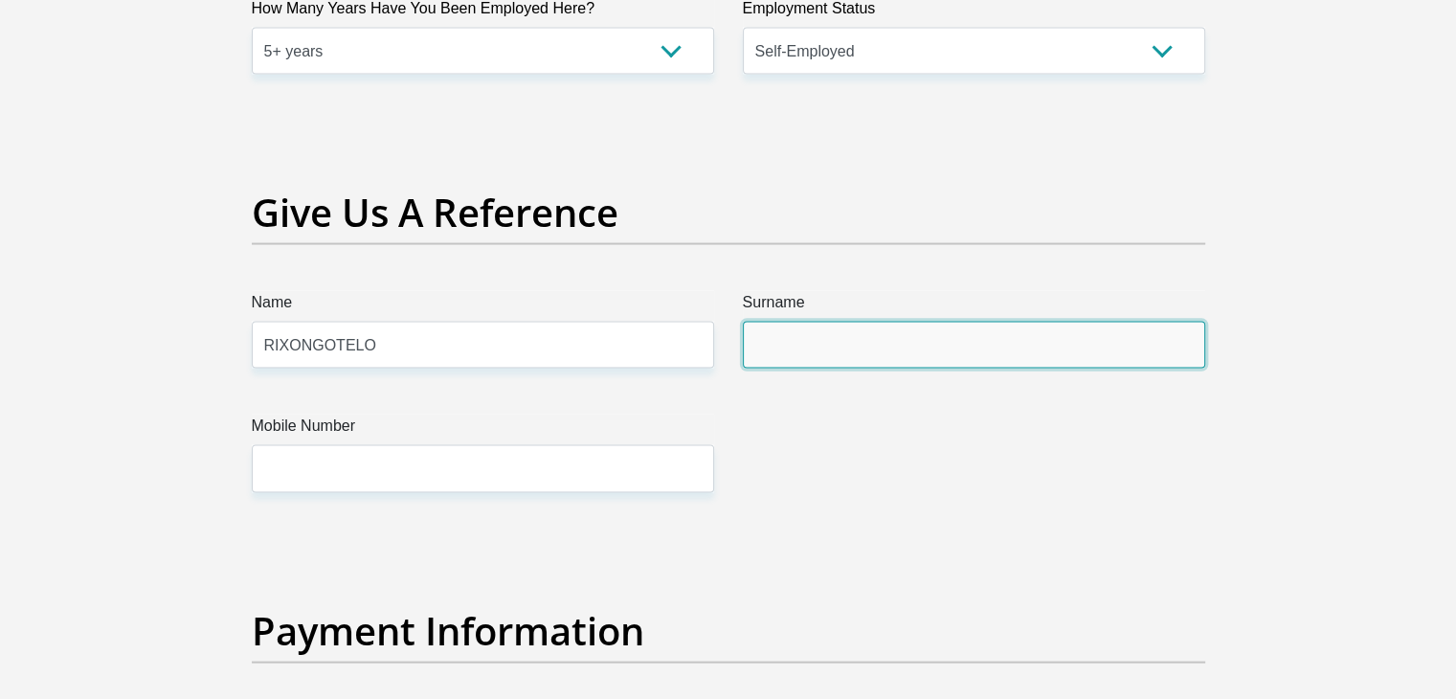
type input "BALOYI"
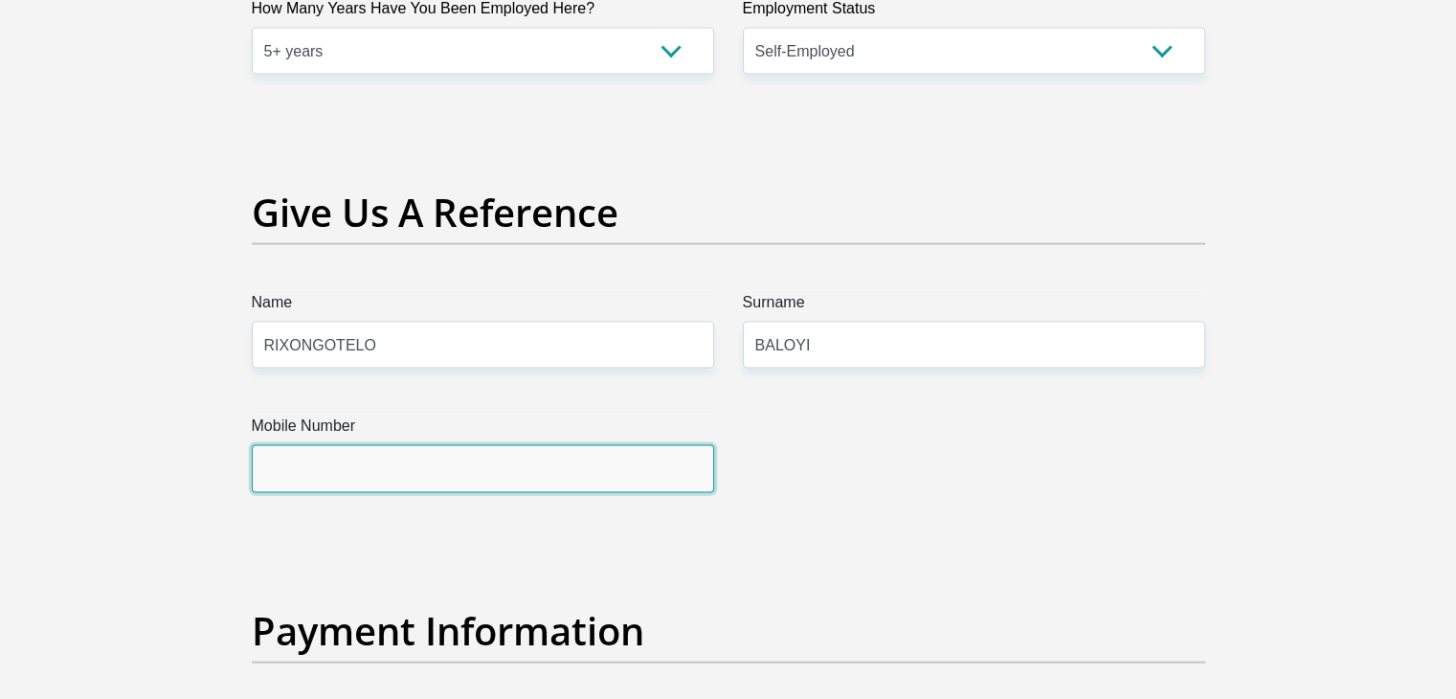
type input "0682954632"
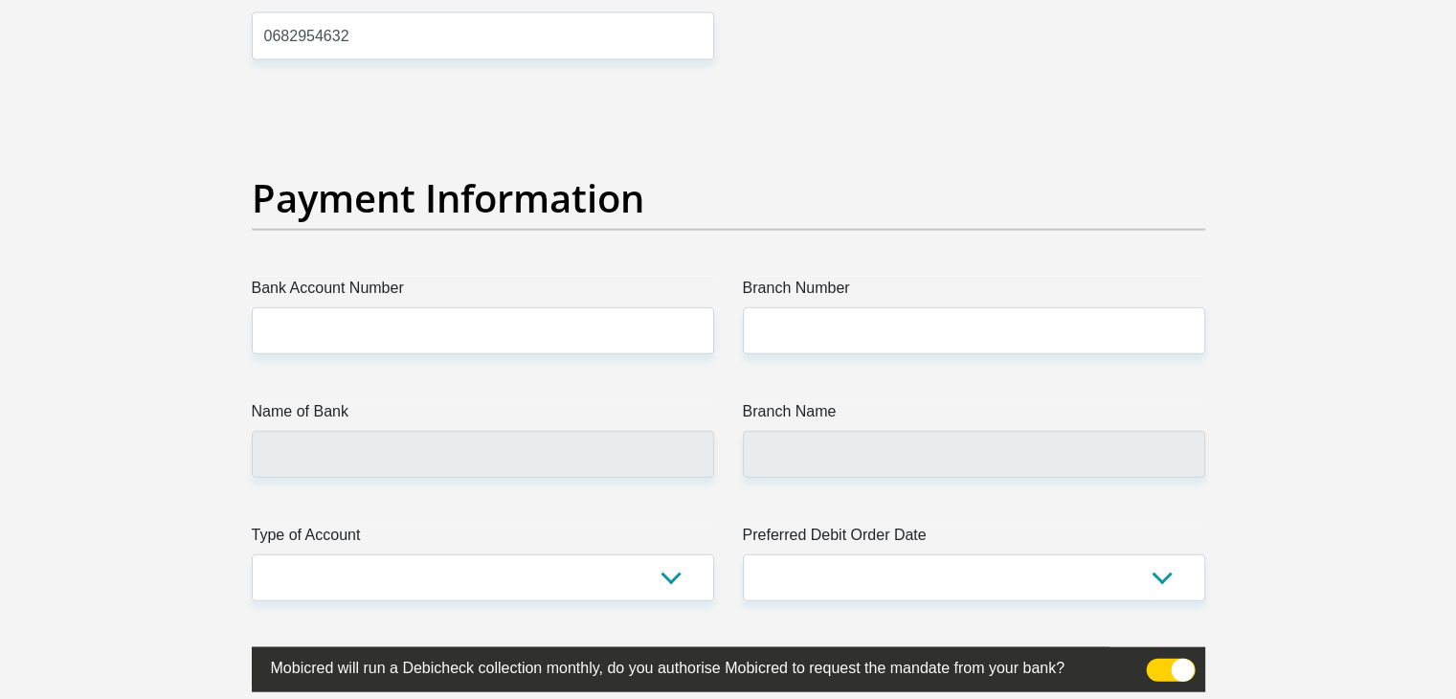
scroll to position [4292, 0]
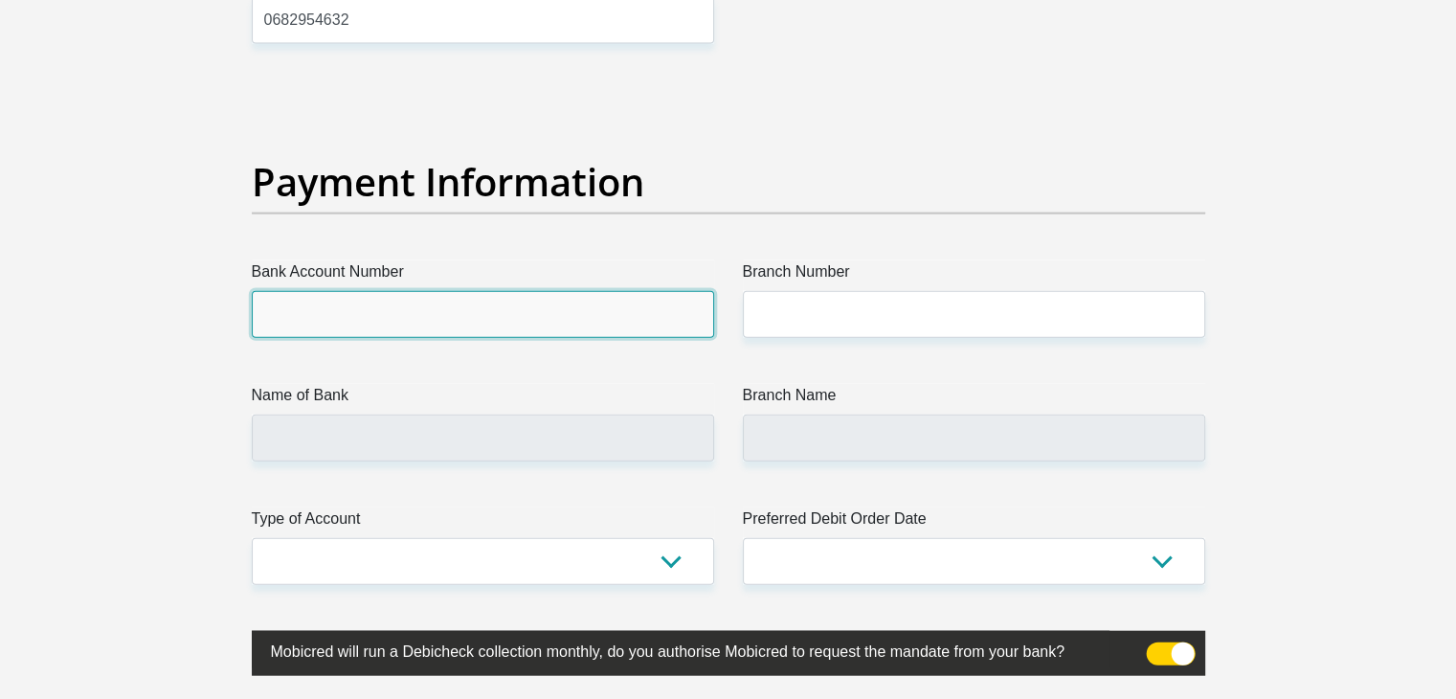
click at [634, 309] on input "Bank Account Number" at bounding box center [483, 314] width 462 height 47
type input "1222682697"
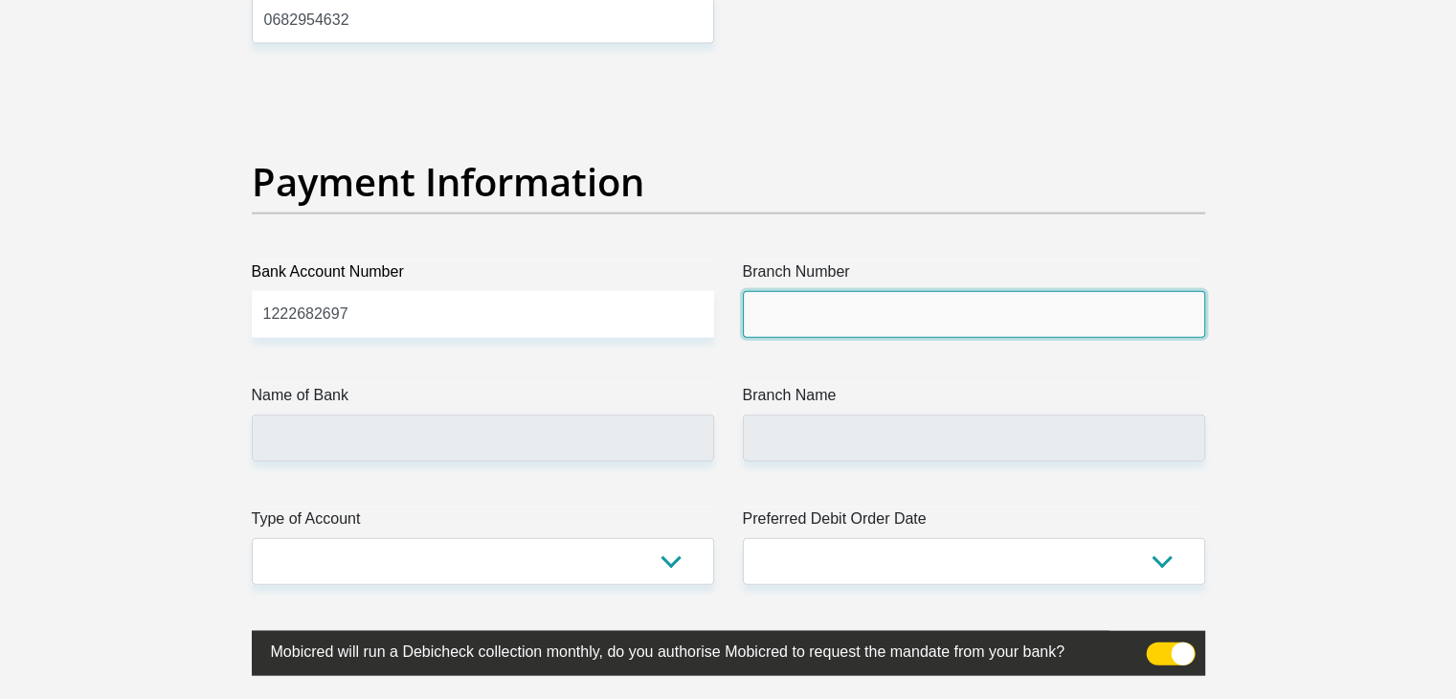
click at [875, 297] on input "Branch Number" at bounding box center [974, 314] width 462 height 47
type input "470010"
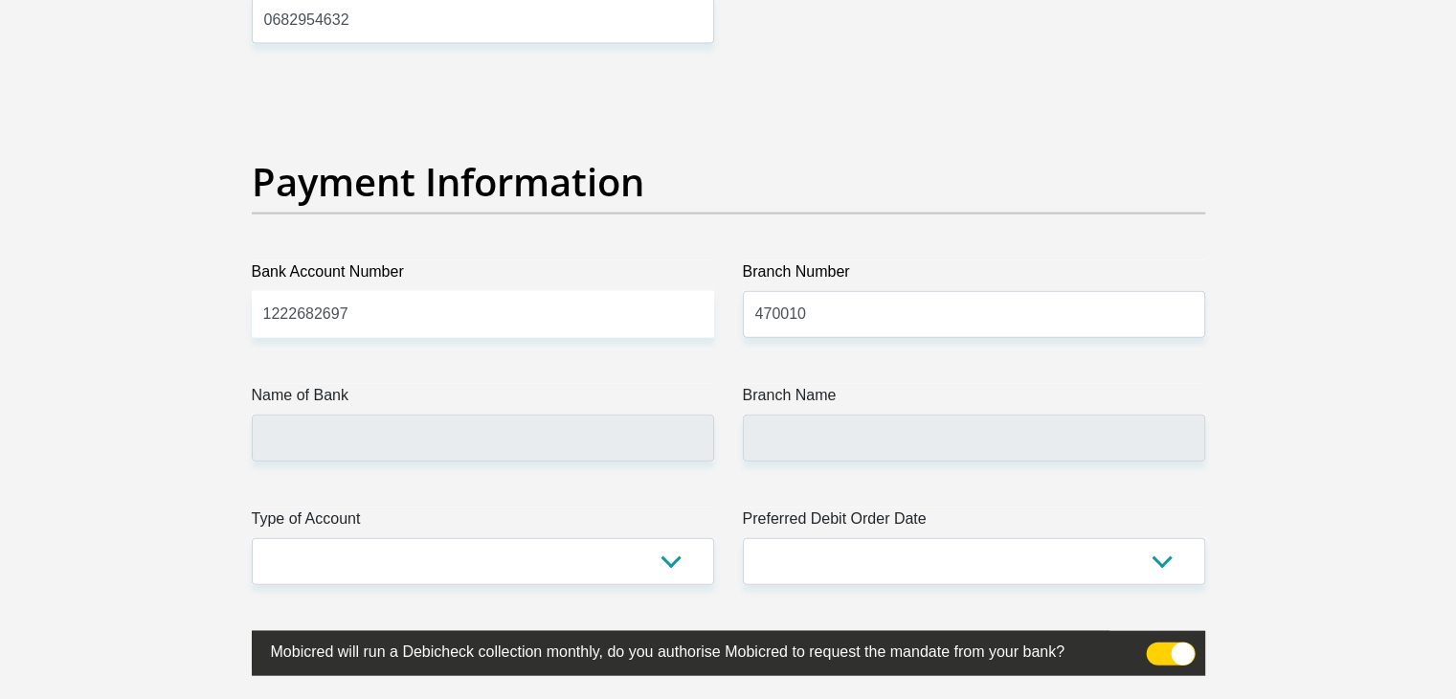
type input "CAPITEC BANK LIMITED"
type input "CAPITEC BANK CPC"
click at [852, 316] on input "470010" at bounding box center [974, 314] width 462 height 47
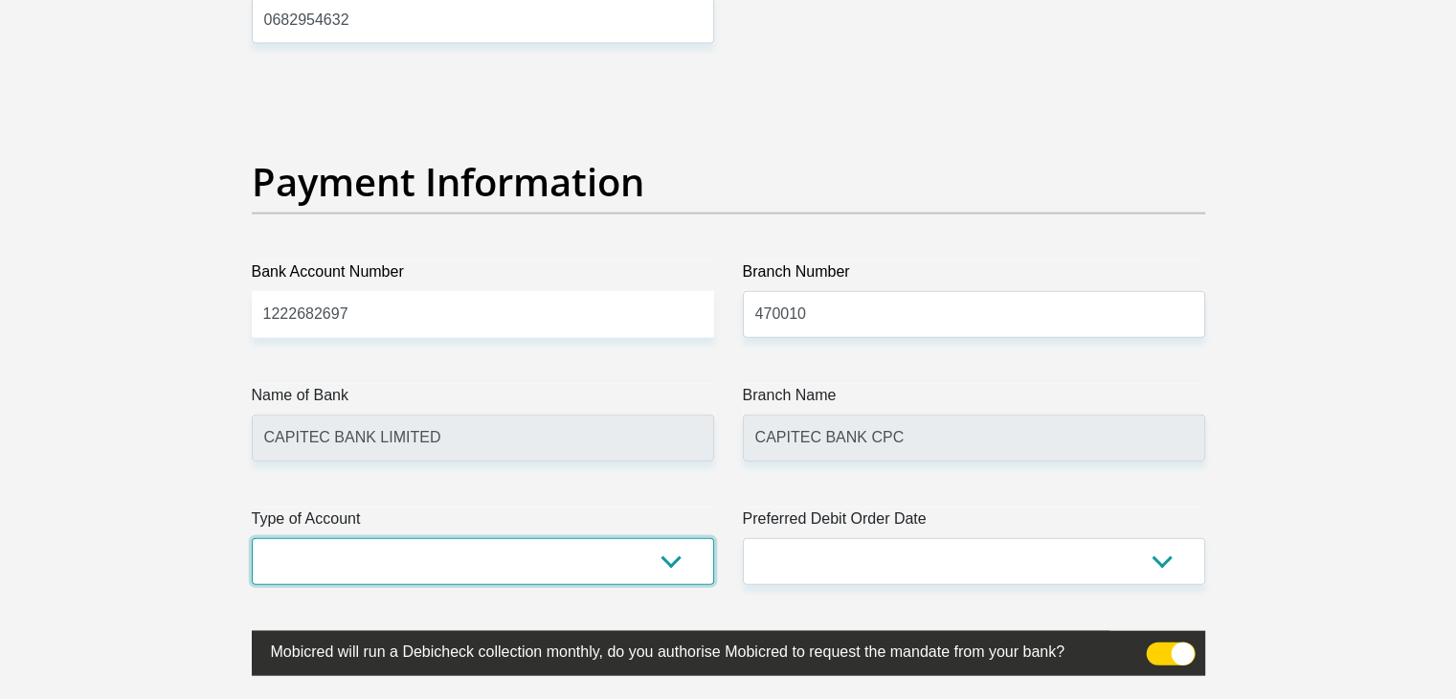
click at [608, 541] on select "Cheque Savings" at bounding box center [483, 561] width 462 height 47
select select "SAV"
click at [252, 538] on select "Cheque Savings" at bounding box center [483, 561] width 462 height 47
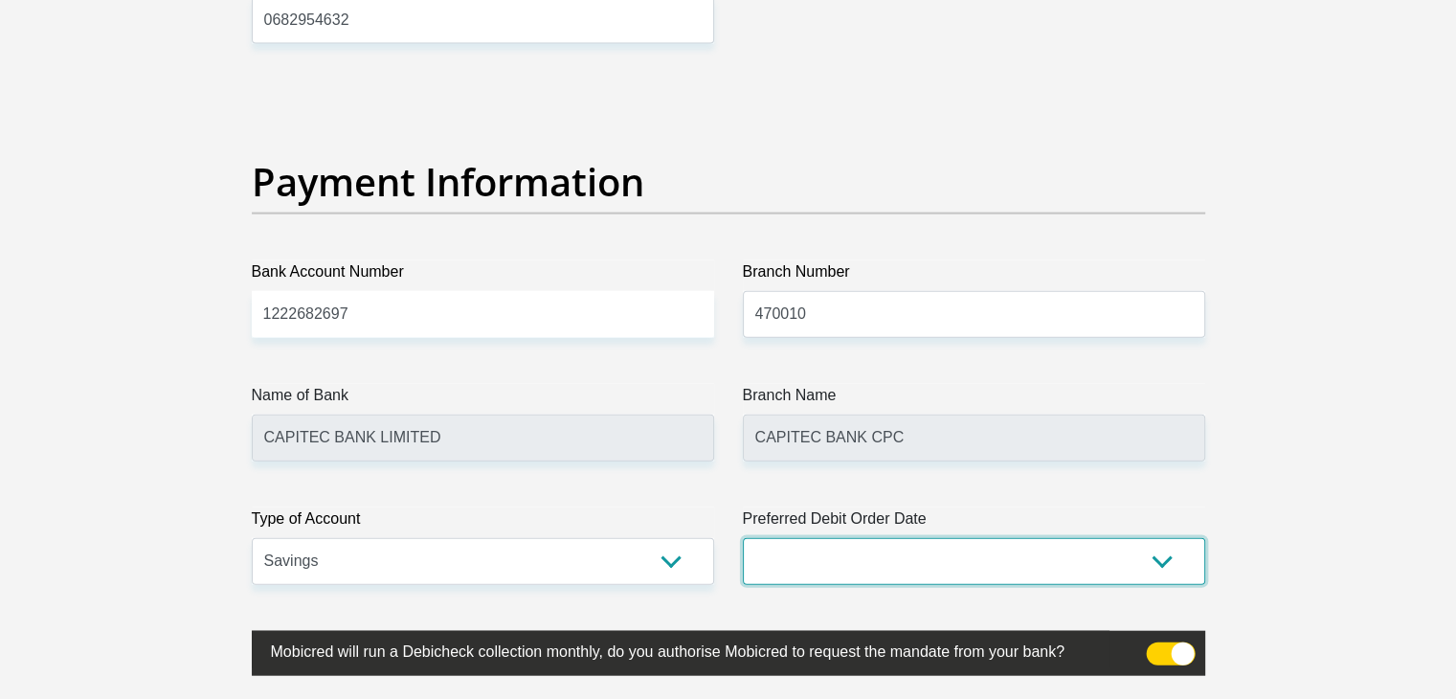
click at [864, 546] on select "1st 2nd 3rd 4th 5th 7th 18th 19th 20th 21st 22nd 23rd 24th 25th 26th 27th 28th …" at bounding box center [974, 561] width 462 height 47
select select "2"
click at [743, 538] on select "1st 2nd 3rd 4th 5th 7th 18th 19th 20th 21st 22nd 23rd 24th 25th 26th 27th 28th …" at bounding box center [974, 561] width 462 height 47
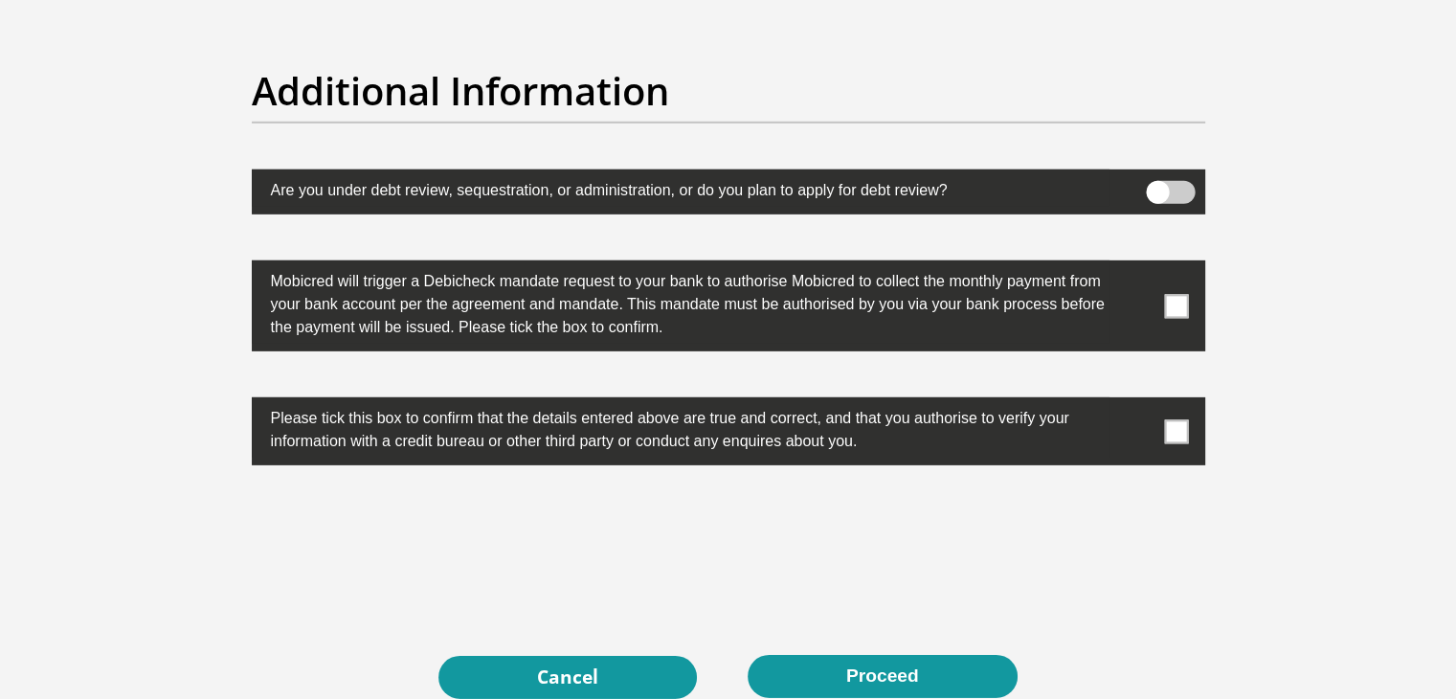
scroll to position [5975, 0]
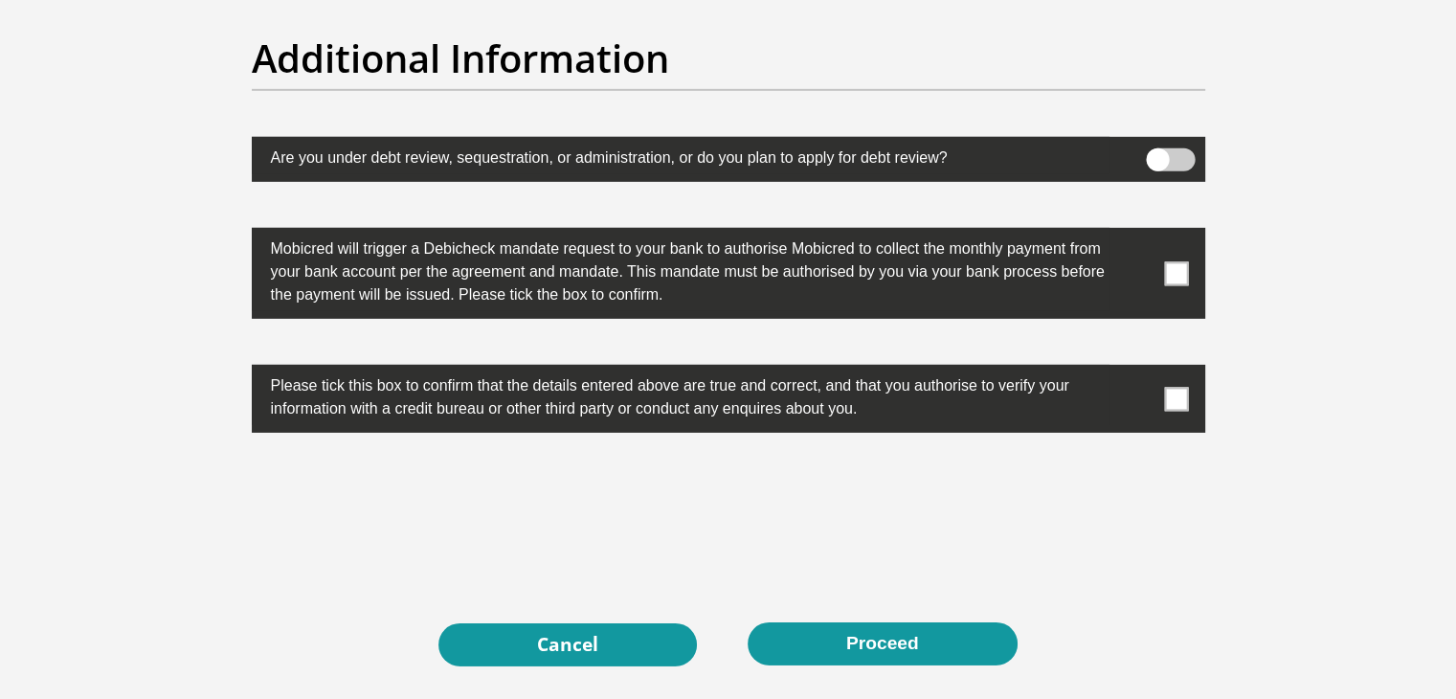
click at [1181, 167] on span at bounding box center [1170, 159] width 49 height 23
click at [1157, 153] on input "checkbox" at bounding box center [1157, 153] width 0 height 0
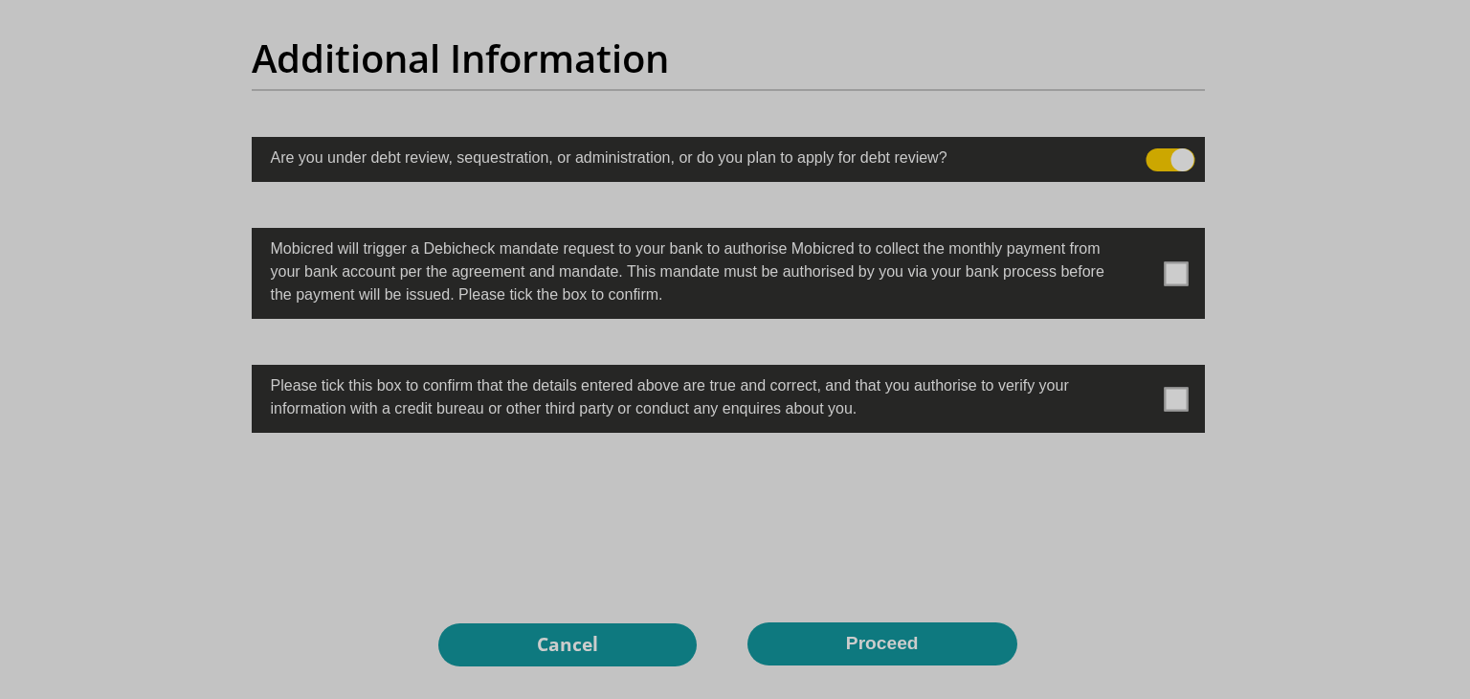
click at [1181, 167] on div at bounding box center [735, 349] width 1470 height 699
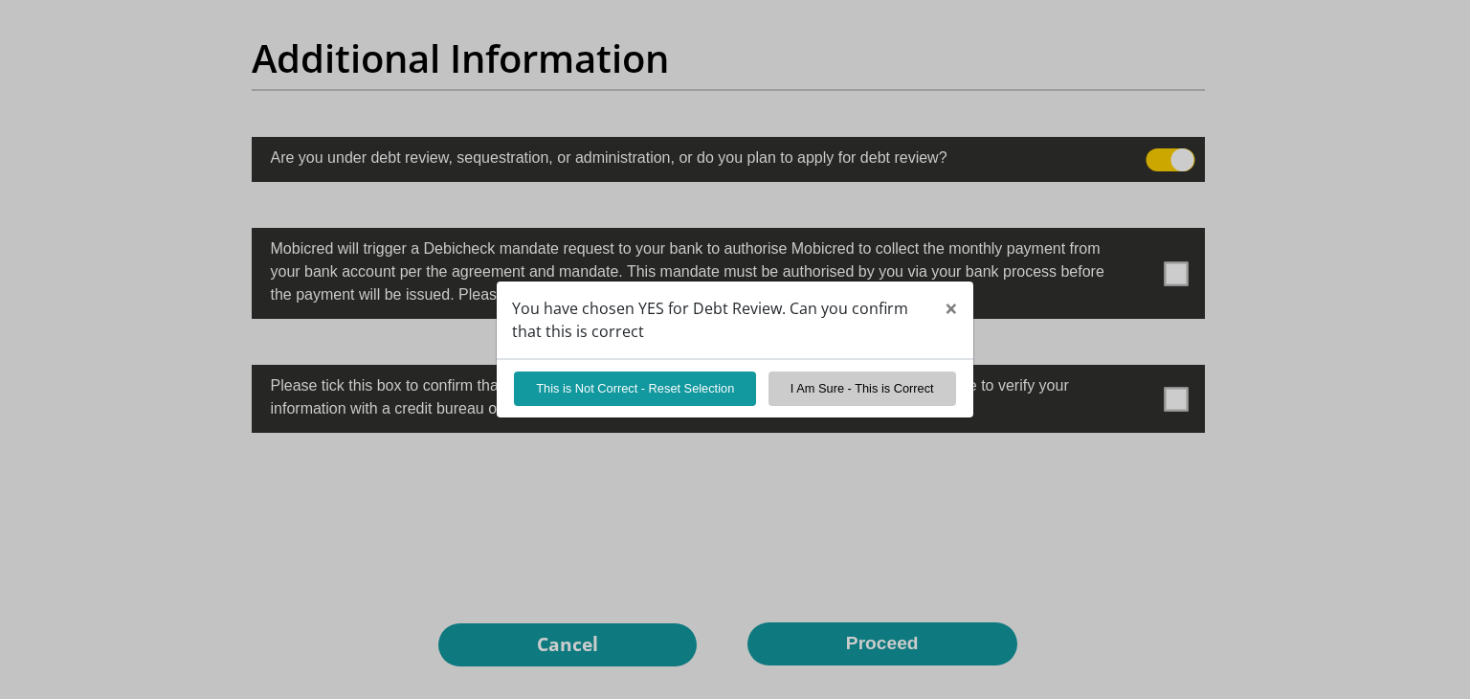
click at [1156, 157] on div "You have chosen YES for Debt Review. Can you confirm that this is correct × Thi…" at bounding box center [735, 349] width 1470 height 699
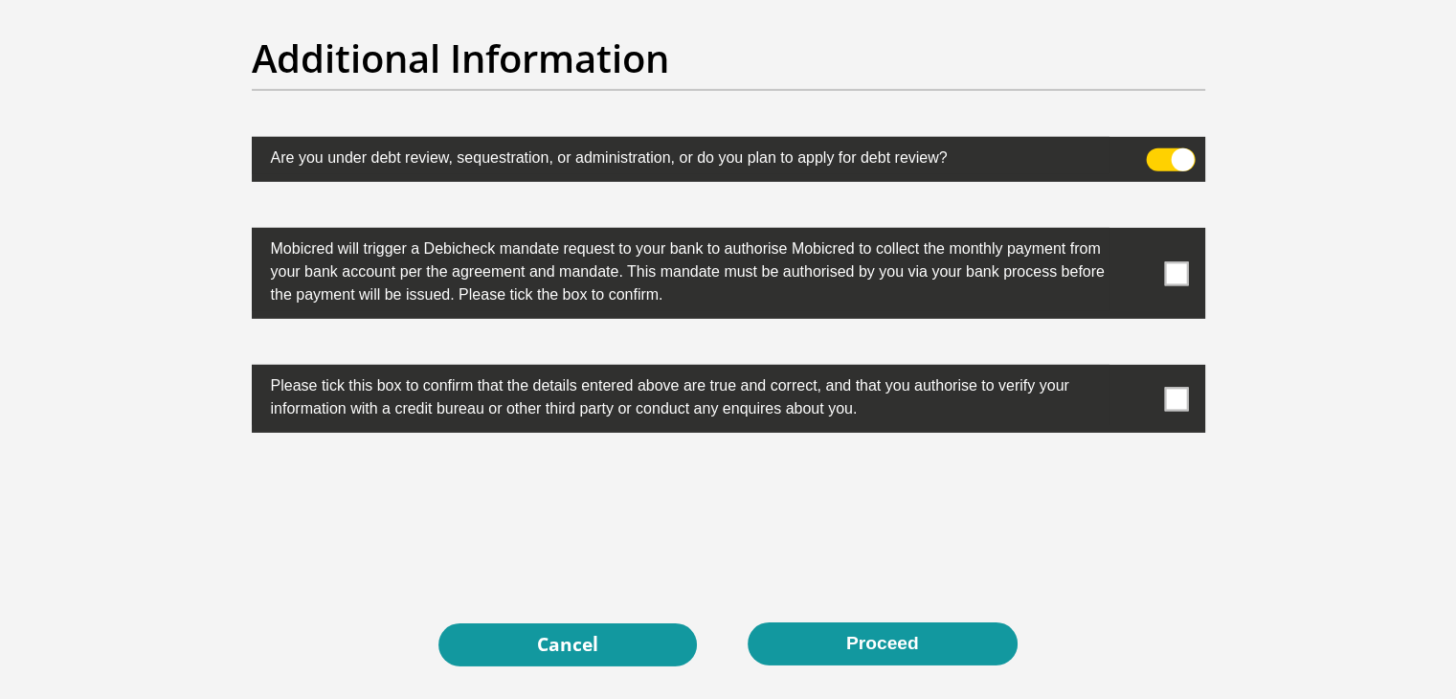
click at [1156, 157] on span at bounding box center [1170, 159] width 49 height 23
click at [1157, 153] on input "checkbox" at bounding box center [1157, 153] width 0 height 0
click at [1180, 265] on span at bounding box center [1176, 273] width 24 height 24
click at [1138, 233] on input "checkbox" at bounding box center [1138, 233] width 0 height 0
click at [1166, 405] on span at bounding box center [1176, 399] width 24 height 24
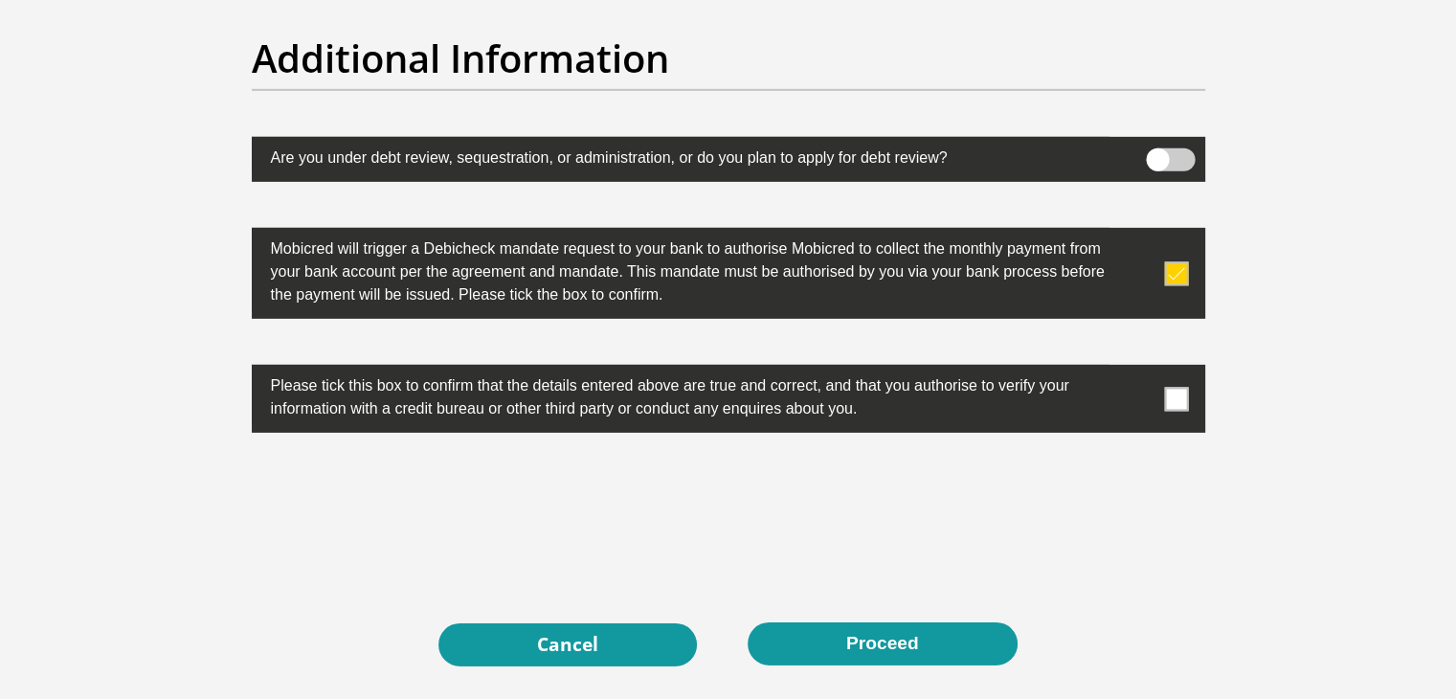
click at [1138, 369] on input "checkbox" at bounding box center [1138, 369] width 0 height 0
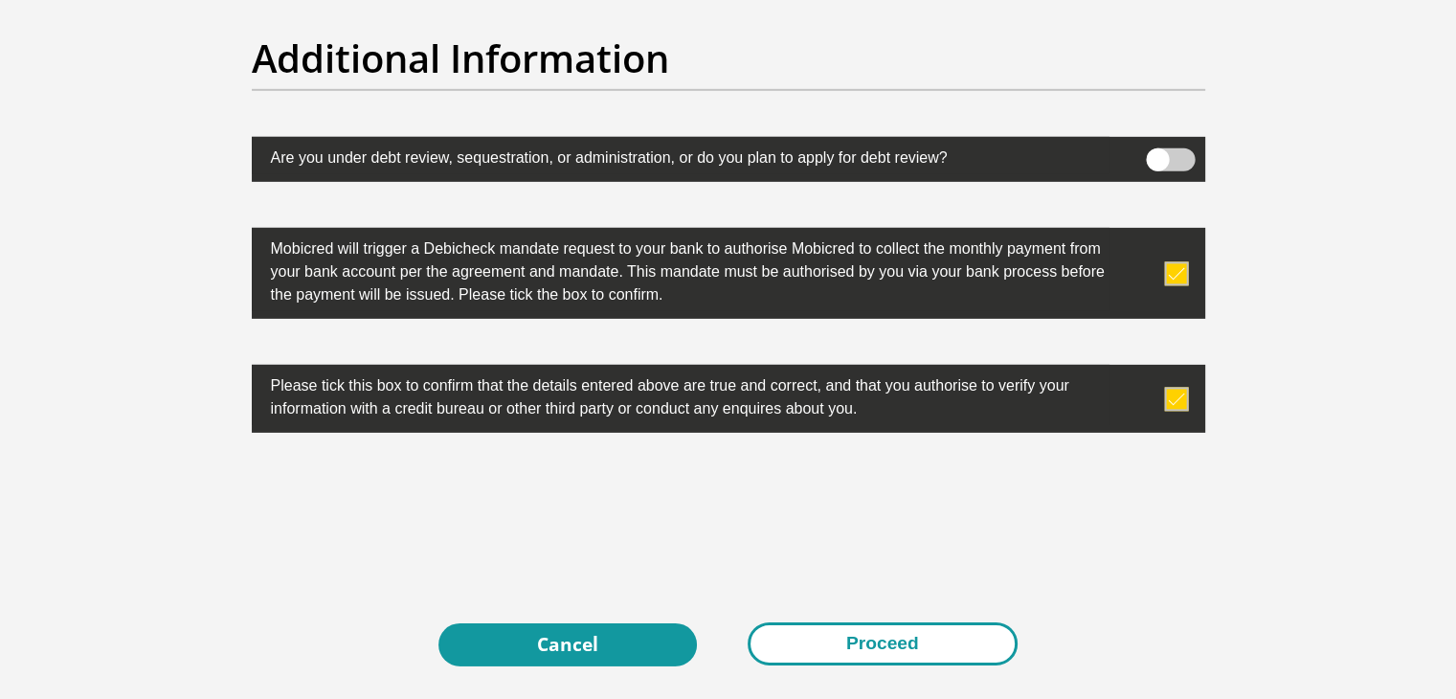
click at [870, 644] on button "Proceed" at bounding box center [882, 643] width 270 height 43
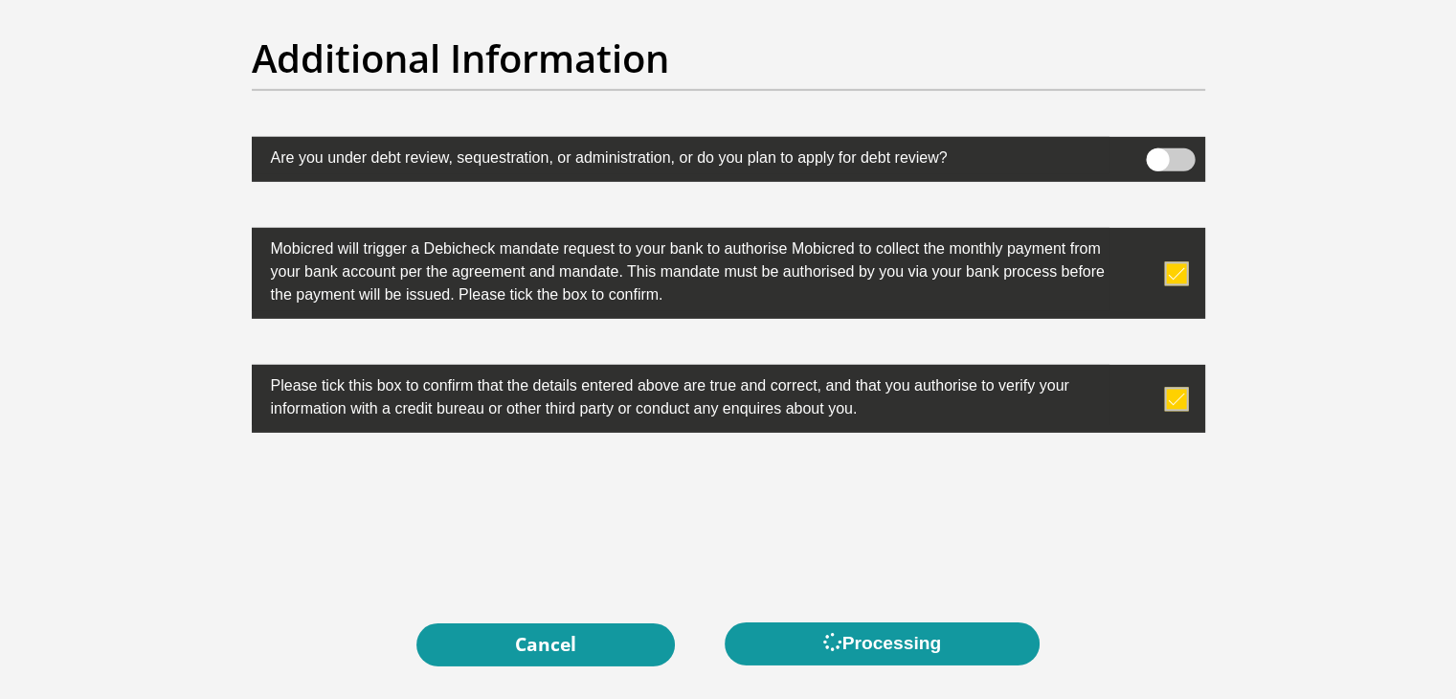
scroll to position [0, 0]
